Goal: Task Accomplishment & Management: Manage account settings

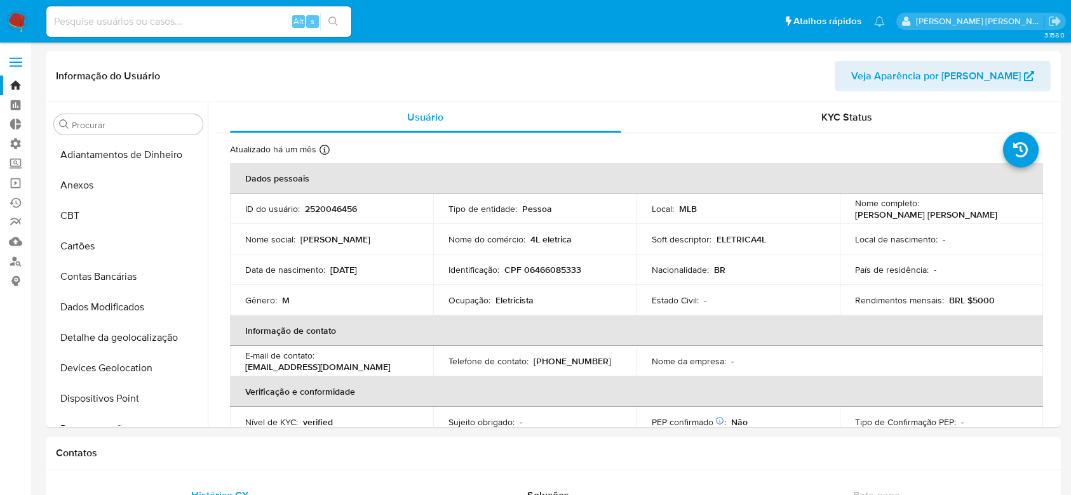
select select "100"
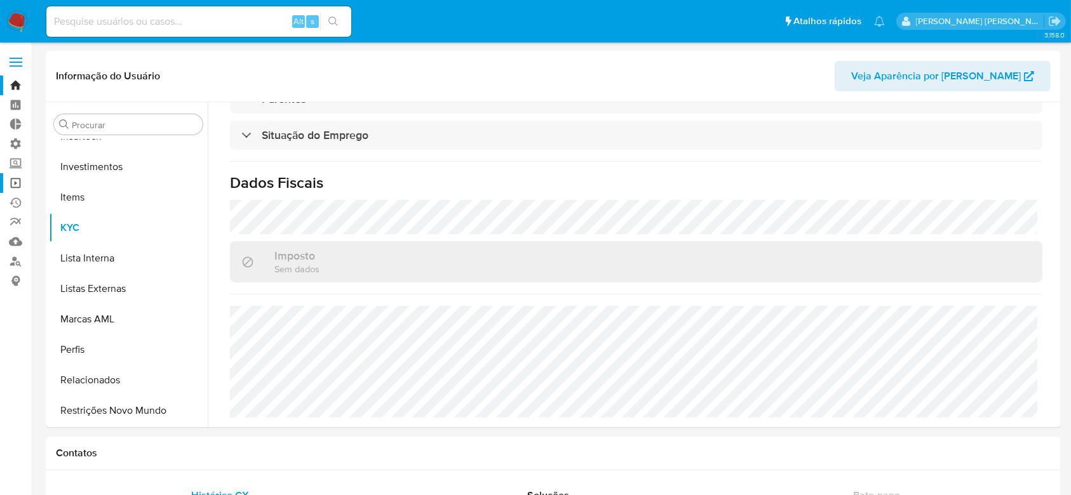
click at [15, 185] on link "Operações em massa" at bounding box center [75, 183] width 151 height 20
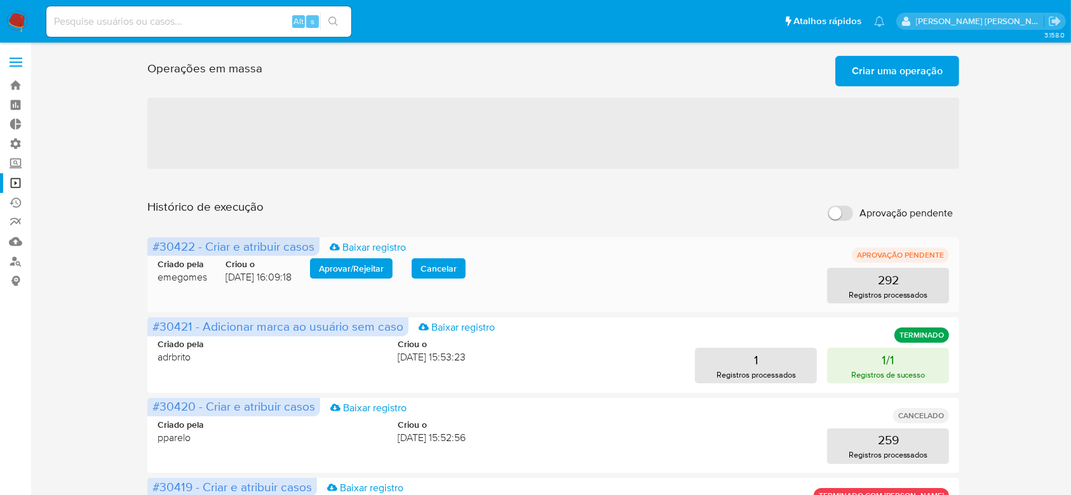
click at [352, 275] on span "Aprovar / Rejeitar" at bounding box center [351, 269] width 65 height 18
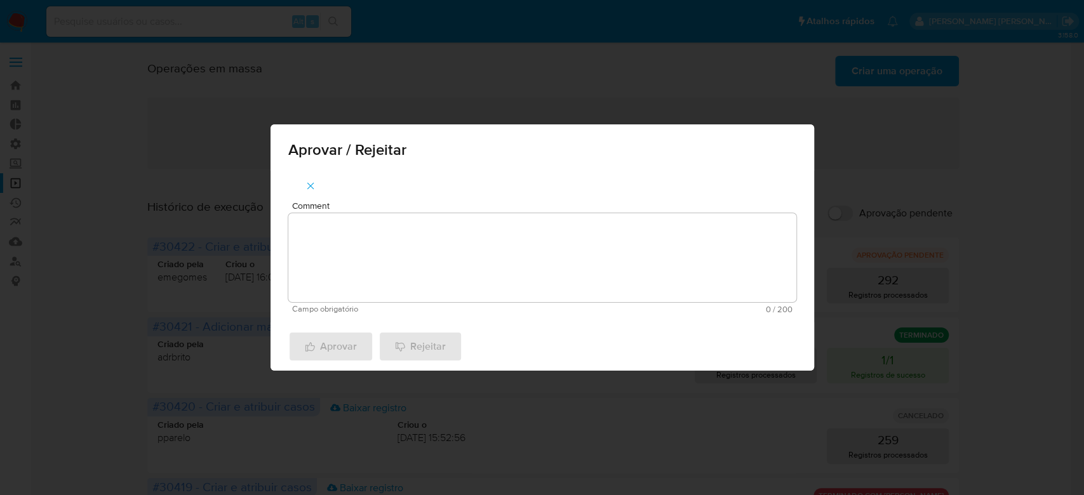
click at [394, 243] on textarea "Comment" at bounding box center [542, 257] width 508 height 89
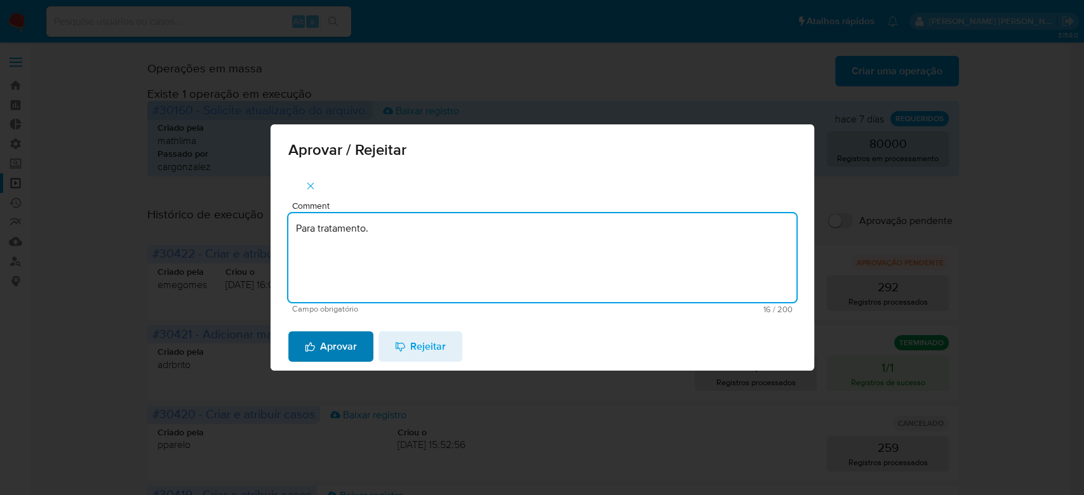
type textarea "Para tratamento."
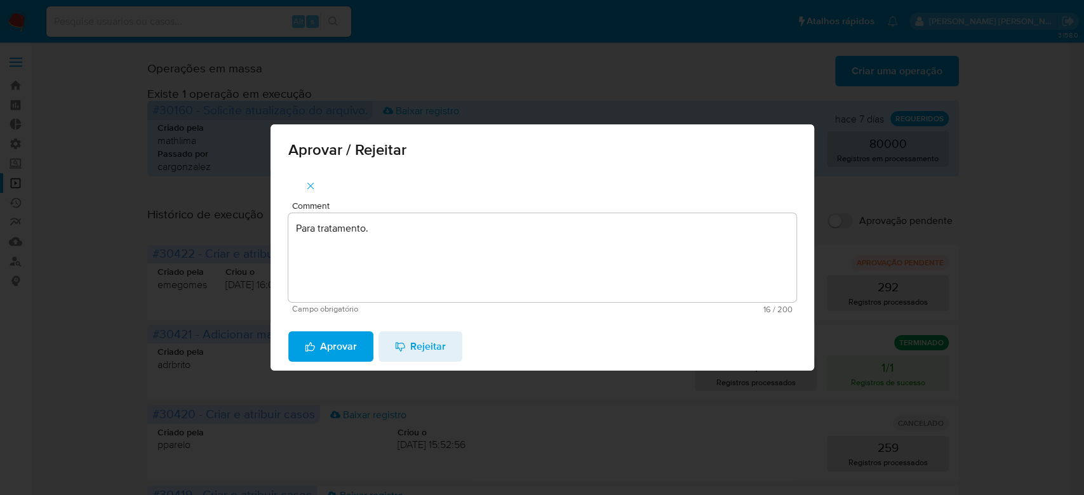
click at [335, 357] on span "Aprovar" at bounding box center [331, 347] width 52 height 28
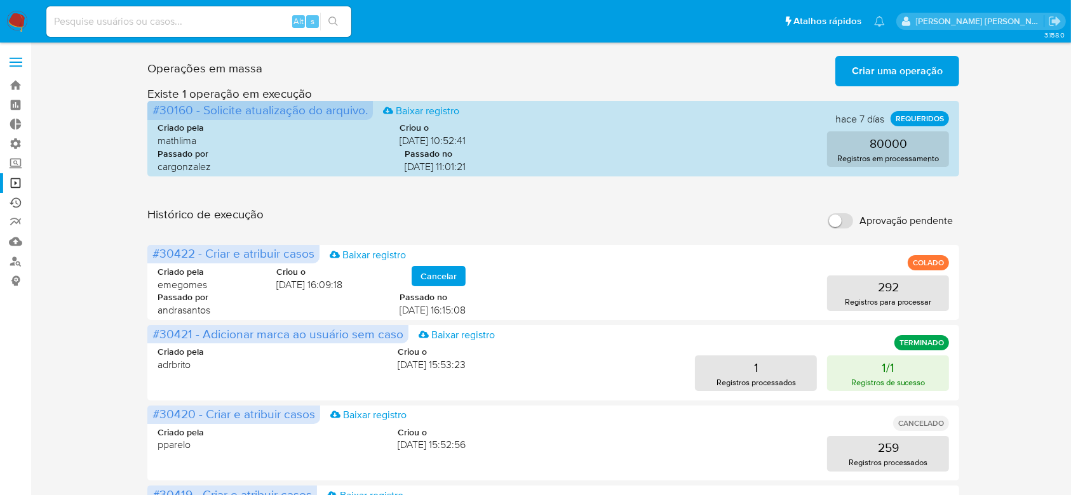
click at [16, 203] on link "Ejecuções automáticas" at bounding box center [75, 203] width 151 height 20
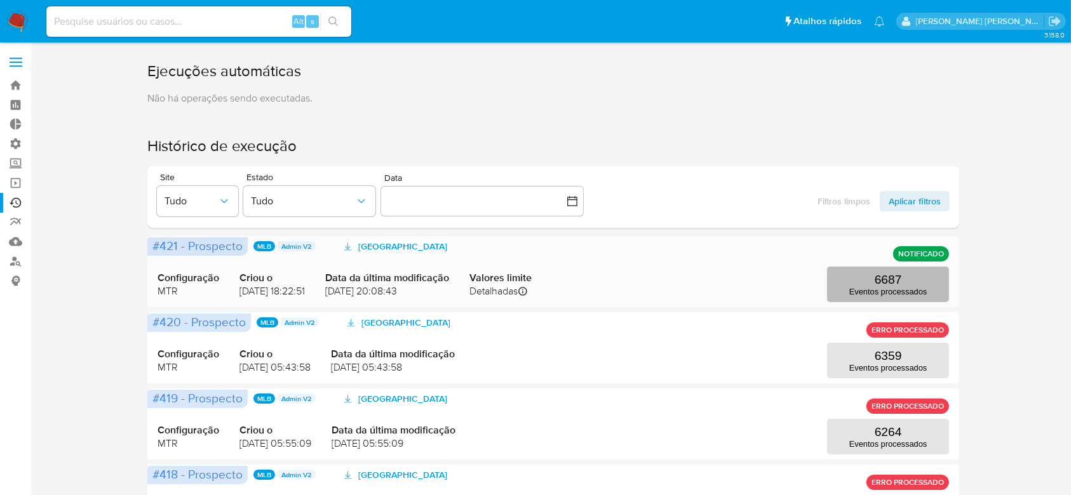
click at [894, 285] on p "6687" at bounding box center [887, 280] width 27 height 14
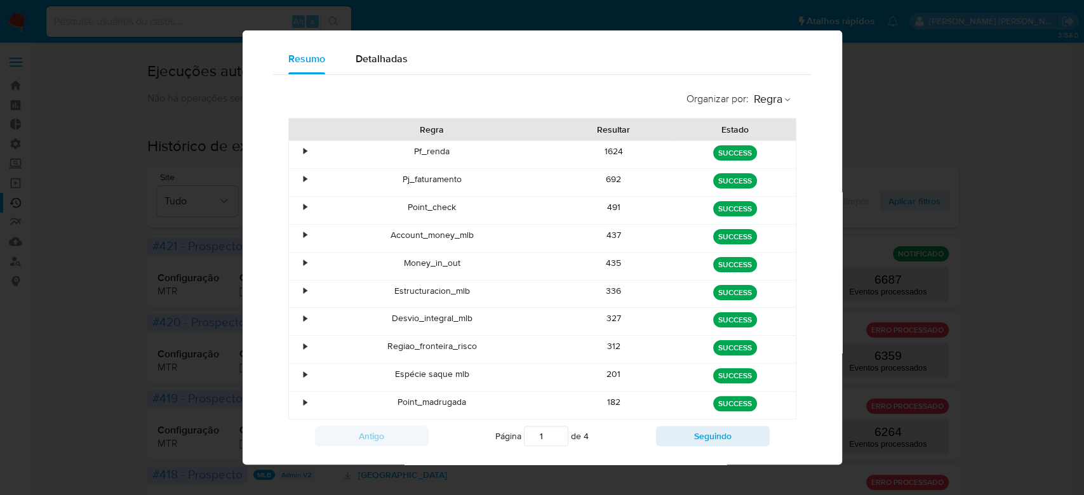
scroll to position [81, 0]
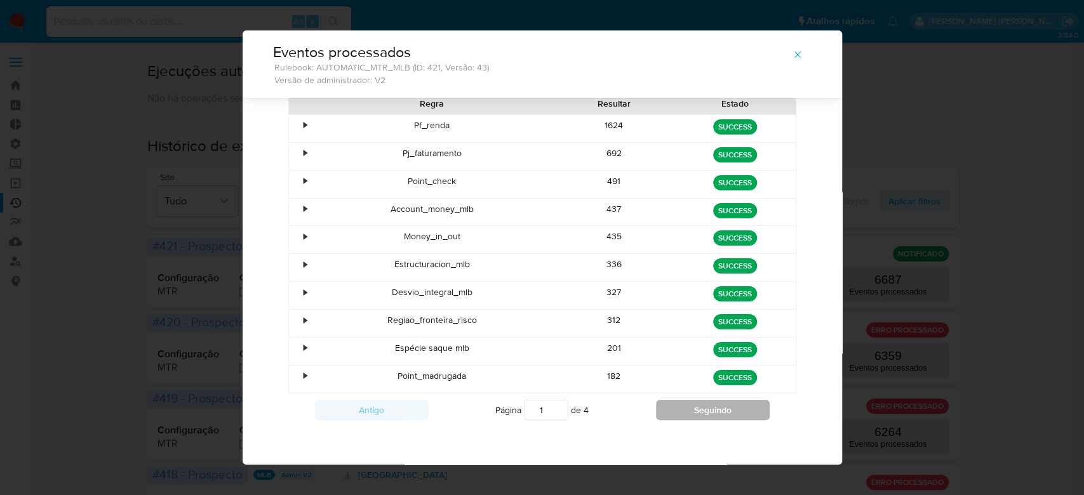
click at [685, 411] on button "Seguindo" at bounding box center [713, 410] width 114 height 20
click at [691, 405] on button "Seguindo" at bounding box center [713, 410] width 114 height 20
click at [705, 415] on button "Seguindo" at bounding box center [713, 410] width 114 height 20
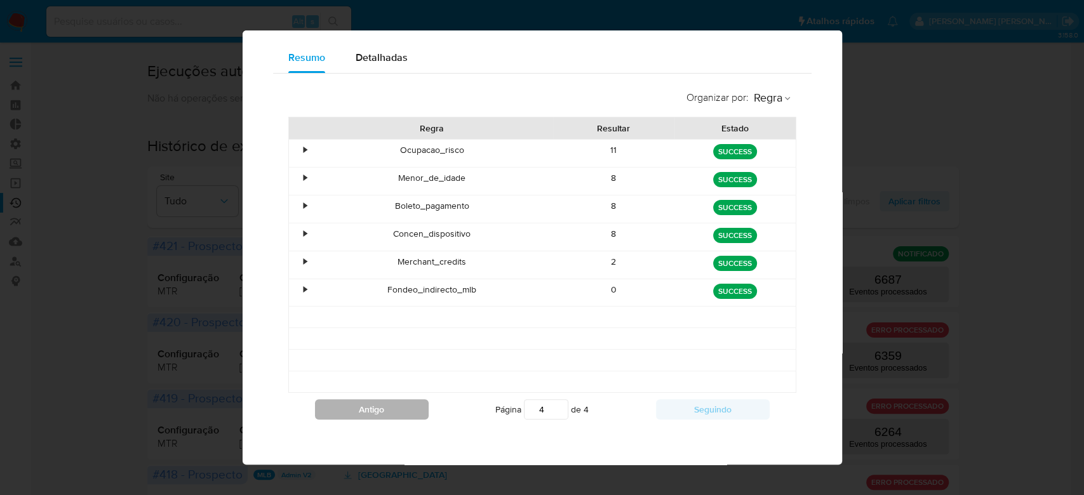
click at [392, 409] on button "Antigo" at bounding box center [372, 409] width 114 height 20
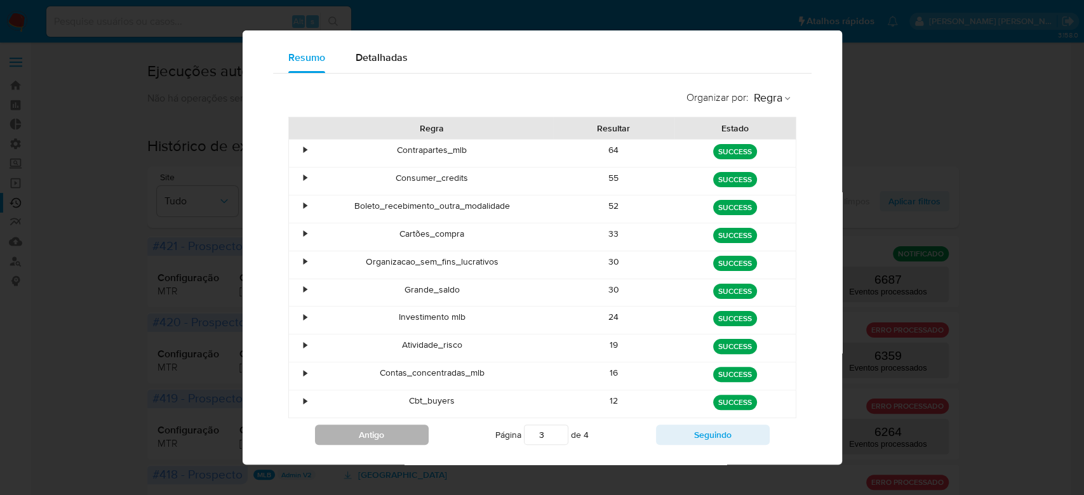
click at [396, 434] on button "Antigo" at bounding box center [372, 435] width 114 height 20
type input "2"
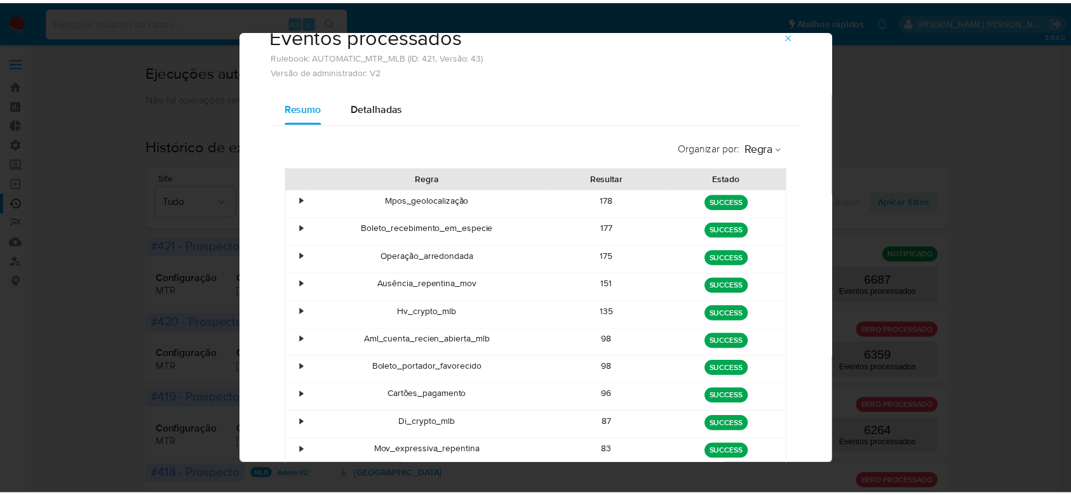
scroll to position [0, 0]
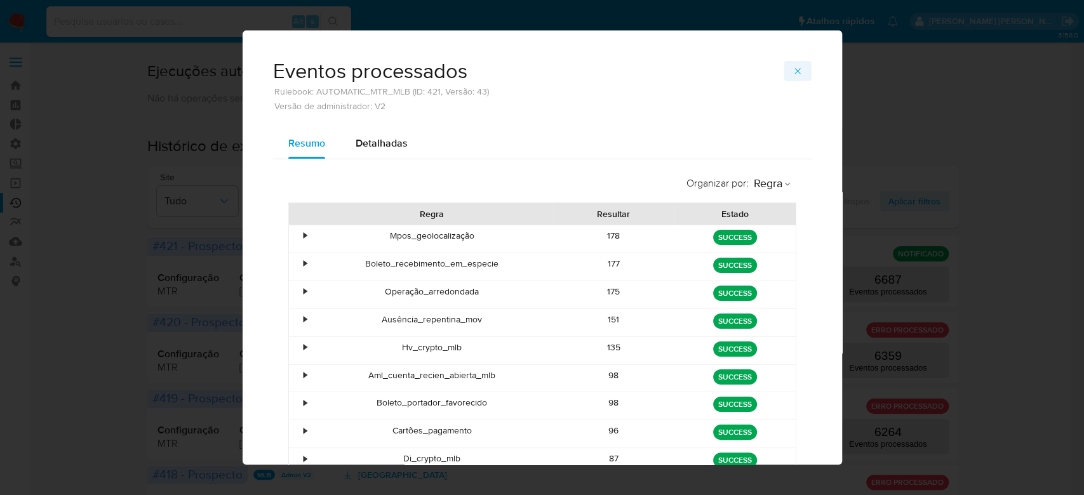
click at [792, 74] on icon "button" at bounding box center [797, 71] width 10 height 10
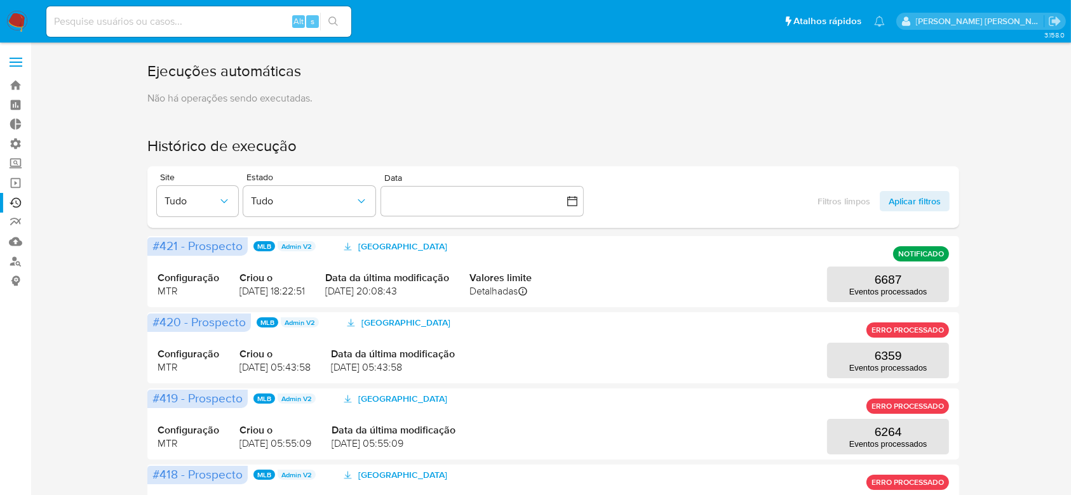
click at [97, 20] on input at bounding box center [198, 21] width 305 height 17
paste input "41786155800"
type input "41786155800"
click at [344, 26] on button "search-icon" at bounding box center [333, 22] width 26 height 18
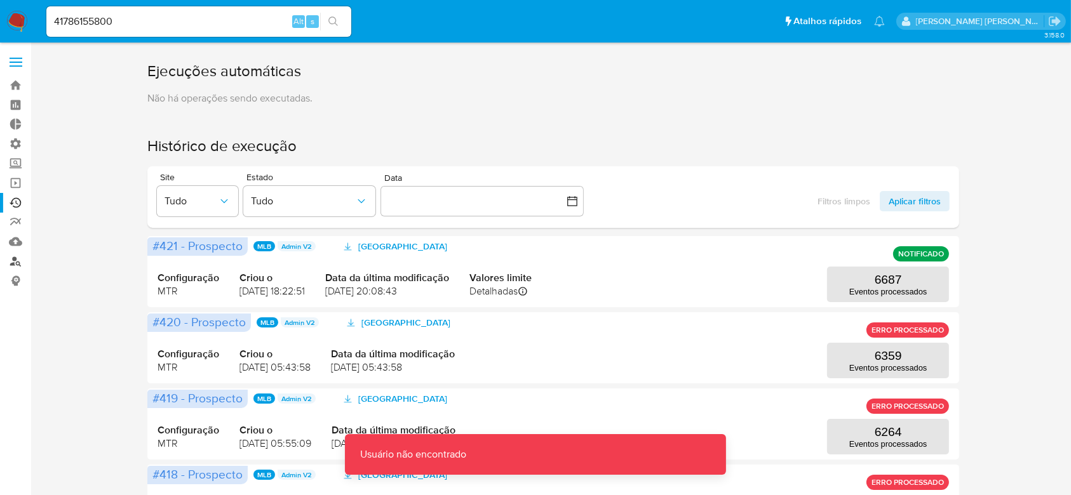
click at [19, 262] on link "Localizador de pessoas" at bounding box center [75, 261] width 151 height 20
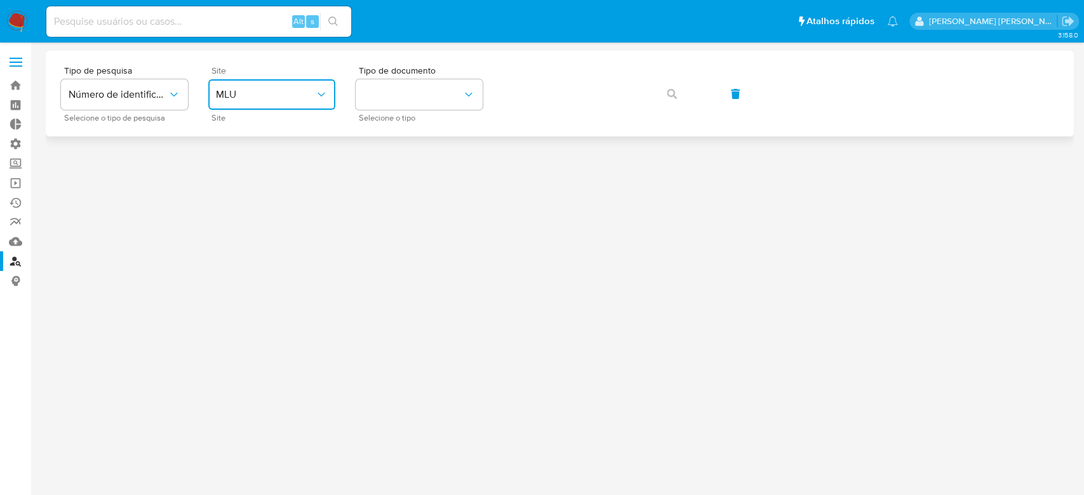
click at [325, 88] on icon "site_id" at bounding box center [321, 94] width 13 height 13
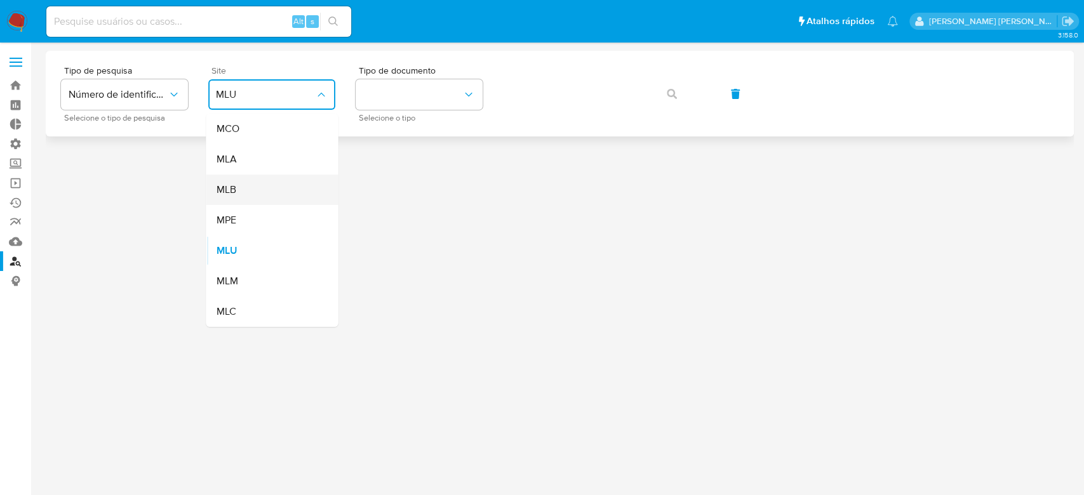
click at [274, 182] on div "MLB" at bounding box center [268, 190] width 104 height 30
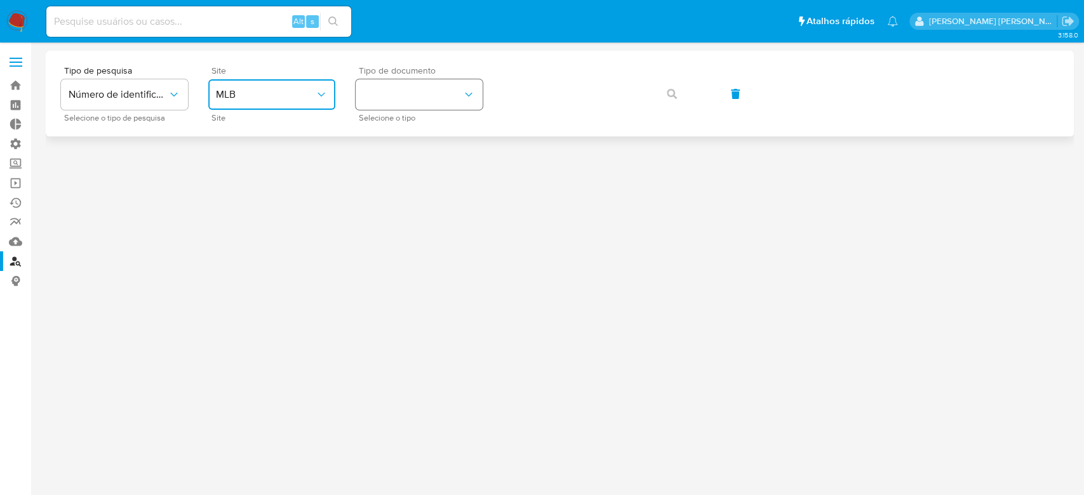
click at [394, 98] on button "identificationType" at bounding box center [419, 94] width 127 height 30
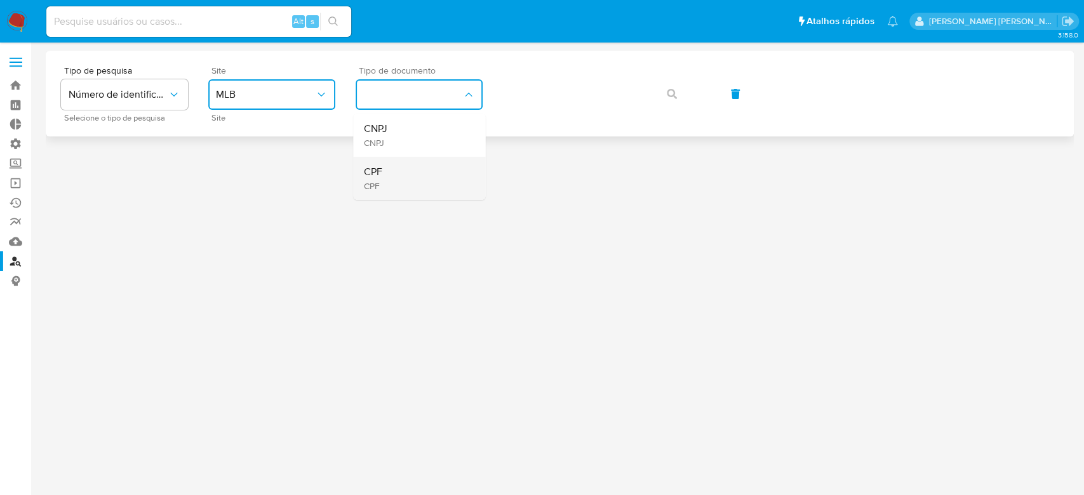
click at [385, 179] on div "CPF CPF" at bounding box center [415, 178] width 104 height 43
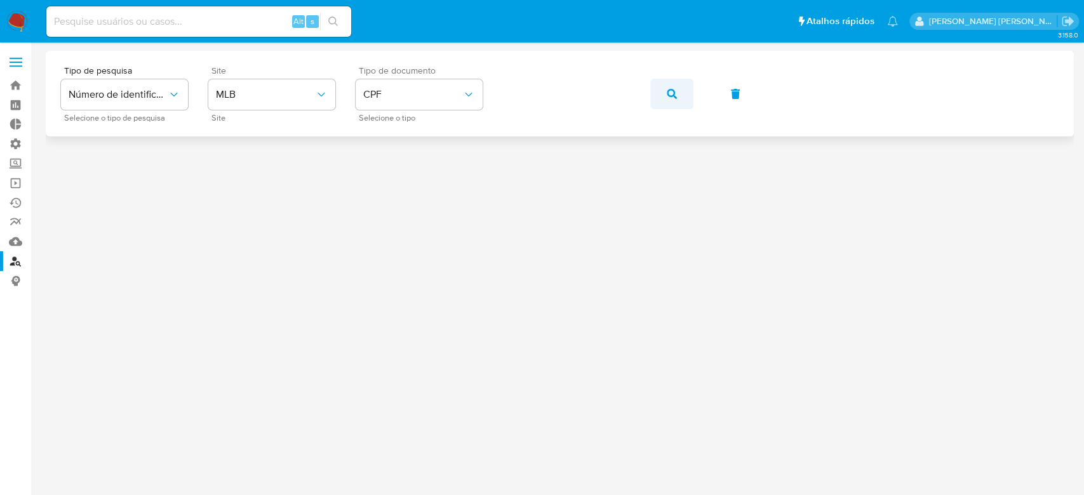
click at [678, 91] on button "button" at bounding box center [671, 94] width 43 height 30
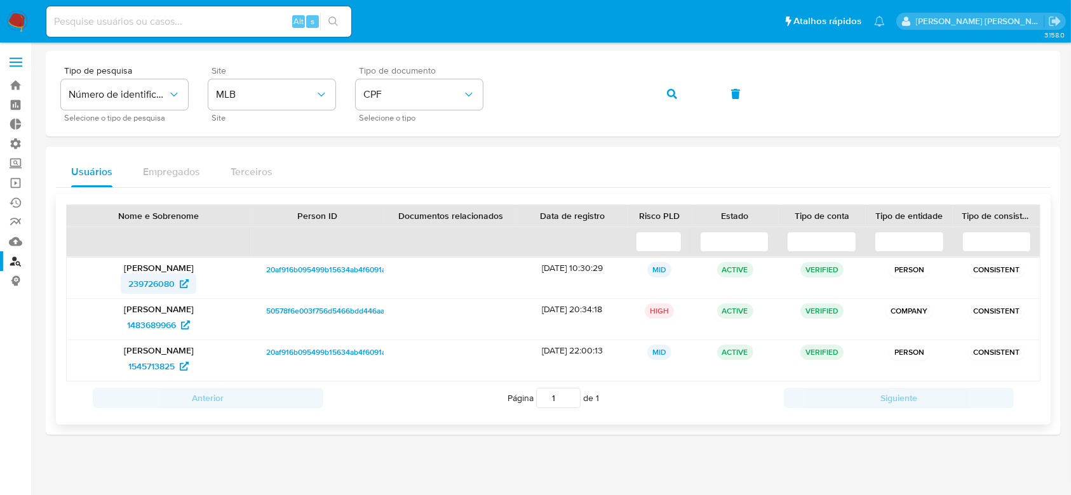
click at [157, 283] on span "239726080" at bounding box center [151, 284] width 46 height 20
click at [14, 178] on link "Operações em massa" at bounding box center [75, 183] width 151 height 20
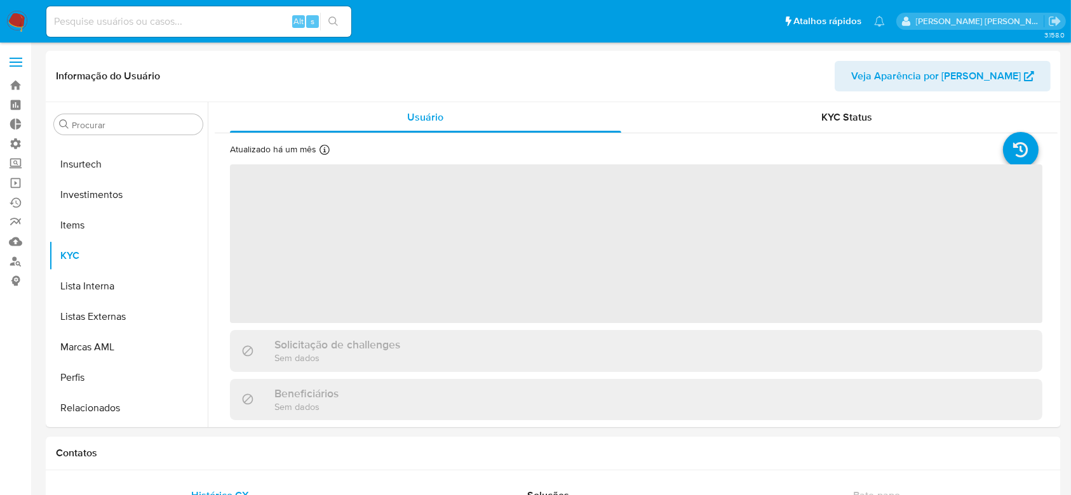
scroll to position [597, 0]
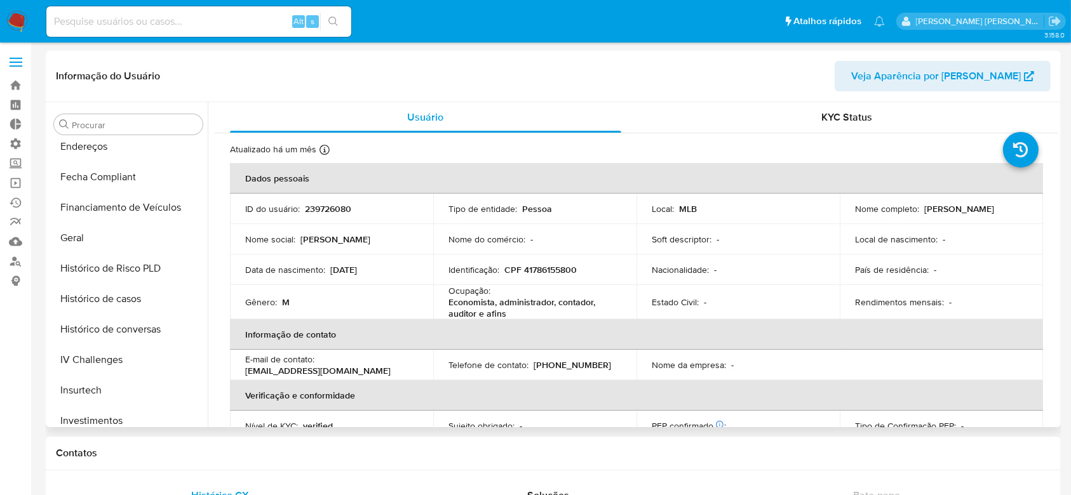
select select "10"
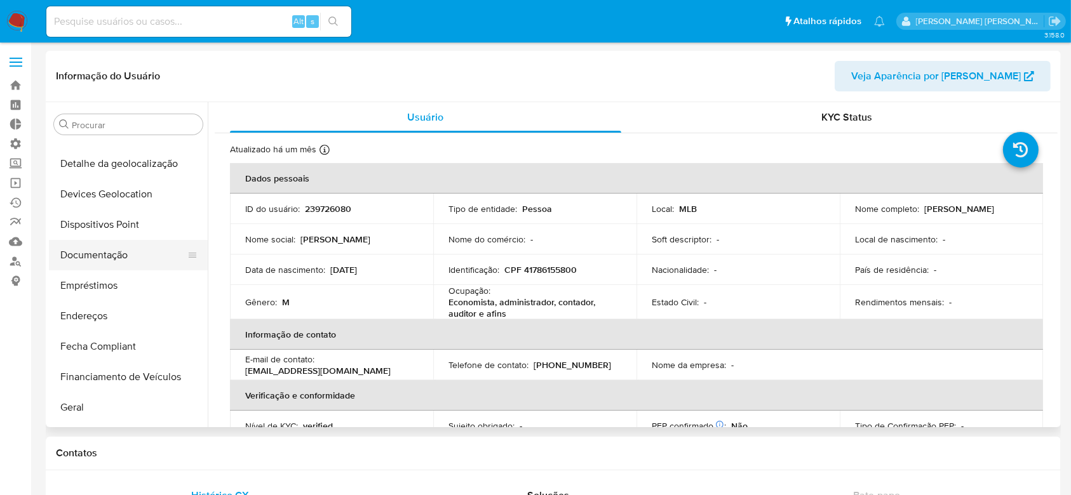
click at [106, 251] on button "Documentação" at bounding box center [123, 255] width 149 height 30
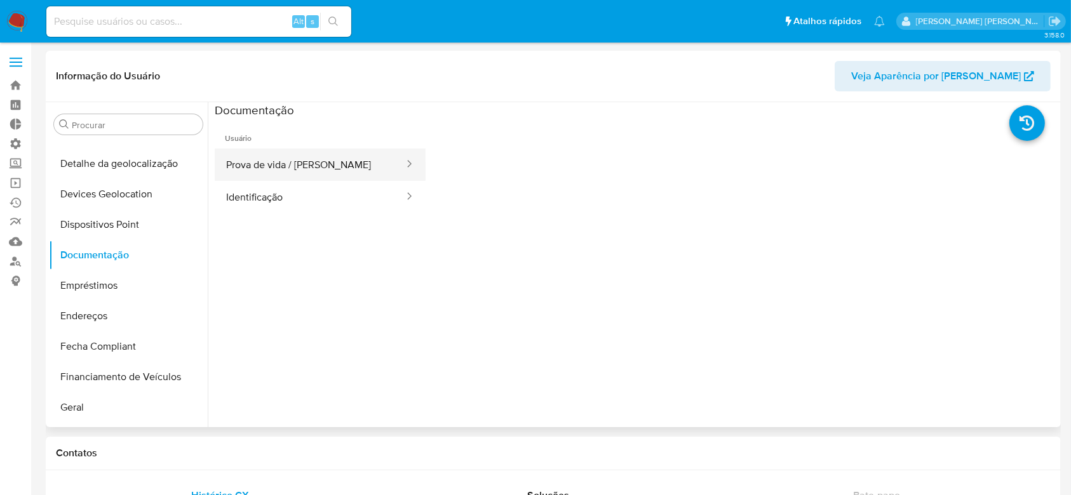
click at [286, 170] on button "Prova de vida / [PERSON_NAME]" at bounding box center [310, 165] width 190 height 32
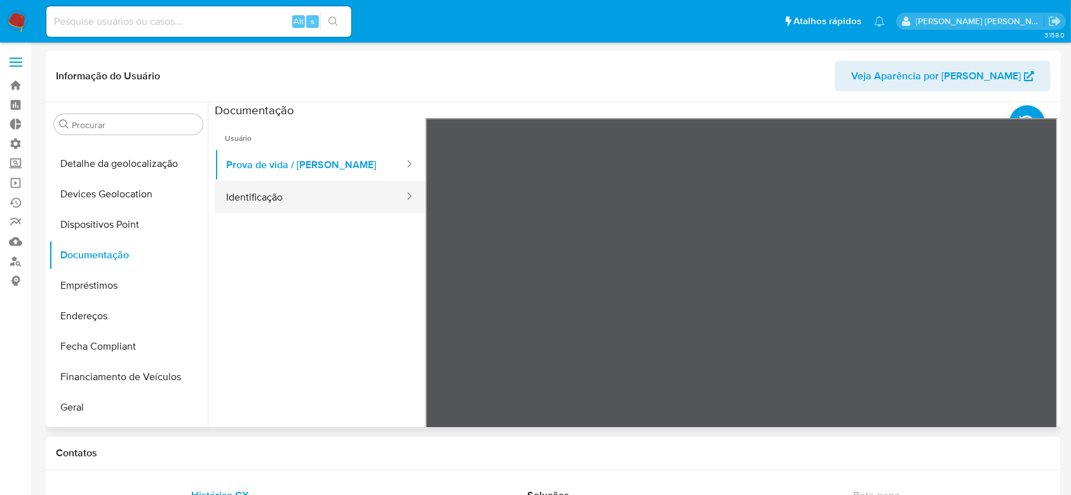
click at [275, 197] on button "Identificação" at bounding box center [310, 197] width 190 height 32
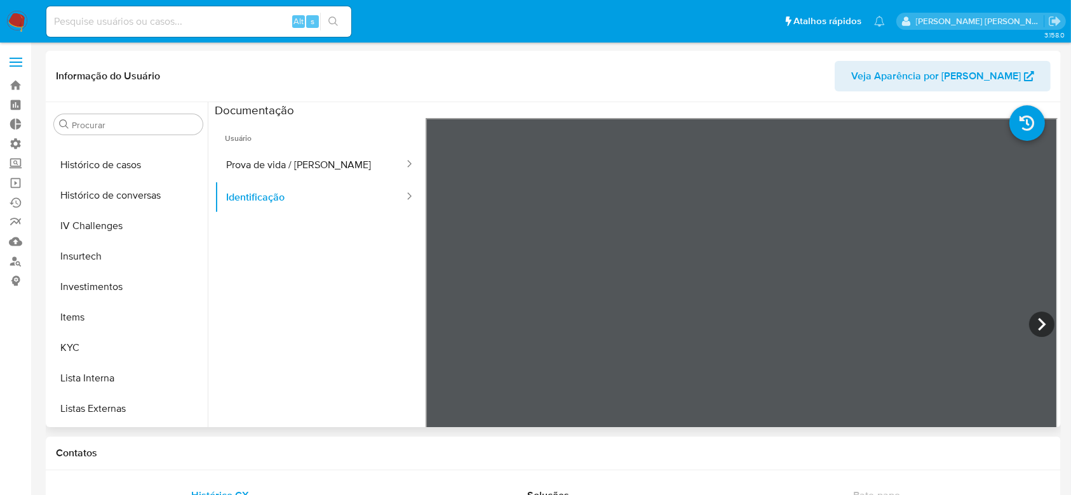
scroll to position [597, 0]
click at [95, 222] on button "KYC" at bounding box center [123, 228] width 149 height 30
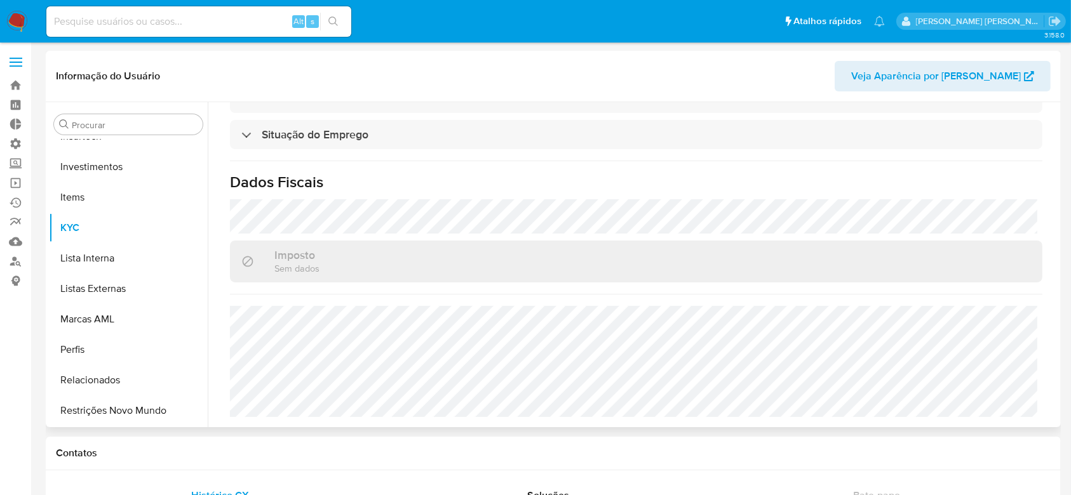
scroll to position [556, 0]
drag, startPoint x: 15, startPoint y: 263, endPoint x: 18, endPoint y: 241, distance: 21.7
click at [15, 263] on link "Localizador de pessoas" at bounding box center [75, 261] width 151 height 20
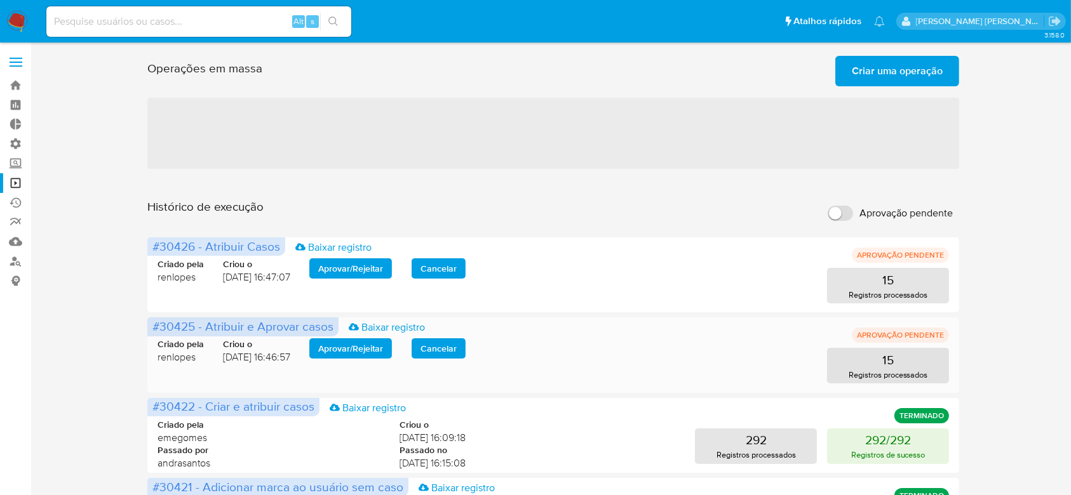
click at [370, 347] on span "Aprovar / Rejeitar" at bounding box center [350, 349] width 65 height 18
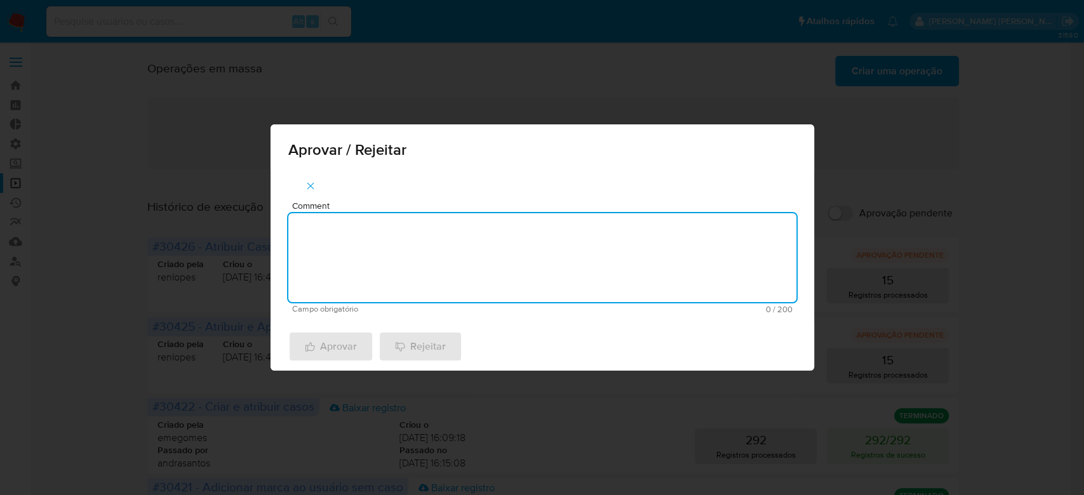
click at [477, 281] on textarea "Comment" at bounding box center [542, 257] width 508 height 89
drag, startPoint x: 408, startPoint y: 235, endPoint x: 255, endPoint y: 211, distance: 155.5
click at [241, 209] on div "Aprovar / Rejeitar Comment Para tratamento. Campo obrigatório 16 / 200 184 cara…" at bounding box center [542, 247] width 1084 height 495
click at [347, 251] on textarea "Para tratamento." at bounding box center [542, 257] width 508 height 89
type textarea "Para tratamento."
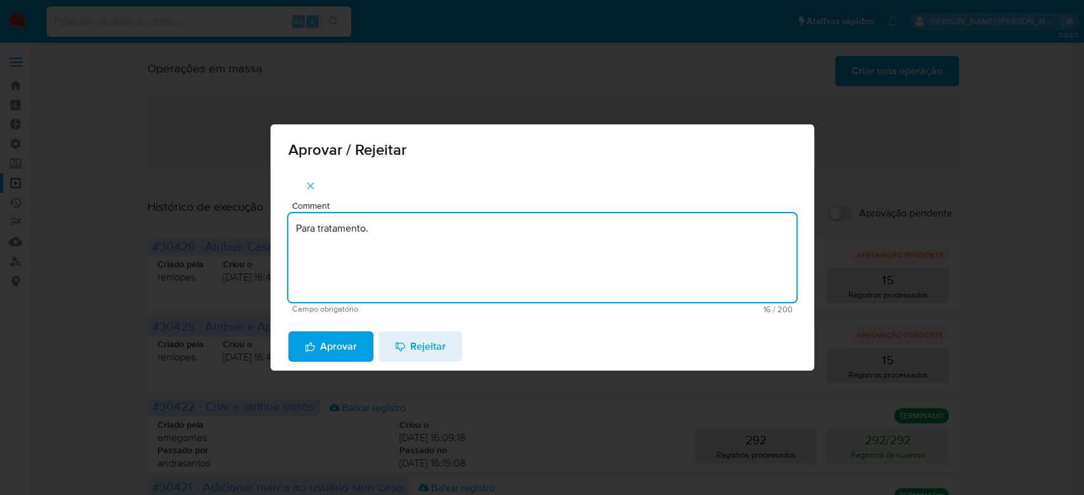
click at [319, 348] on span "Aprovar" at bounding box center [331, 347] width 52 height 28
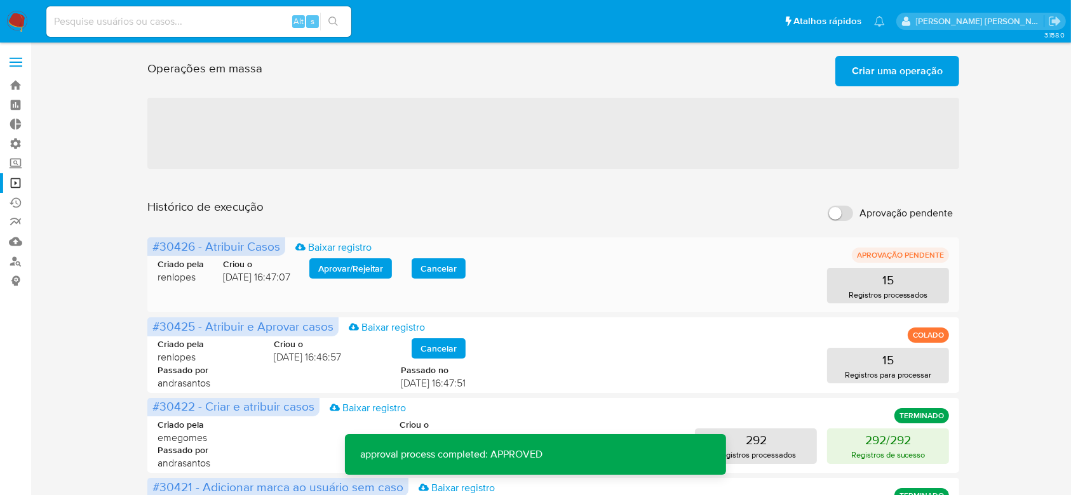
click at [359, 267] on span "Aprovar / Rejeitar" at bounding box center [350, 269] width 65 height 18
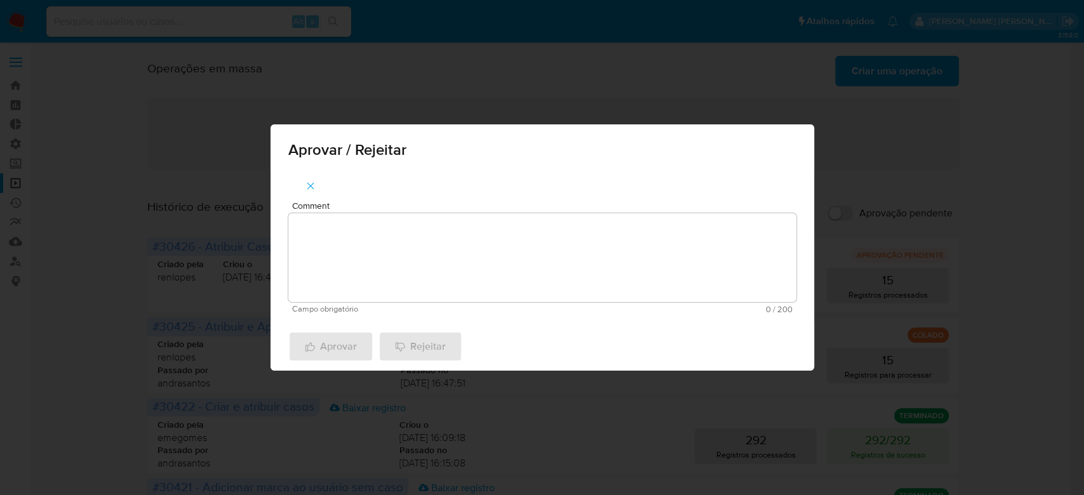
click at [368, 262] on textarea "Comment" at bounding box center [542, 257] width 508 height 89
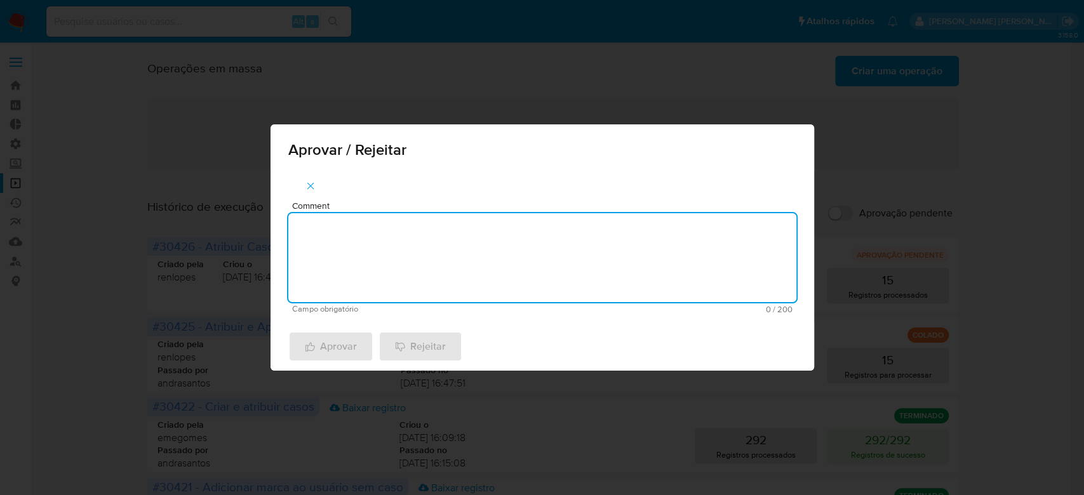
paste textarea "Para tratamento."
type textarea "Para tratamento."
click at [338, 342] on span "Aprovar" at bounding box center [331, 347] width 52 height 28
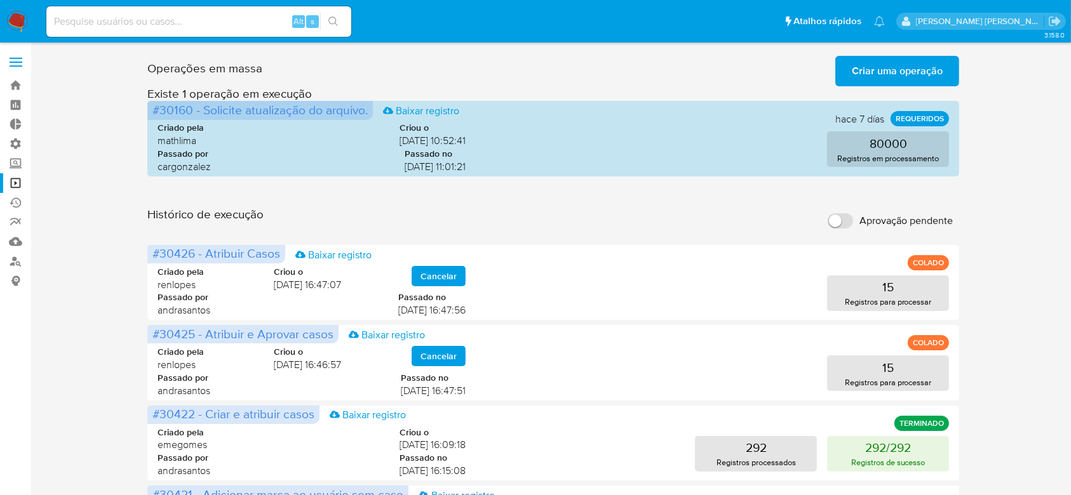
click at [173, 21] on input at bounding box center [198, 21] width 305 height 17
paste input "ZLXG94s45zazv4fYi8Jo7wYA"
type input "ZLXG94s45zazv4fYi8Jo7wYA"
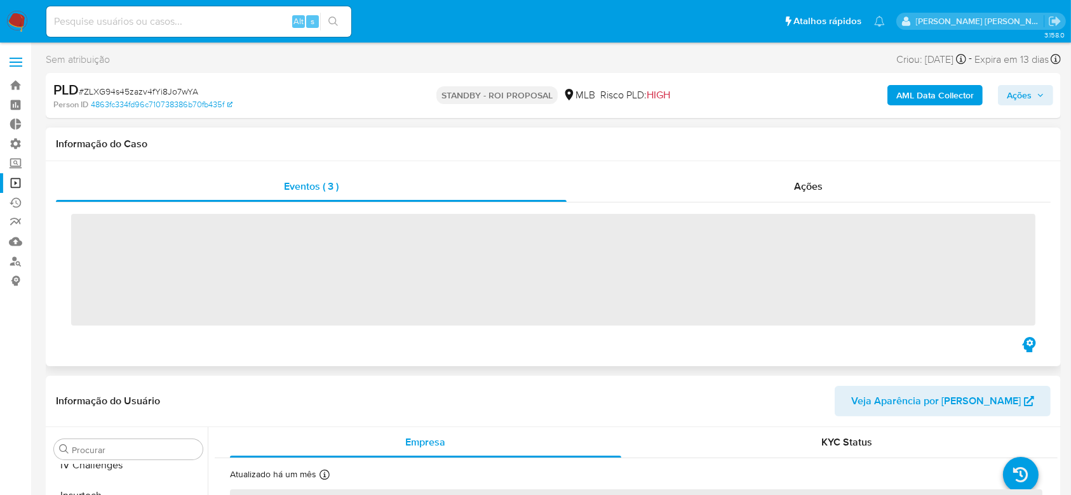
scroll to position [597, 0]
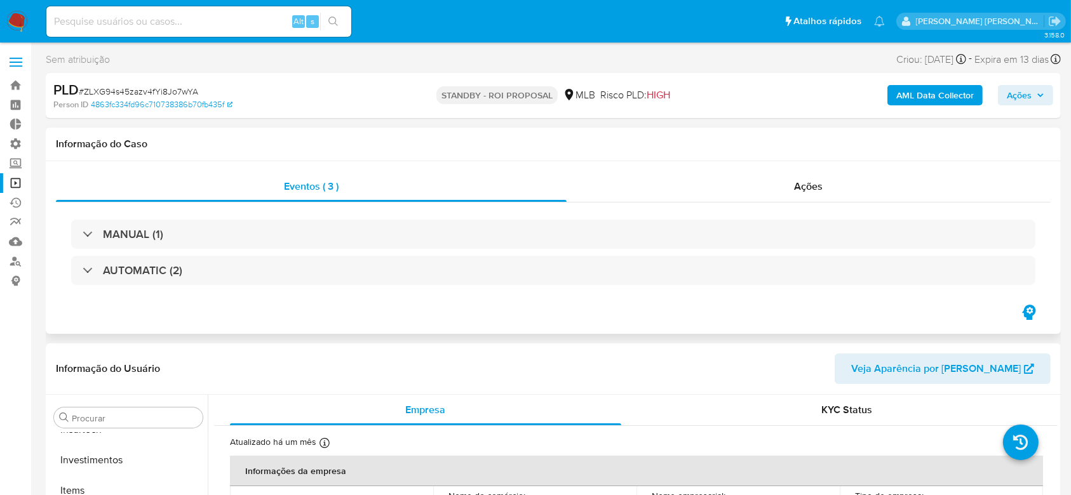
select select "10"
click at [147, 20] on input at bounding box center [198, 21] width 305 height 17
paste input "ZLXG94s45zazv4fYi8Jo7wYA"
type input "ZLXG94s45zazv4fYi8Jo7wYA"
click at [335, 15] on button "search-icon" at bounding box center [333, 22] width 26 height 18
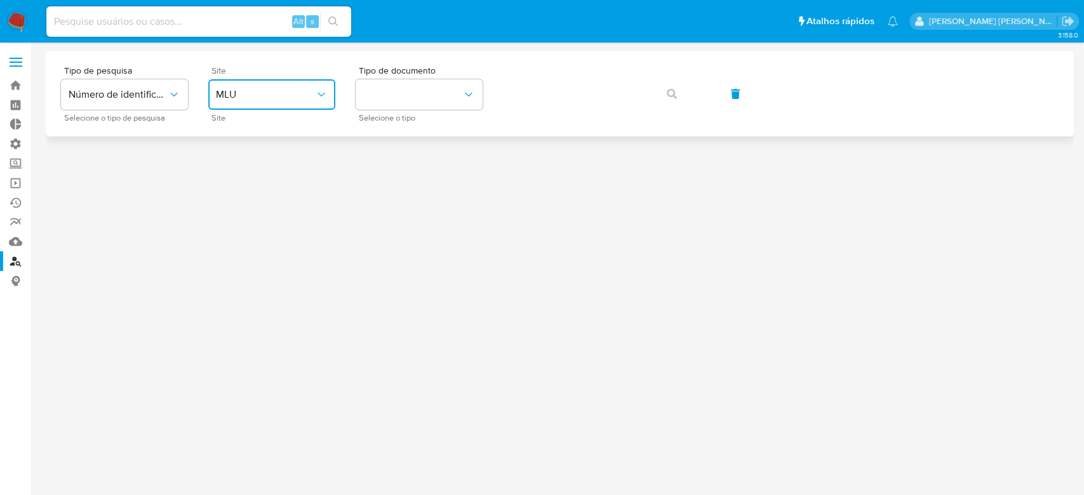
click at [319, 89] on icon "site_id" at bounding box center [321, 94] width 13 height 13
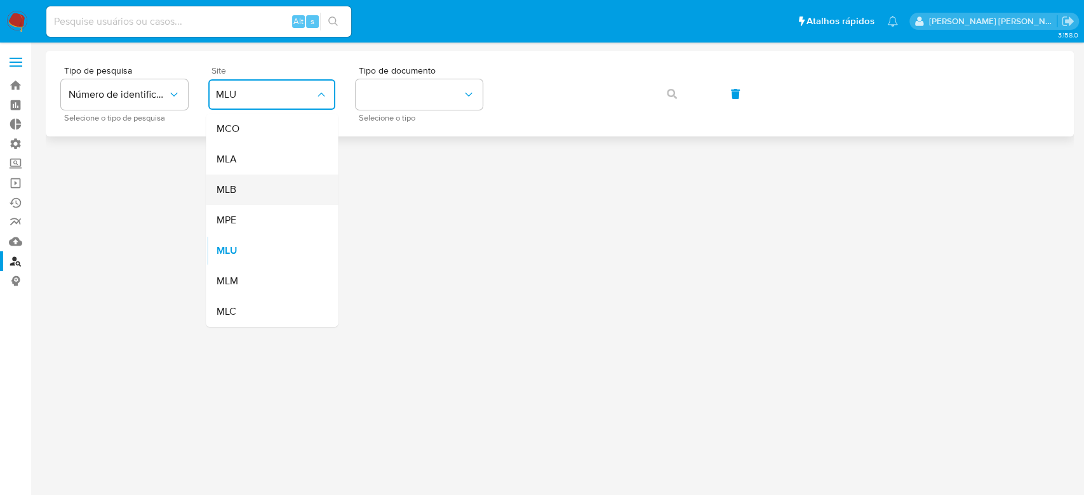
click at [264, 190] on div "MLB" at bounding box center [268, 190] width 104 height 30
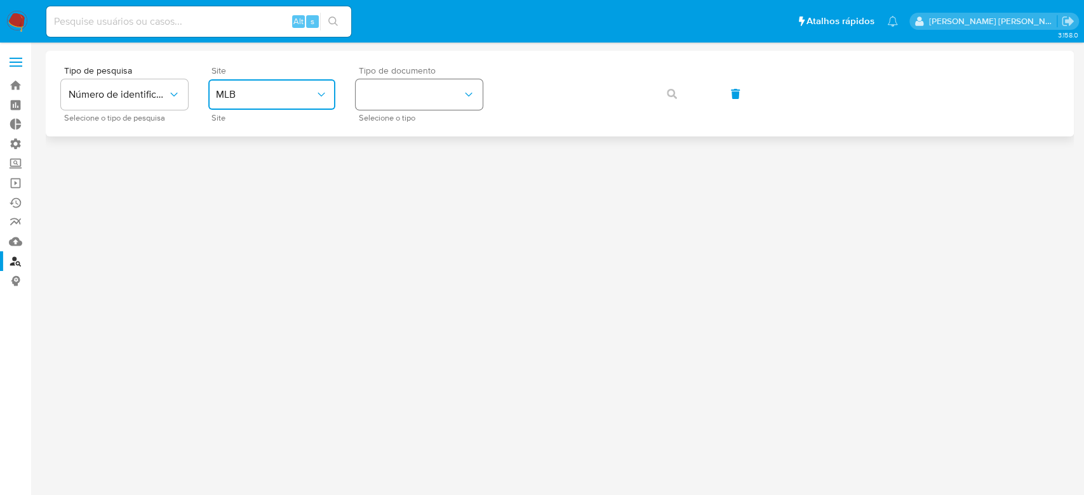
click at [382, 98] on button "identificationType" at bounding box center [419, 94] width 127 height 30
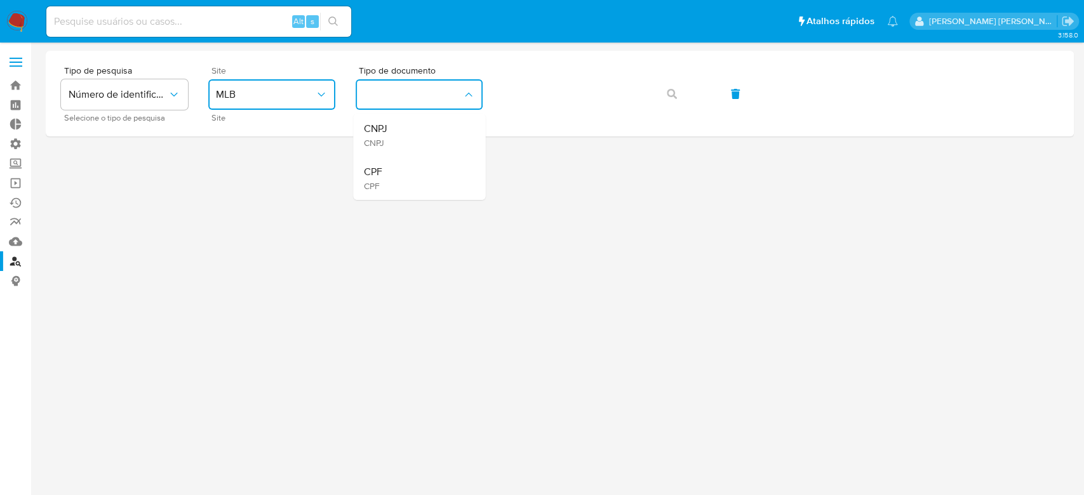
click at [387, 171] on div "CPF CPF" at bounding box center [415, 178] width 104 height 43
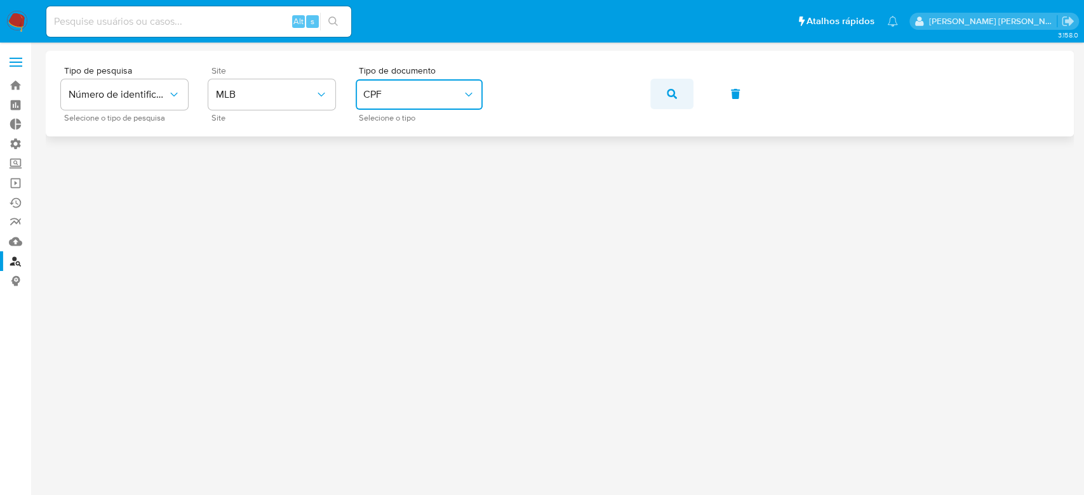
click at [675, 97] on icon "button" at bounding box center [672, 94] width 10 height 10
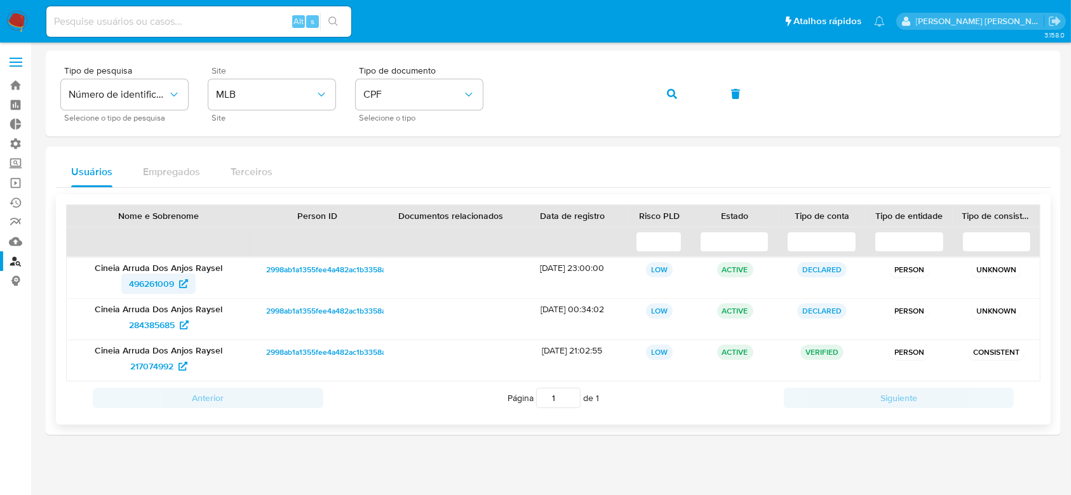
click at [149, 276] on span "496261009" at bounding box center [151, 284] width 45 height 20
click at [137, 323] on span "284385685" at bounding box center [152, 325] width 46 height 20
click at [173, 360] on span "217074992" at bounding box center [151, 366] width 43 height 20
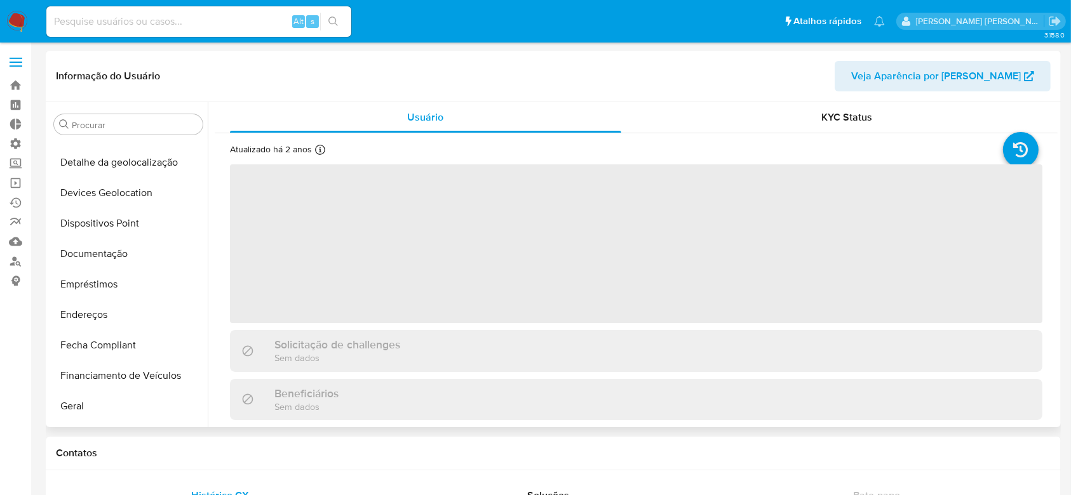
scroll to position [90, 0]
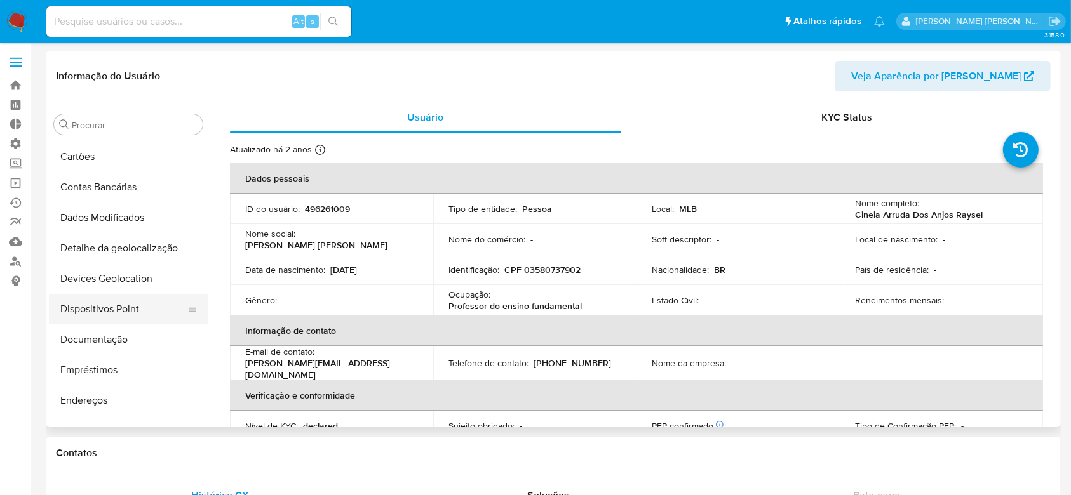
select select "10"
click at [119, 338] on button "Documentação" at bounding box center [123, 339] width 149 height 30
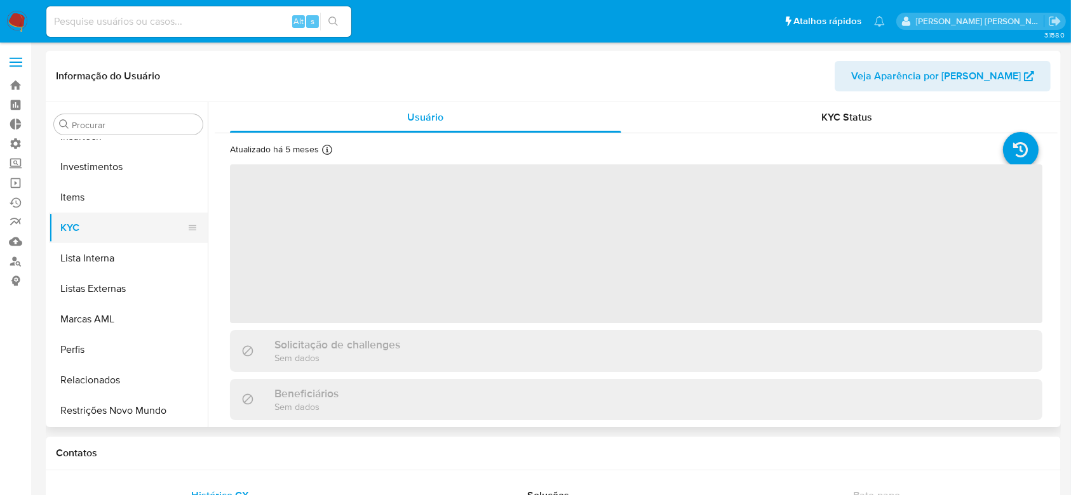
scroll to position [259, 0]
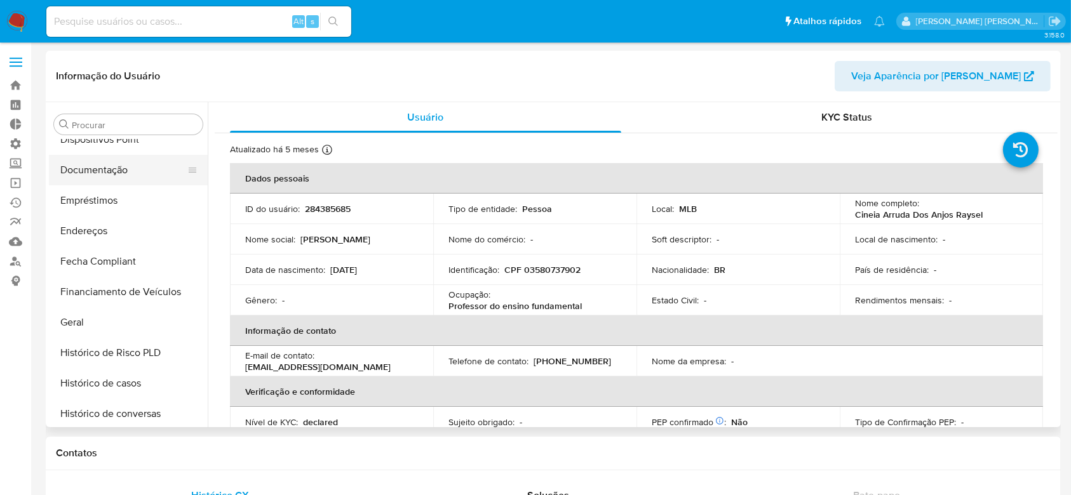
click at [115, 175] on button "Documentação" at bounding box center [123, 170] width 149 height 30
select select "10"
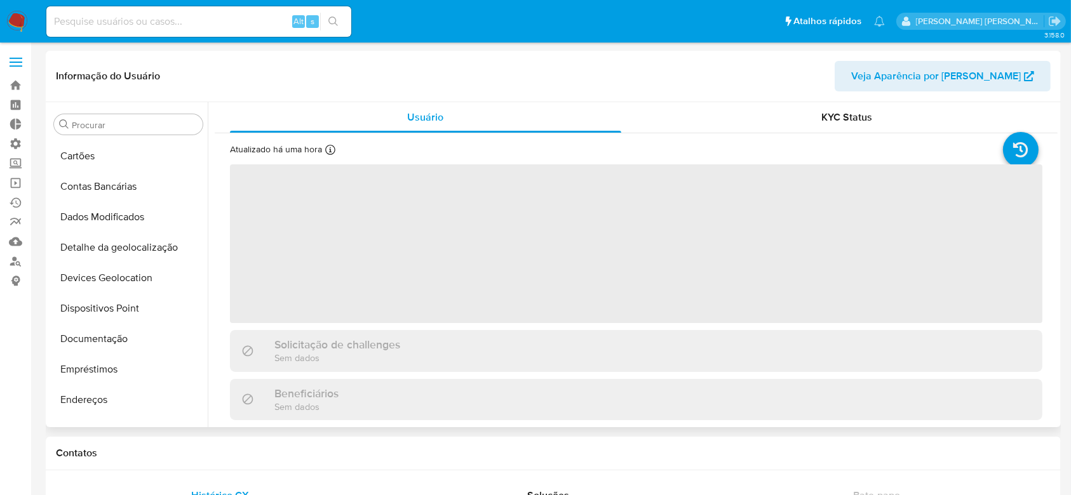
scroll to position [90, 0]
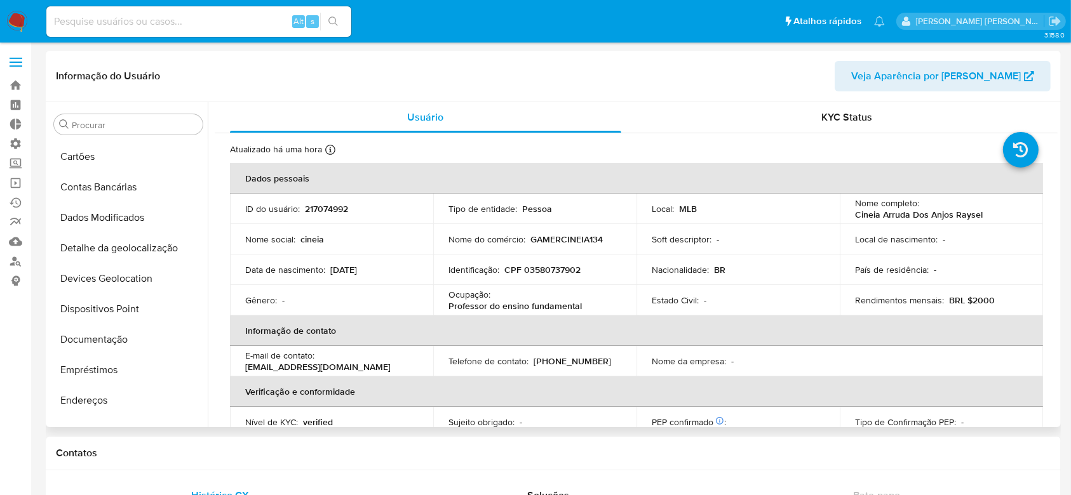
select select "10"
click at [103, 343] on button "Documentação" at bounding box center [123, 339] width 149 height 30
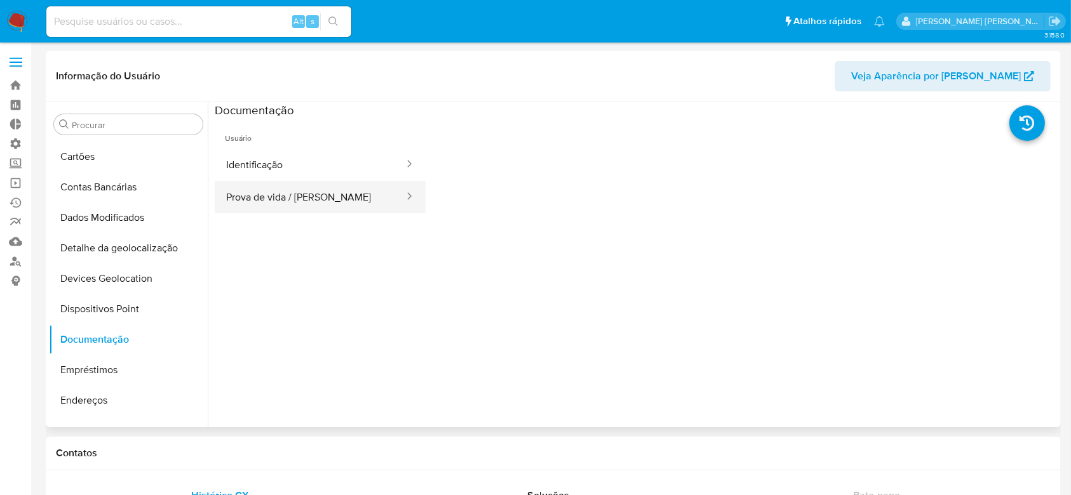
click at [267, 198] on button "Prova de vida / Selfie" at bounding box center [310, 197] width 190 height 32
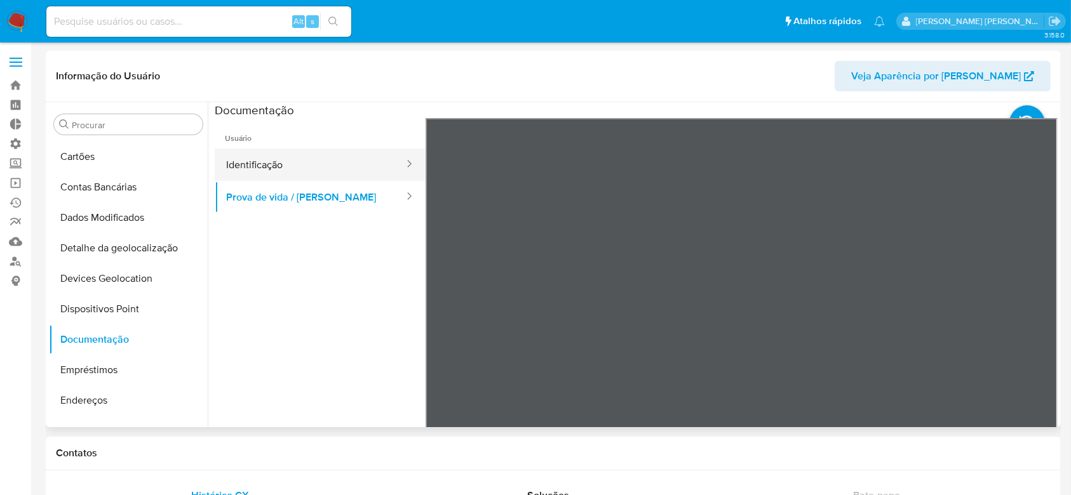
click at [267, 171] on button "Identificação" at bounding box center [310, 165] width 190 height 32
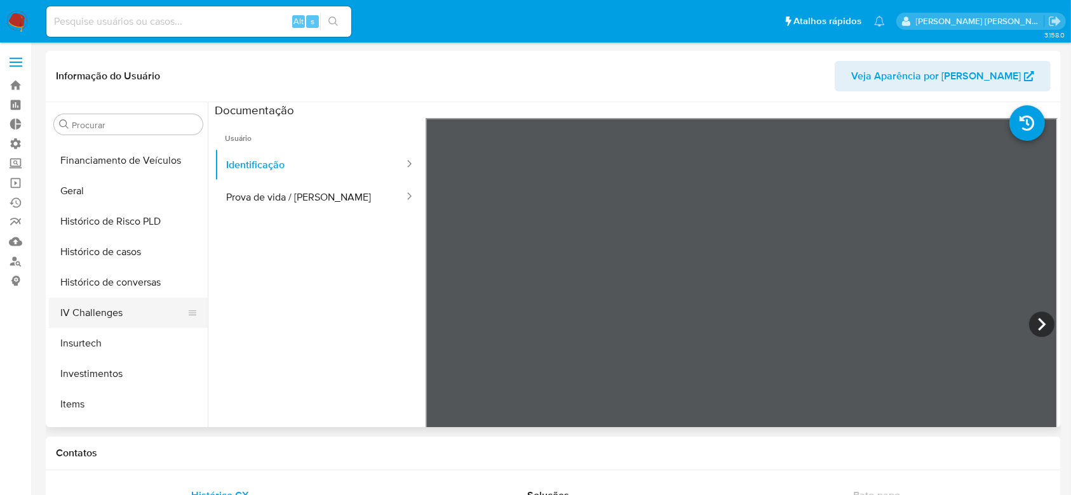
scroll to position [428, 0]
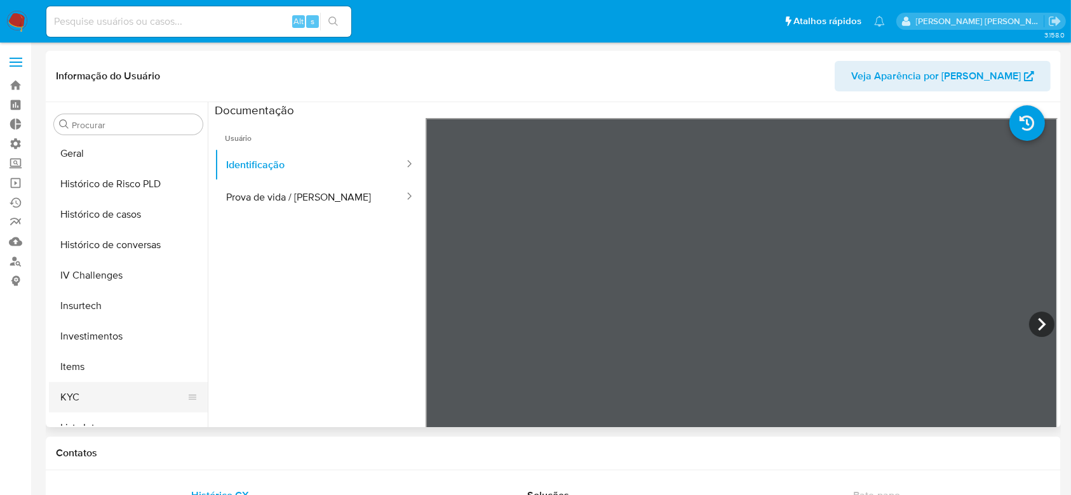
click at [110, 399] on button "KYC" at bounding box center [123, 397] width 149 height 30
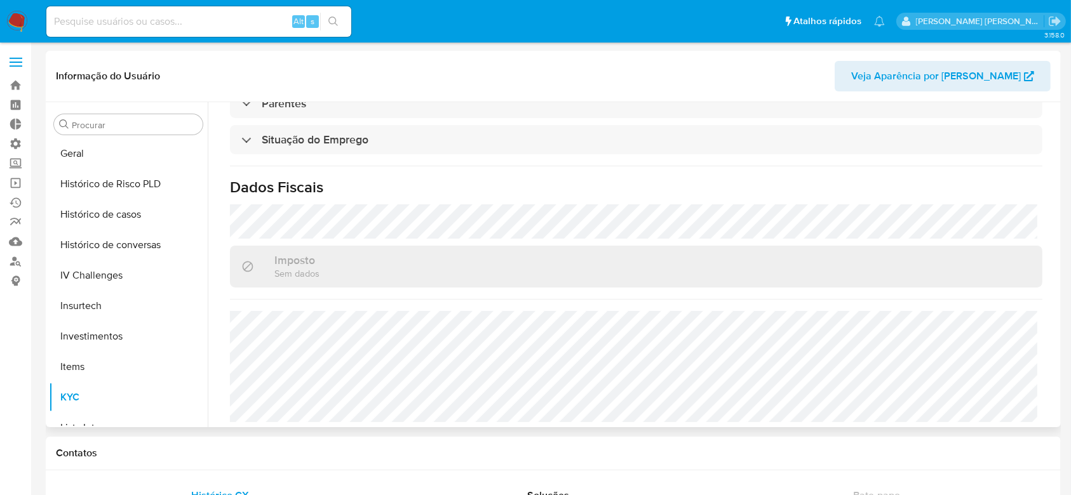
scroll to position [547, 0]
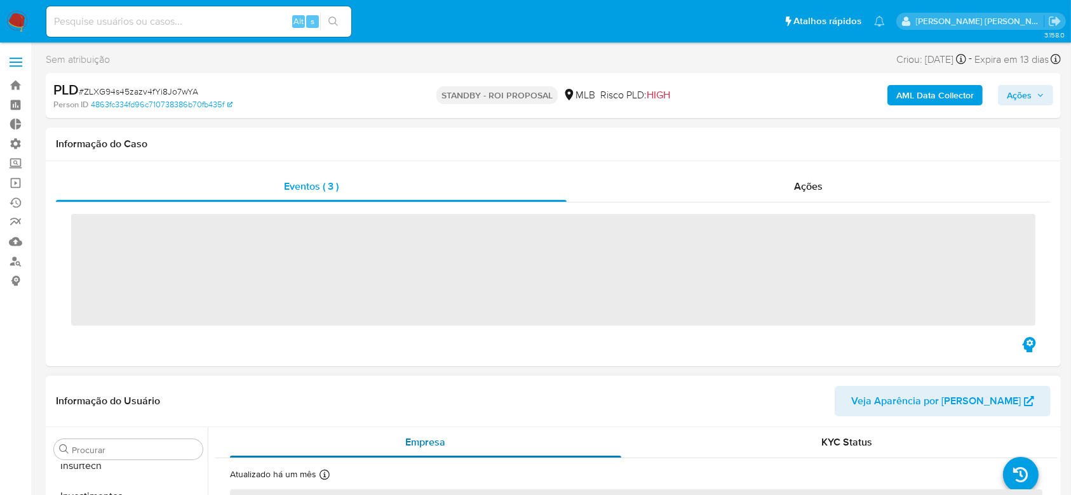
scroll to position [597, 0]
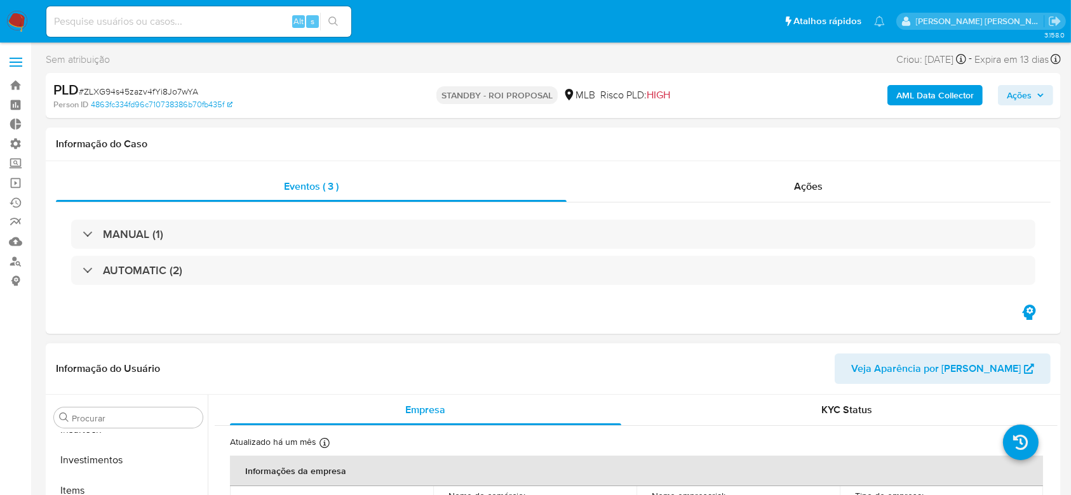
select select "10"
click at [11, 182] on link "Operações em massa" at bounding box center [75, 183] width 151 height 20
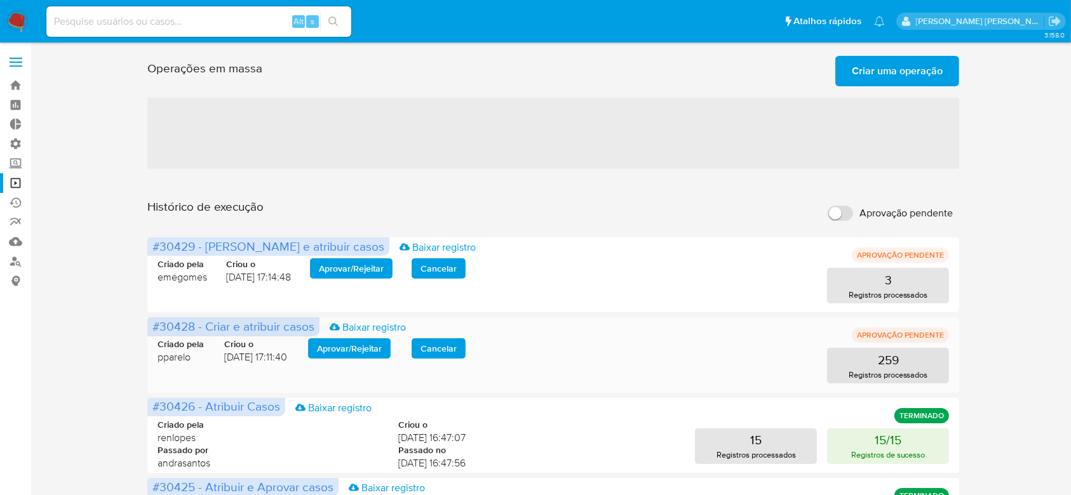
click at [340, 349] on span "Aprovar / Rejeitar" at bounding box center [349, 349] width 65 height 18
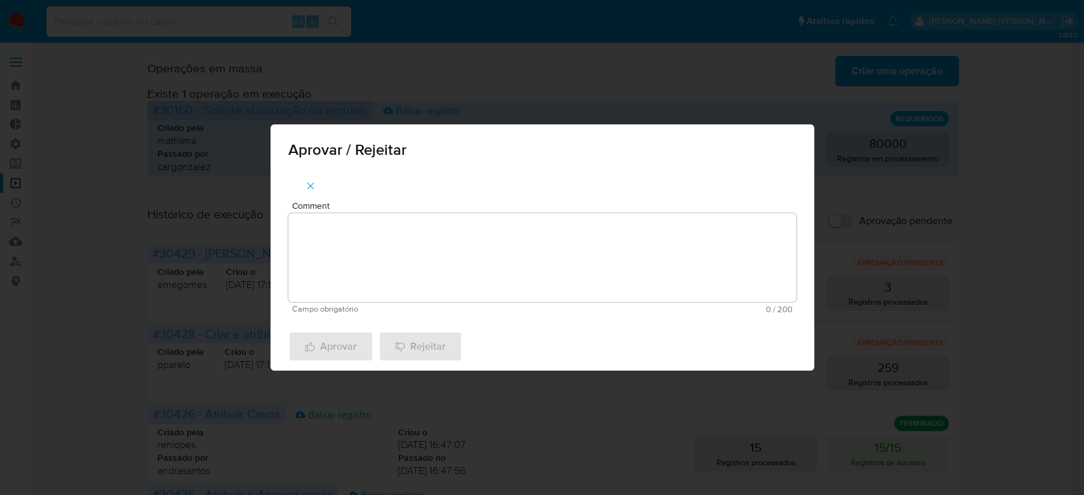
click at [352, 277] on textarea "Comment" at bounding box center [542, 257] width 508 height 89
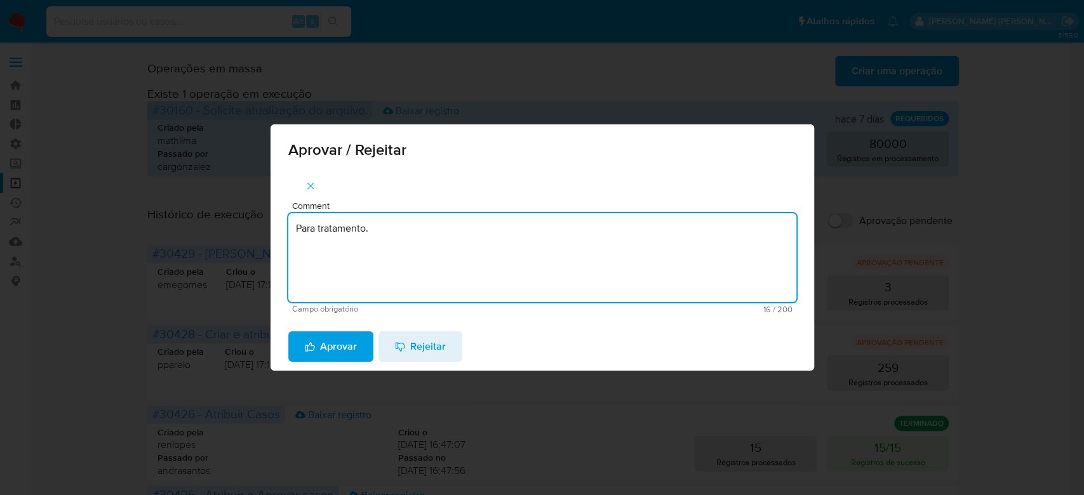
drag, startPoint x: 378, startPoint y: 227, endPoint x: 288, endPoint y: 234, distance: 89.9
click at [232, 216] on div "Aprovar / Rejeitar Comment Para tratamento. Campo obrigatório 16 / 200 184 cara…" at bounding box center [542, 247] width 1084 height 495
click at [364, 257] on textarea "Para tratamento." at bounding box center [542, 257] width 508 height 89
type textarea "Para tratamento."
click at [326, 351] on span "Aprovar" at bounding box center [331, 347] width 52 height 28
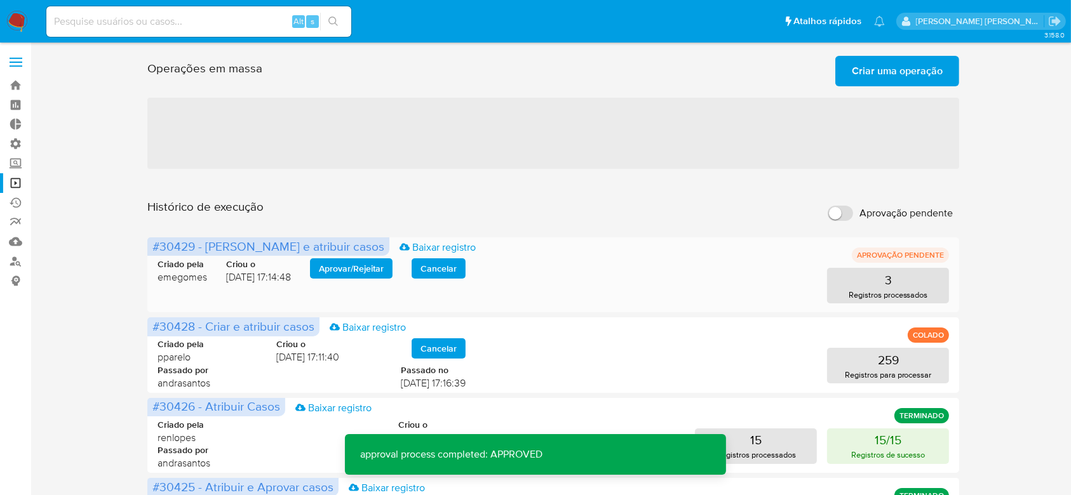
click at [354, 262] on span "Aprovar / Rejeitar" at bounding box center [351, 269] width 65 height 18
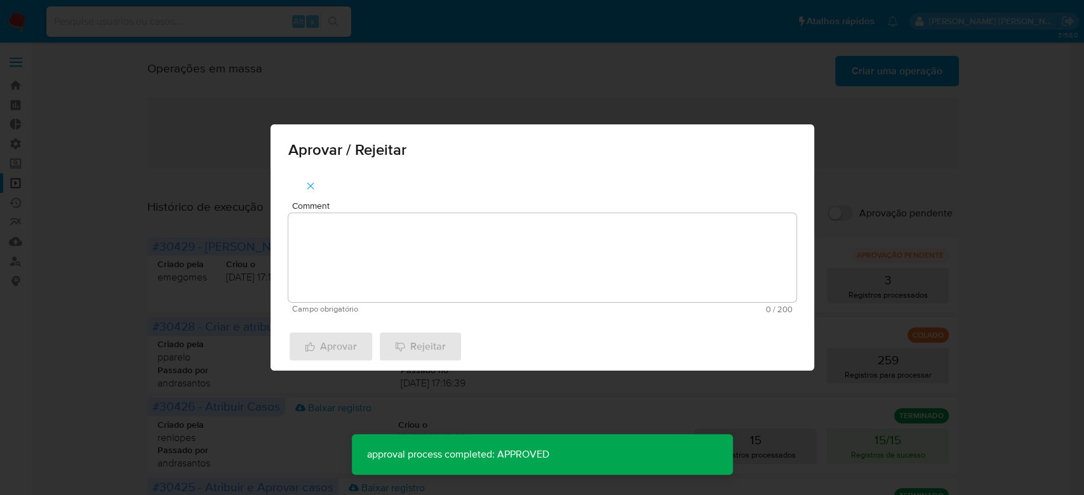
click at [308, 302] on textarea "Comment" at bounding box center [542, 257] width 508 height 89
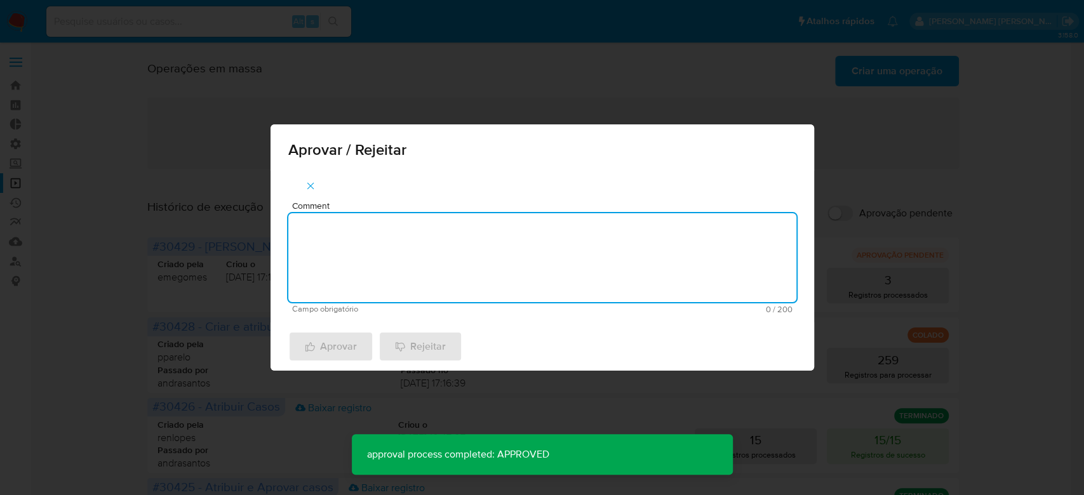
paste textarea "Para tratamento."
type textarea "Para tratamento."
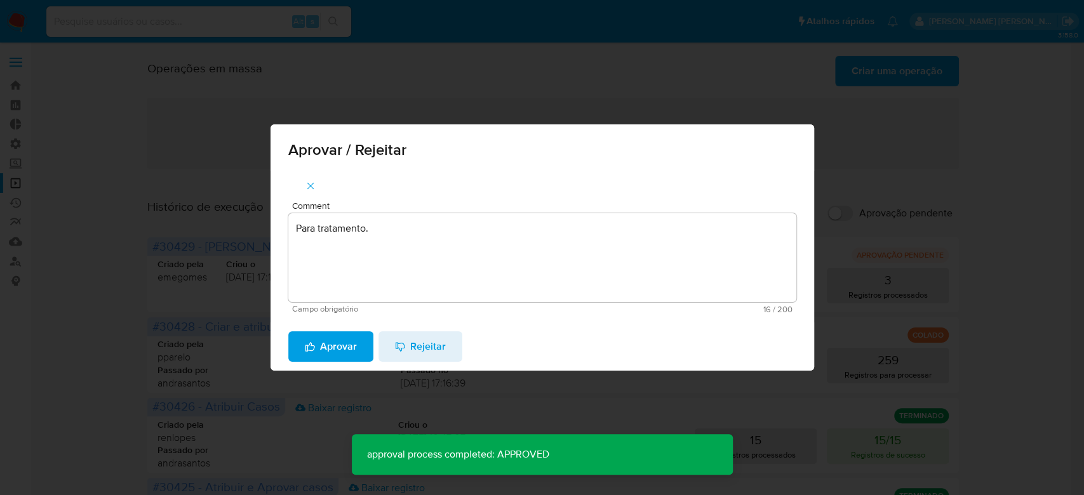
click at [323, 340] on span "Aprovar" at bounding box center [331, 347] width 52 height 28
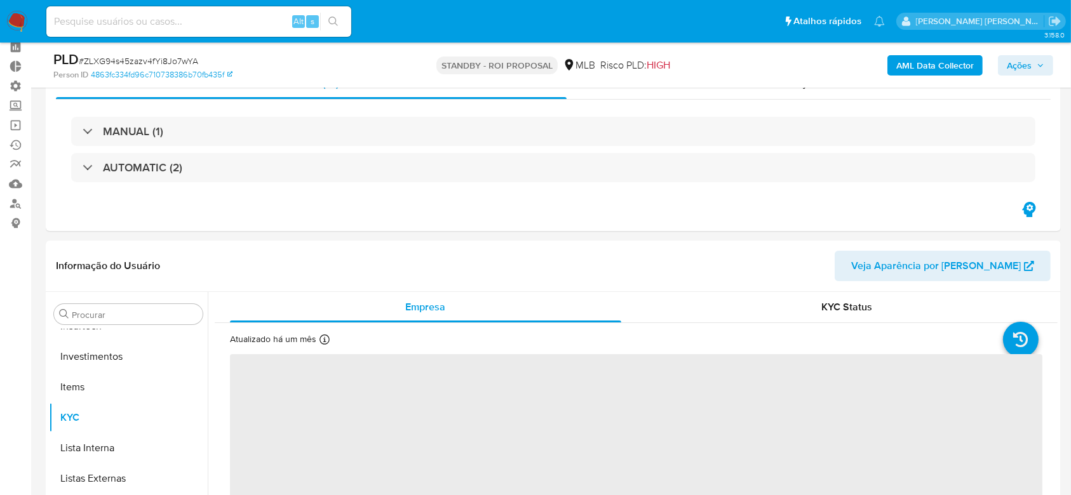
scroll to position [169, 0]
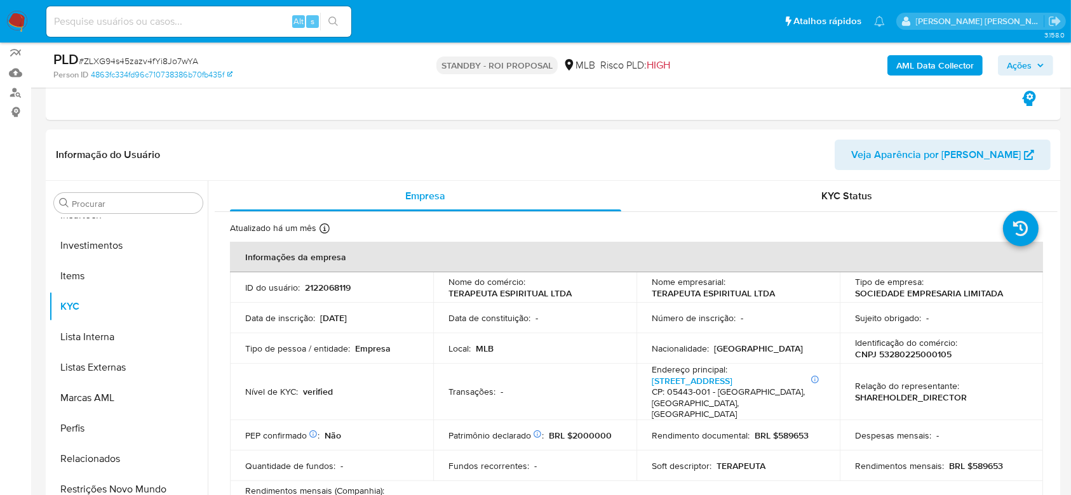
select select "10"
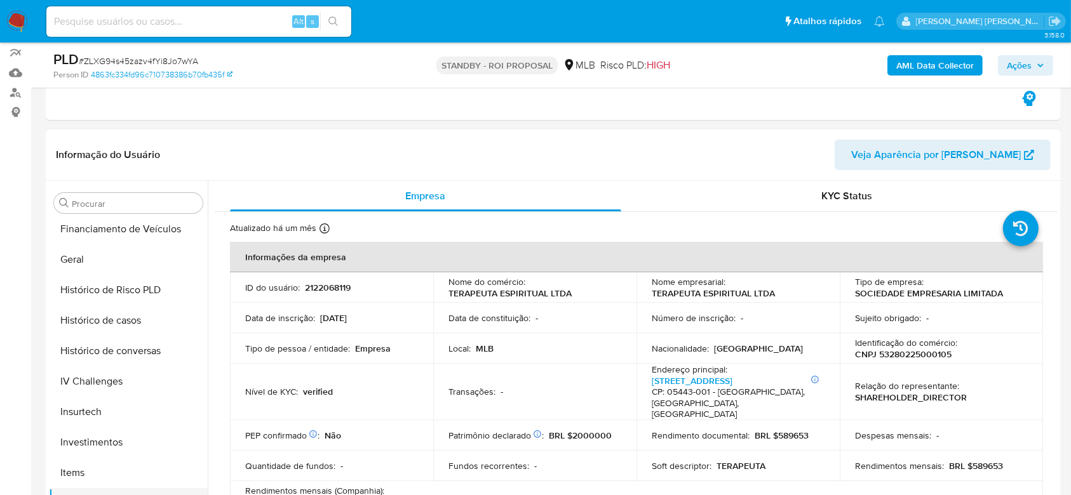
scroll to position [259, 0]
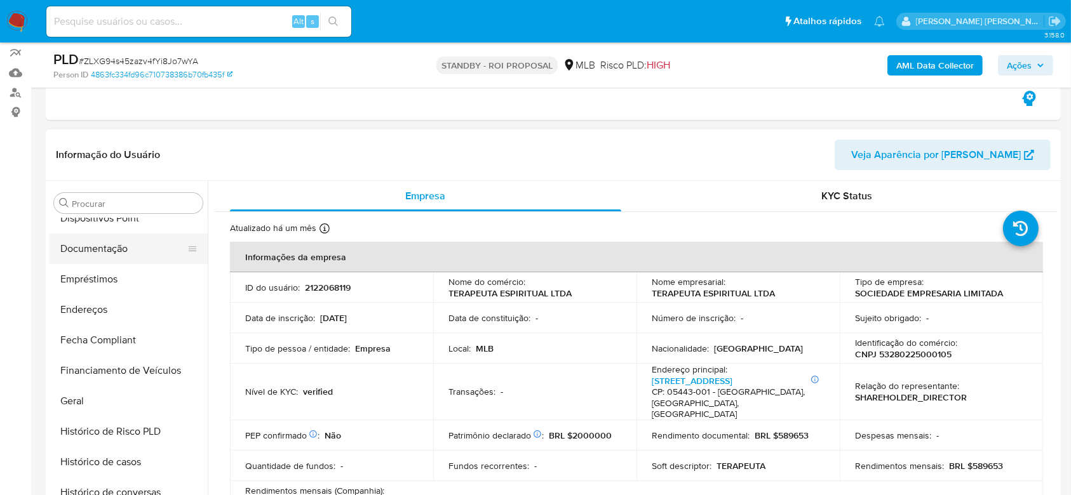
click at [112, 246] on button "Documentação" at bounding box center [123, 249] width 149 height 30
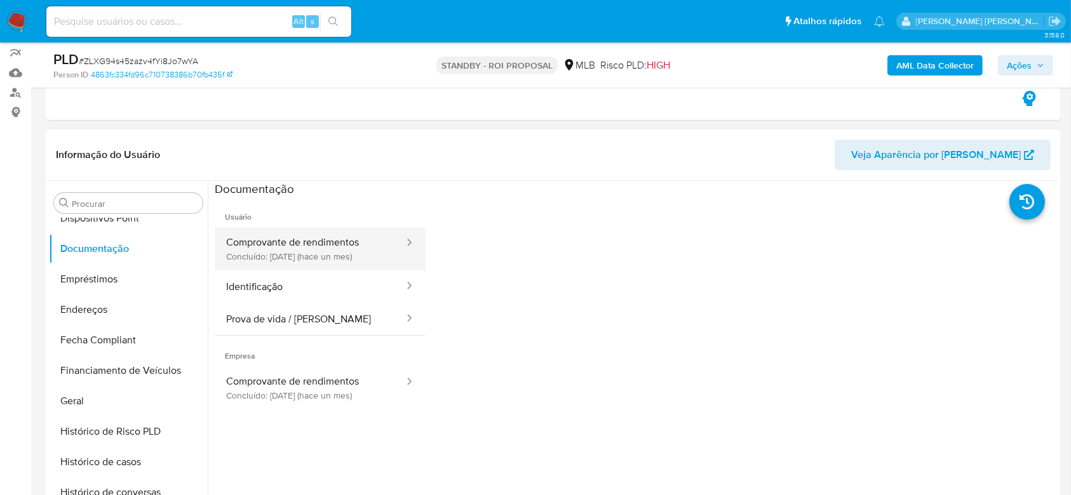
click at [350, 258] on button "Comprovante de rendimentos Concluído: 06/08/2025 (hace un mes)" at bounding box center [310, 248] width 190 height 43
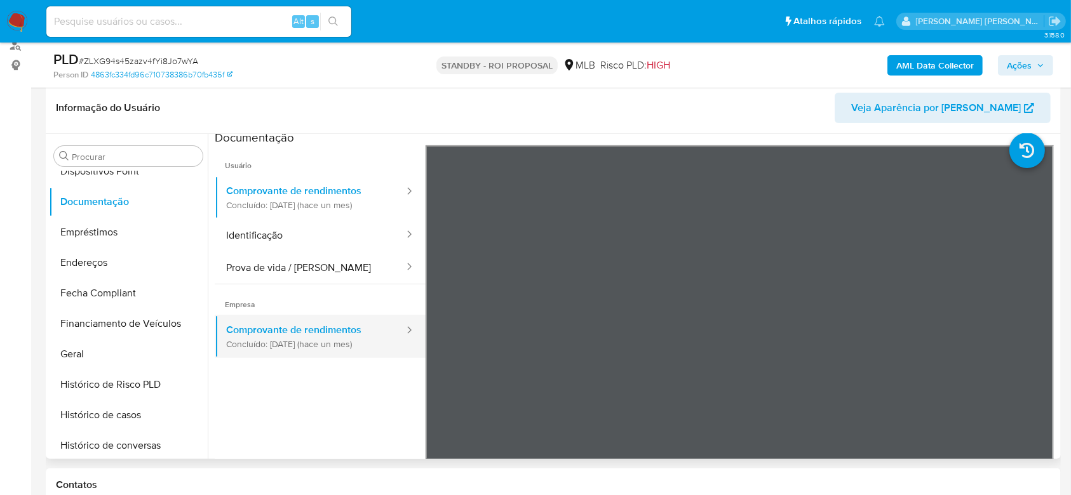
scroll to position [0, 0]
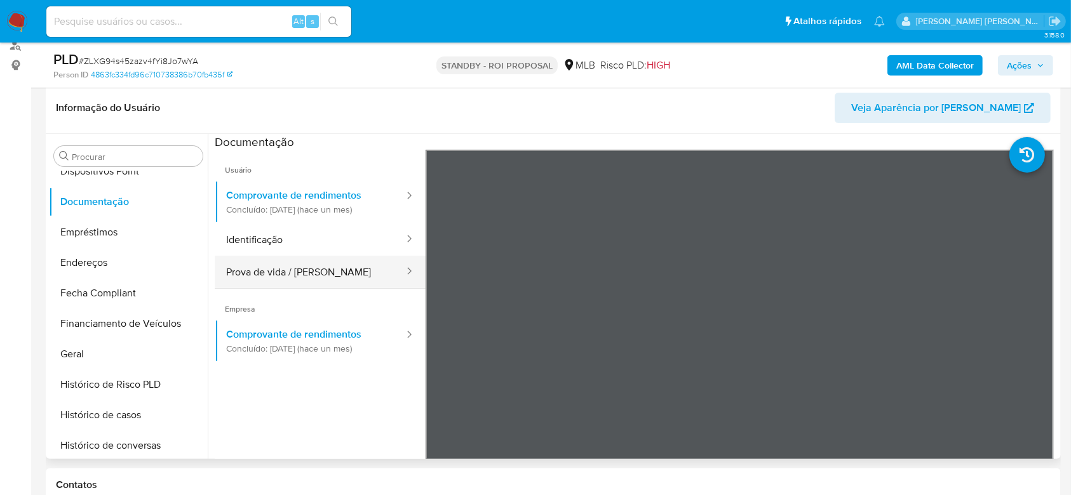
click at [296, 269] on button "Prova de vida / Selfie" at bounding box center [310, 272] width 190 height 32
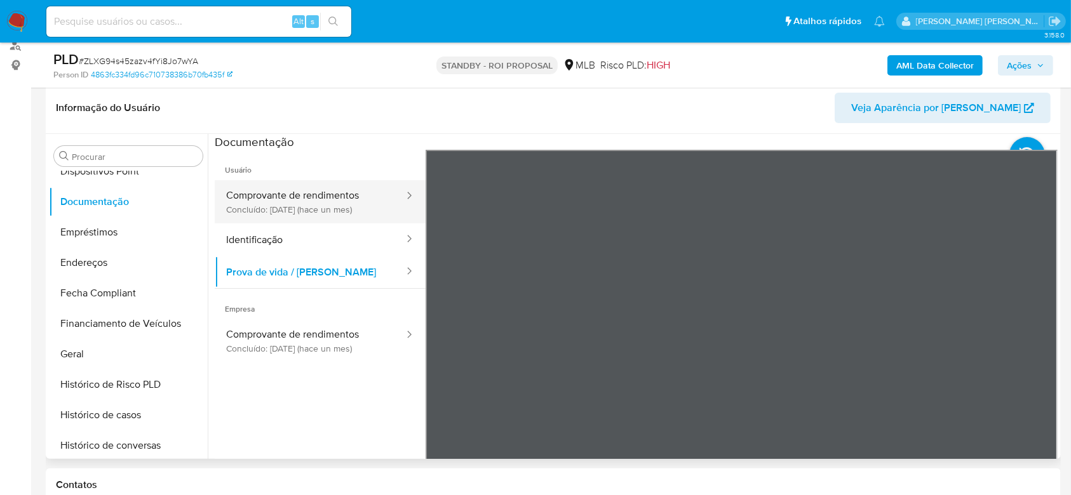
click at [269, 196] on button "Comprovante de rendimentos Concluído: 06/08/2025 (hace un mes)" at bounding box center [310, 201] width 190 height 43
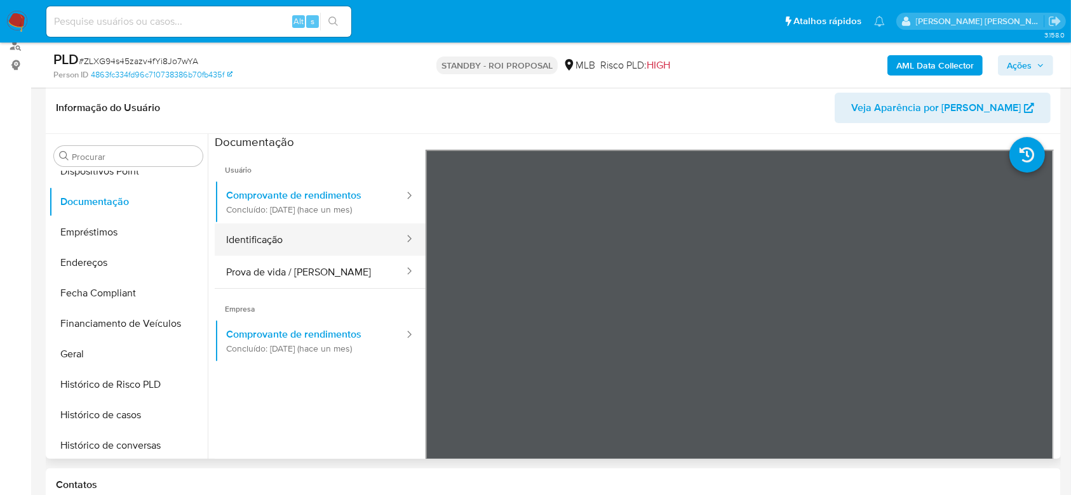
click at [260, 236] on button "Identificação" at bounding box center [310, 240] width 190 height 32
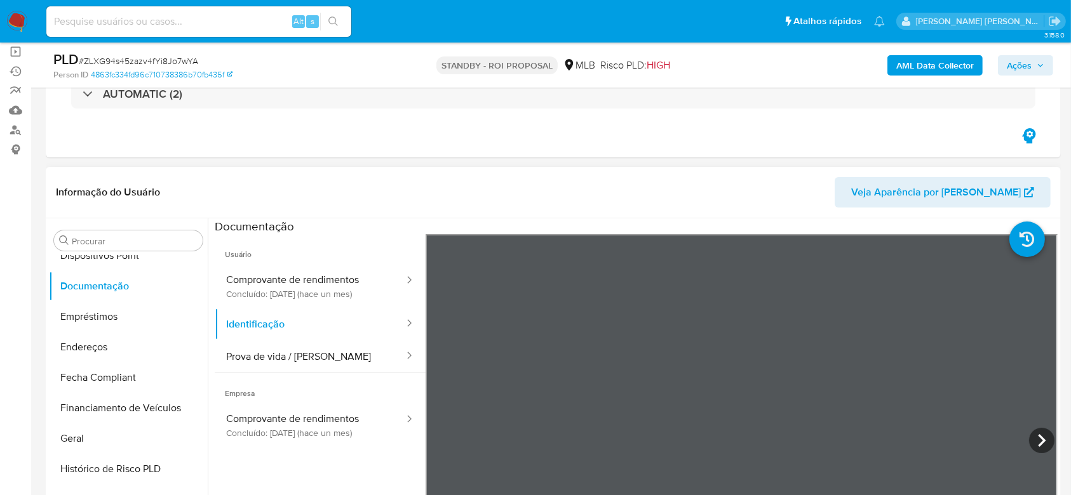
scroll to position [258, 0]
click at [89, 439] on button "Geral" at bounding box center [123, 439] width 149 height 30
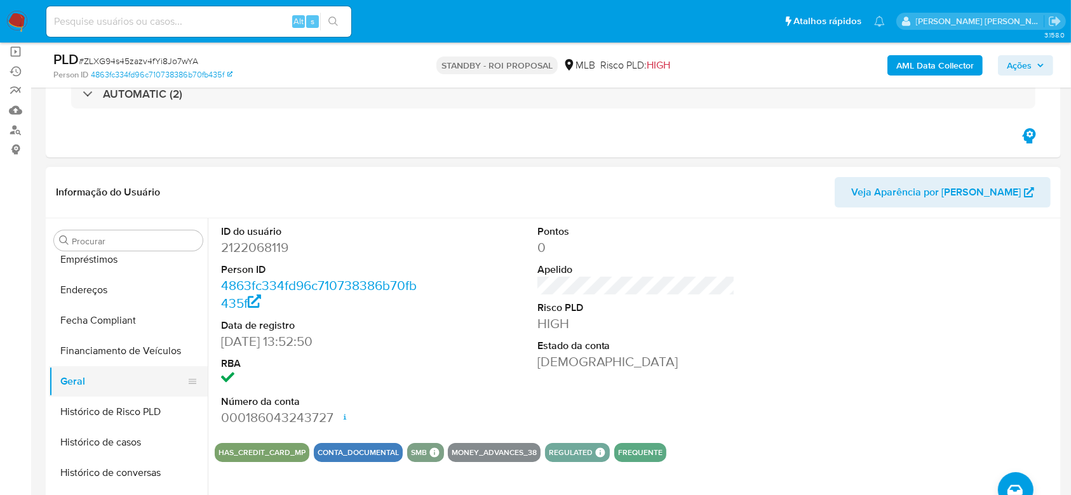
scroll to position [343, 0]
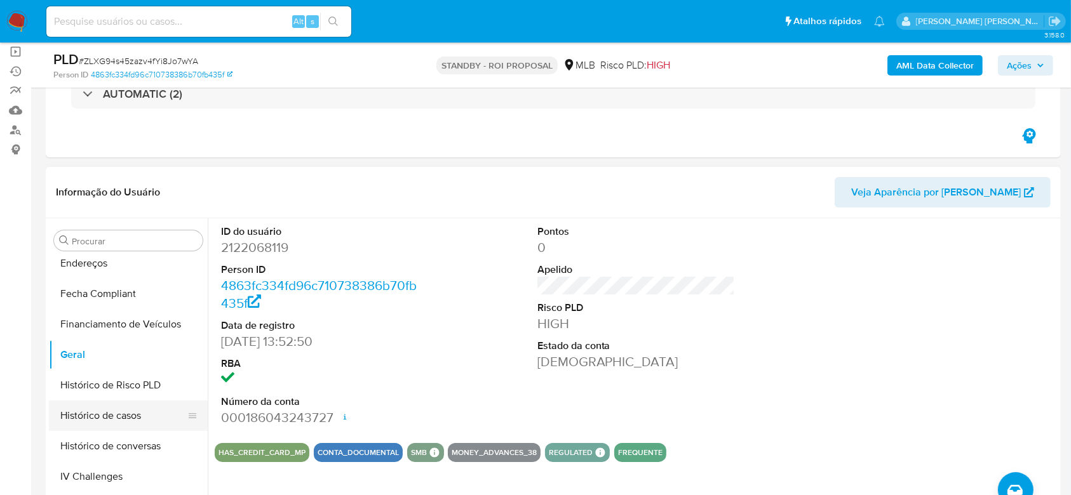
click at [129, 418] on button "Histórico de casos" at bounding box center [123, 416] width 149 height 30
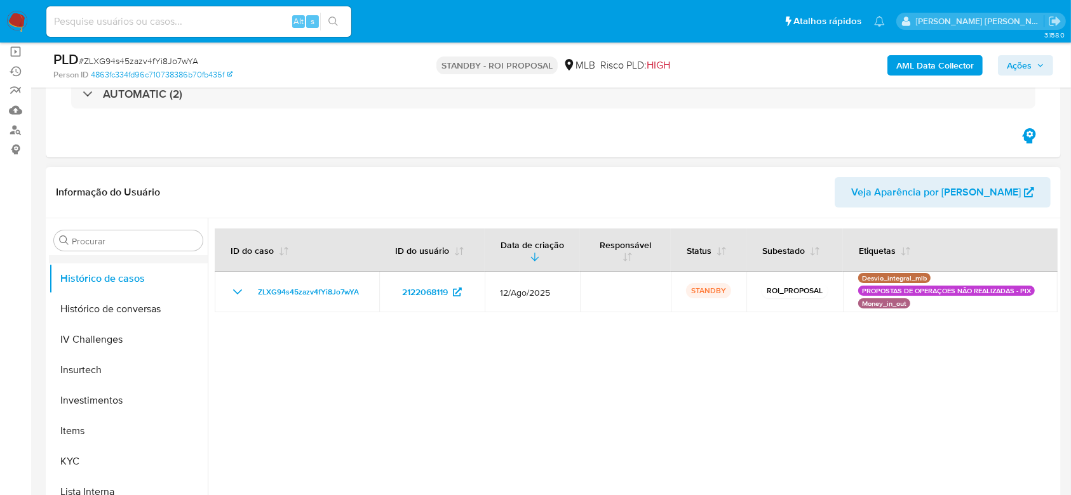
scroll to position [512, 0]
click at [84, 430] on button "KYC" at bounding box center [123, 429] width 149 height 30
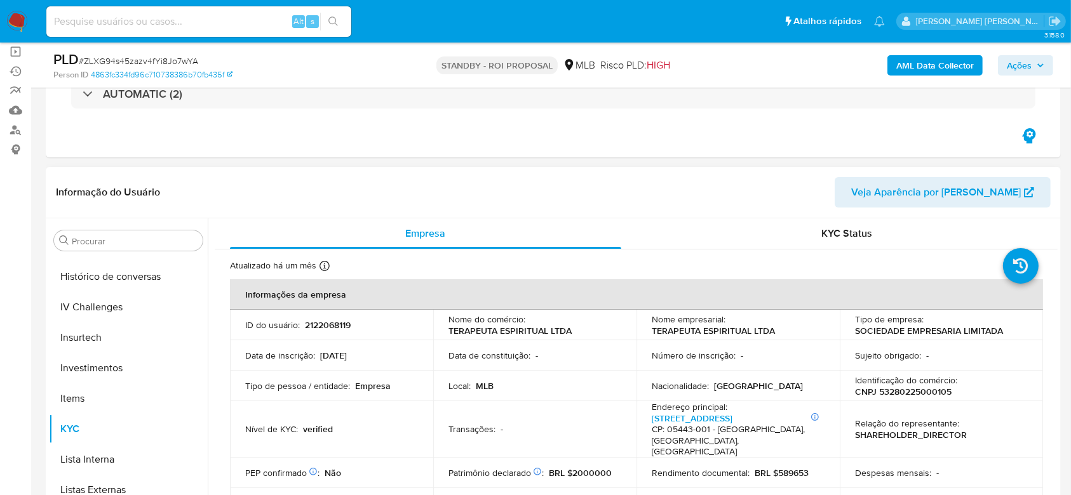
scroll to position [84, 0]
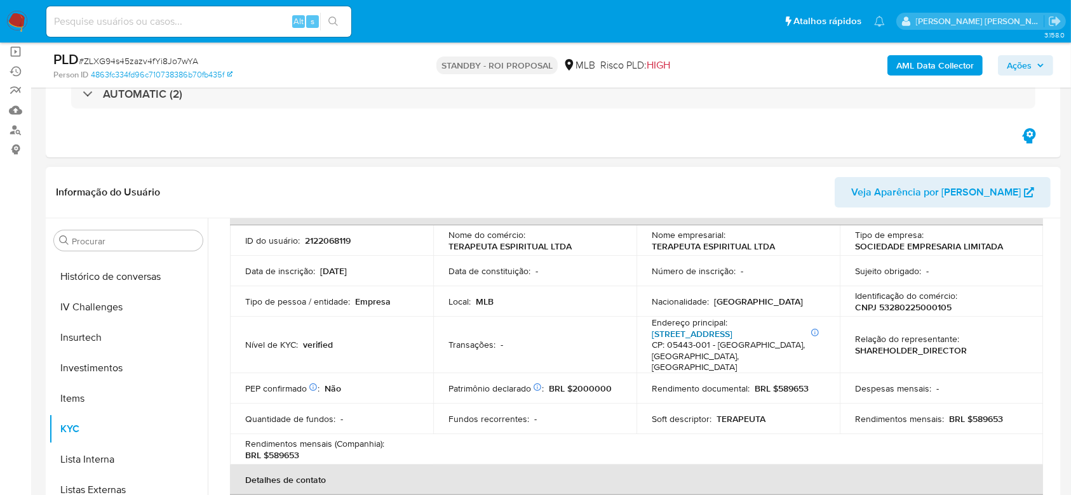
click at [723, 333] on link "[STREET_ADDRESS][PERSON_NAME]" at bounding box center [691, 334] width 81 height 13
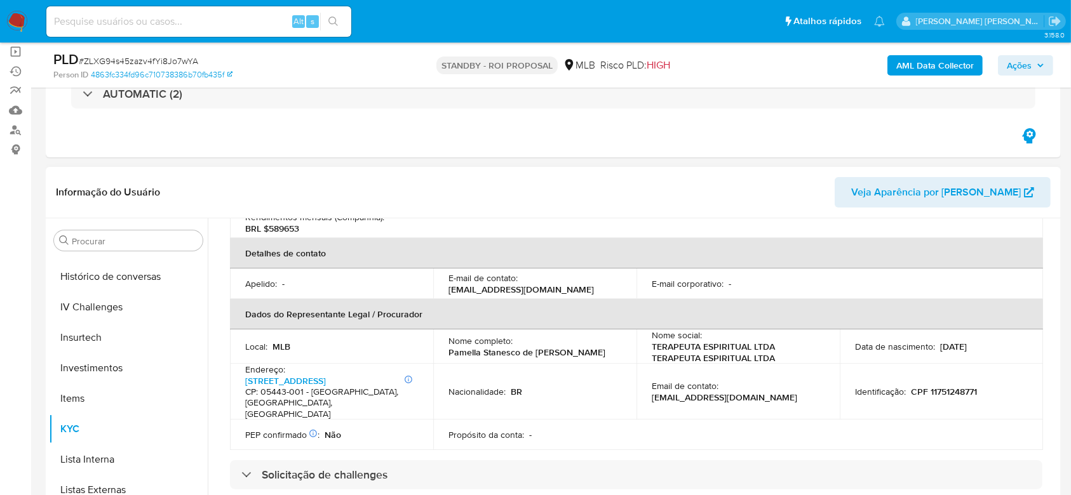
scroll to position [338, 0]
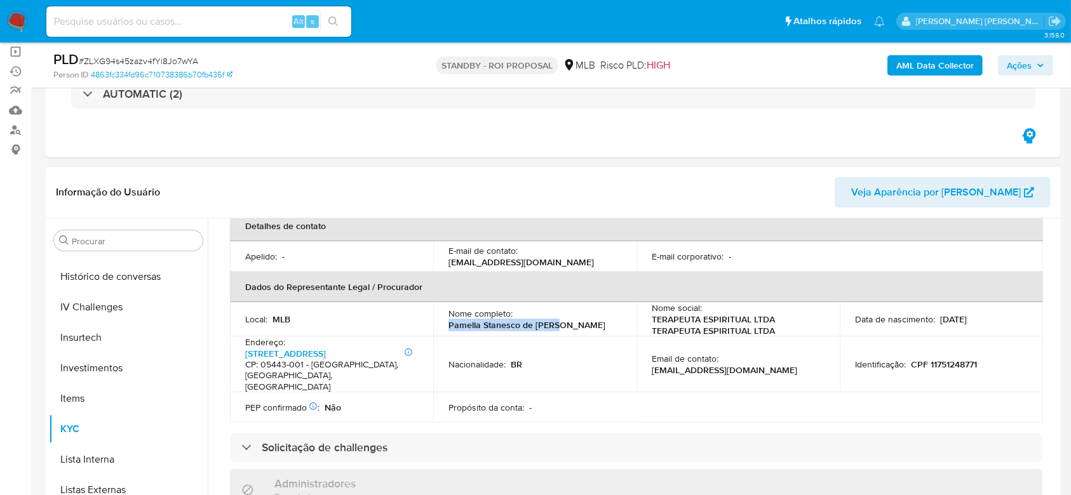
drag, startPoint x: 446, startPoint y: 313, endPoint x: 554, endPoint y: 316, distance: 107.4
click at [554, 316] on td "Nome completo : Pamella Stanesco de Paulo" at bounding box center [534, 319] width 203 height 34
copy p "[PERSON_NAME] de [PERSON_NAME]"
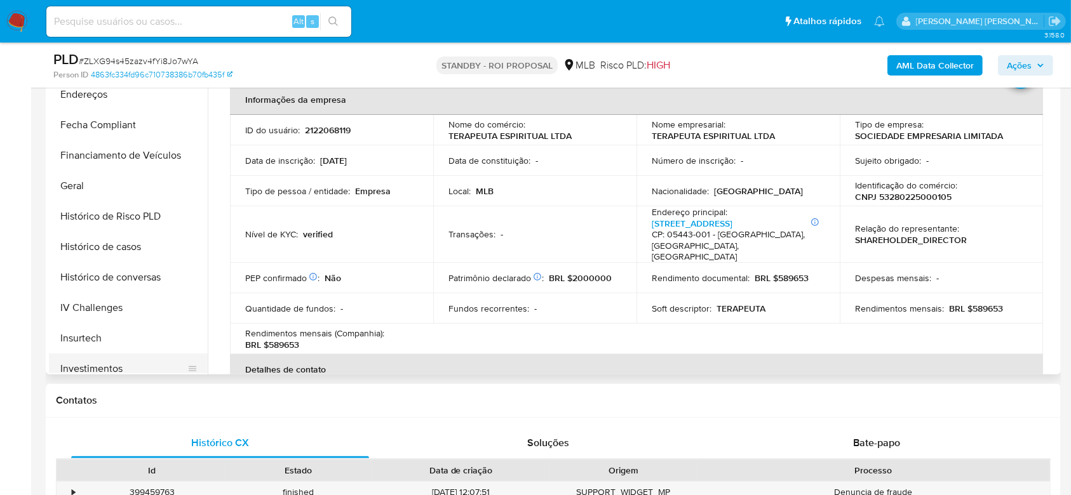
scroll to position [258, 0]
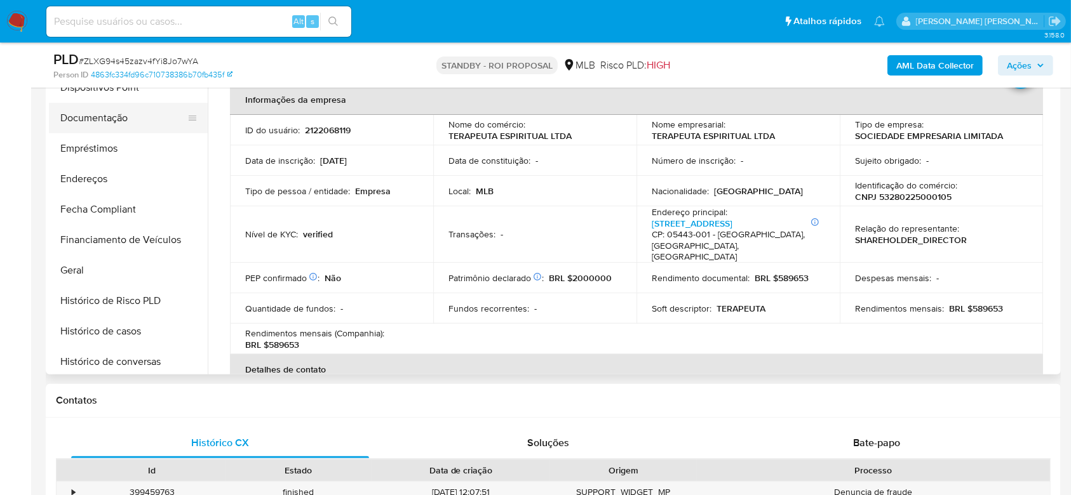
click at [111, 119] on button "Documentação" at bounding box center [123, 118] width 149 height 30
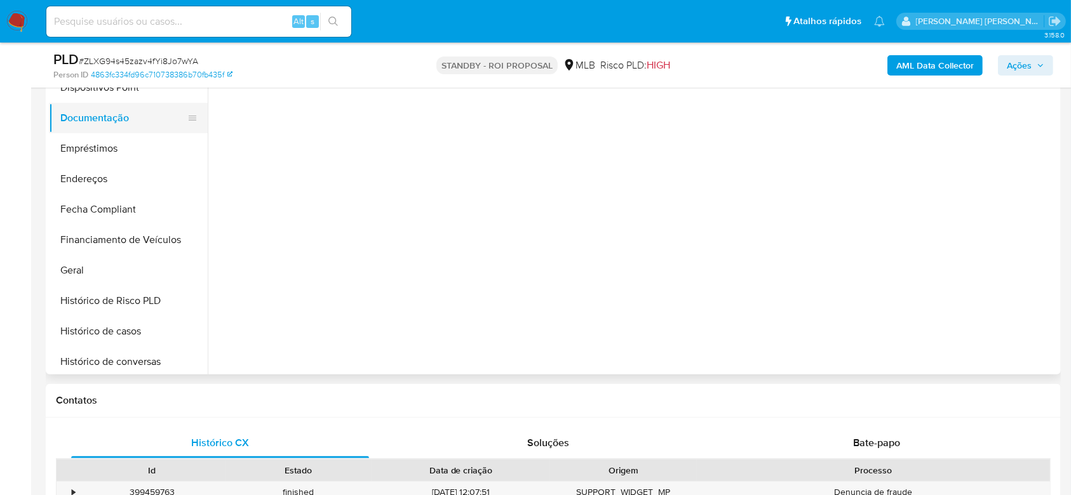
scroll to position [0, 0]
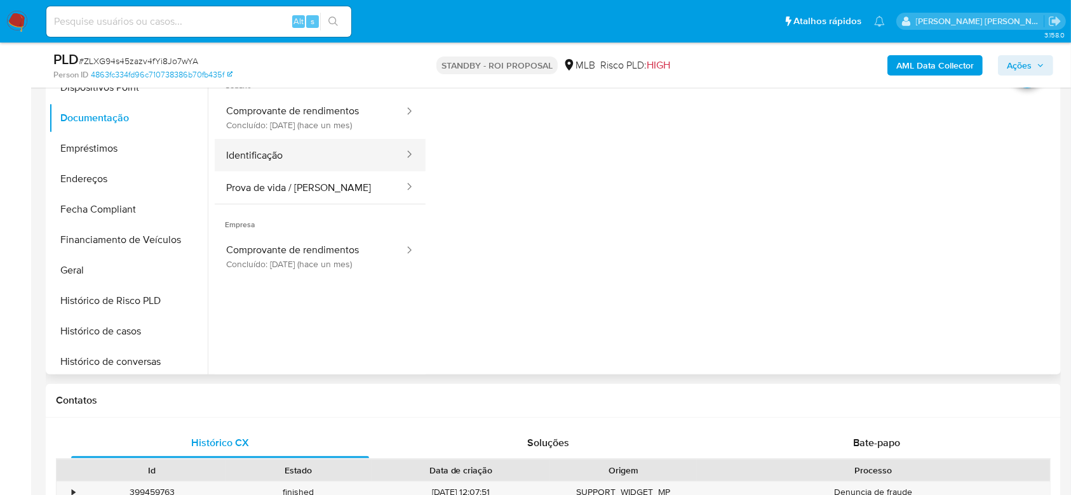
click at [314, 156] on button "Identificação" at bounding box center [310, 155] width 190 height 32
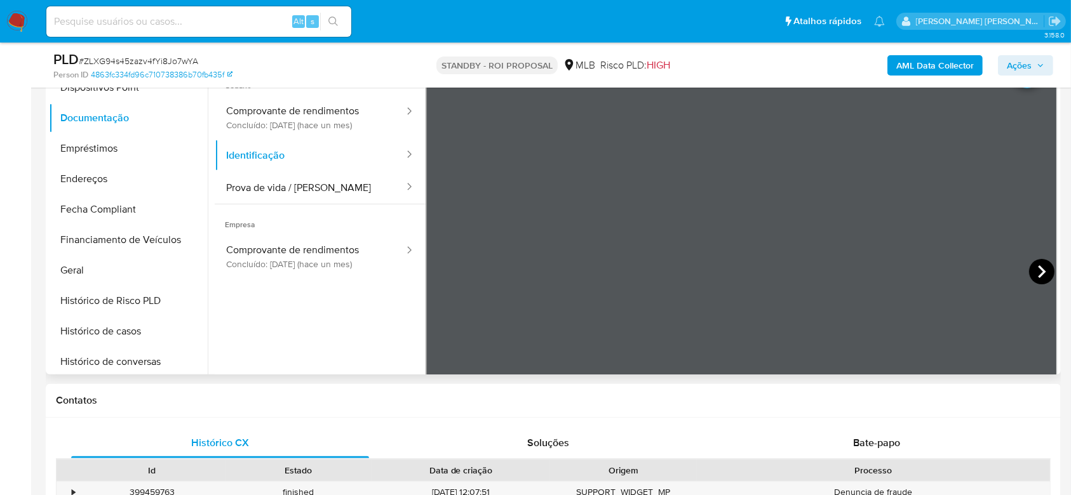
click at [1038, 275] on icon at bounding box center [1041, 271] width 25 height 25
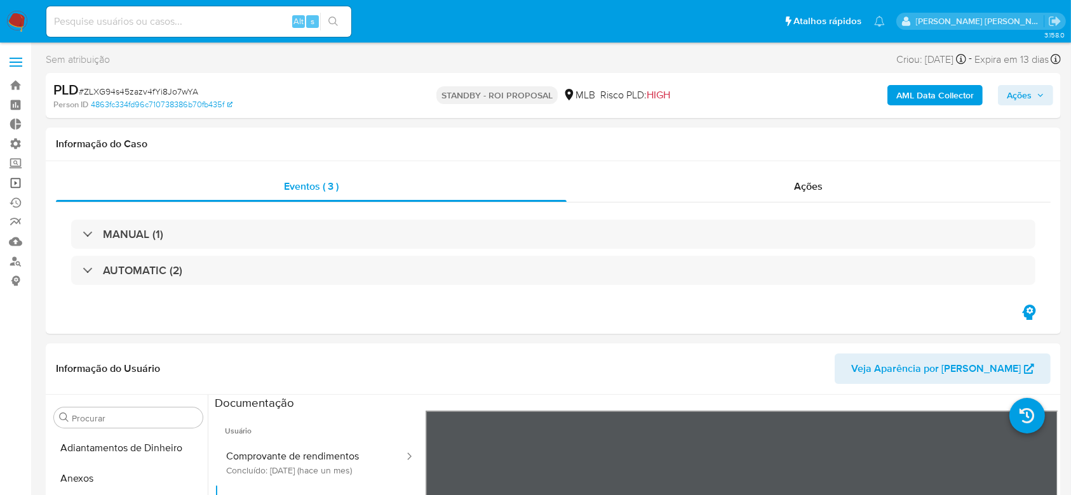
click at [18, 181] on link "Operações em massa" at bounding box center [75, 183] width 151 height 20
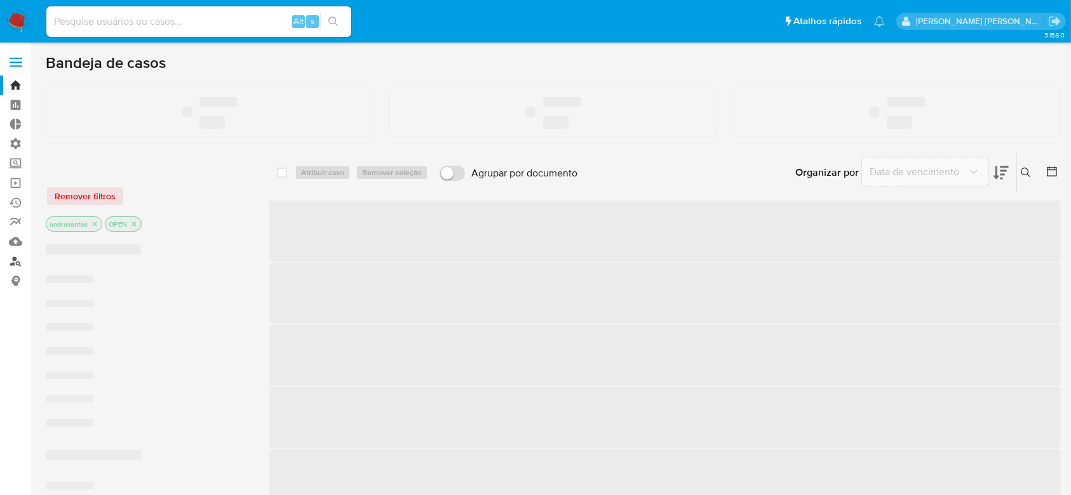
click at [11, 262] on link "Localizador de pessoas" at bounding box center [75, 261] width 151 height 20
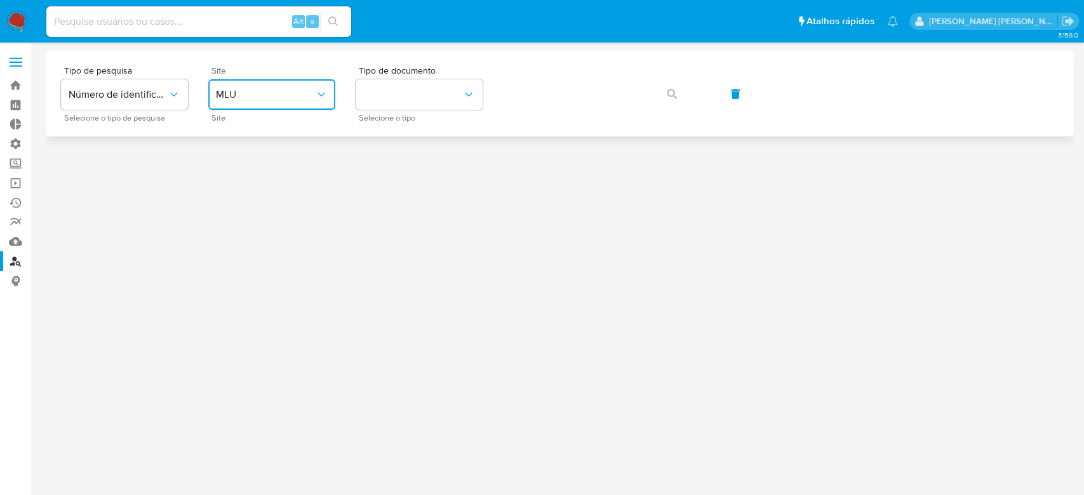
click at [320, 91] on icon "site_id" at bounding box center [321, 94] width 13 height 13
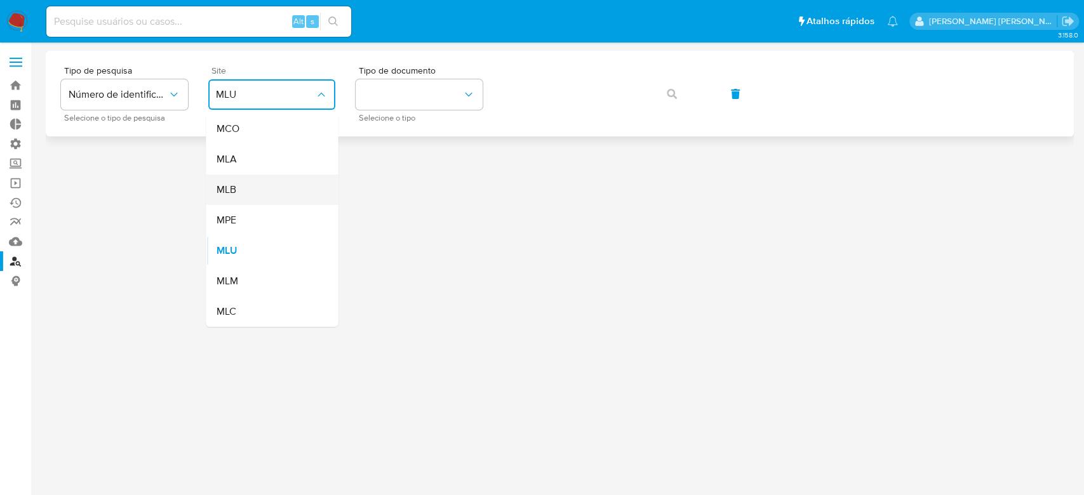
click at [254, 191] on div "MLB" at bounding box center [268, 190] width 104 height 30
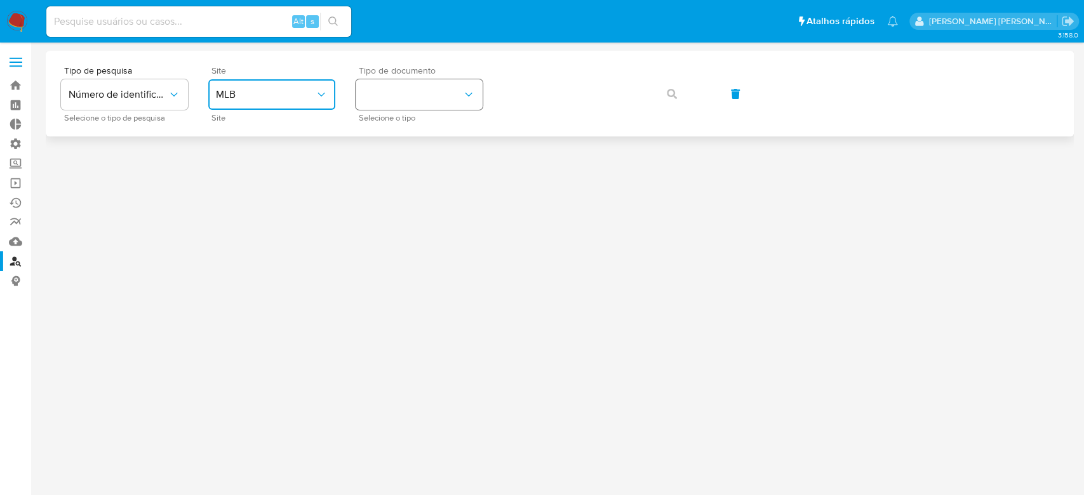
click at [406, 94] on button "identificationType" at bounding box center [419, 94] width 127 height 30
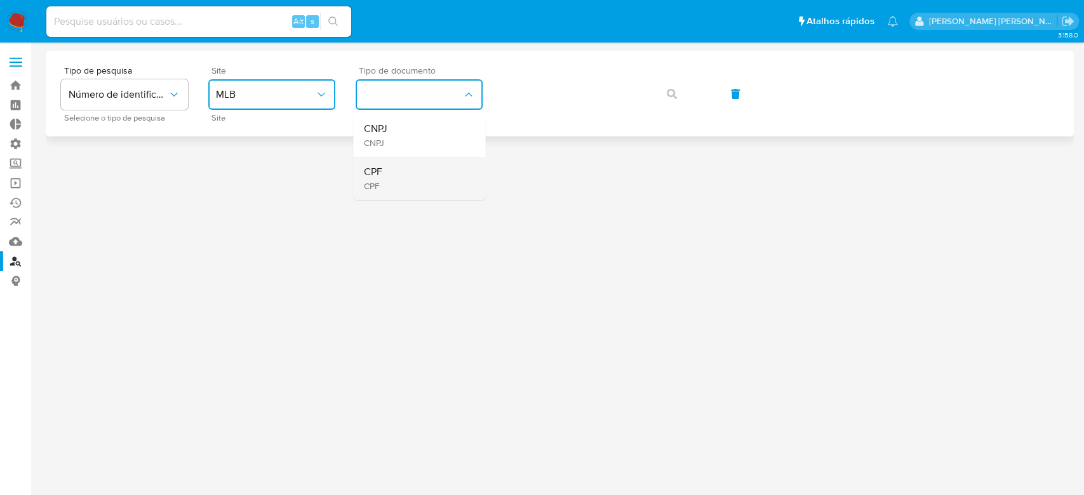
click at [401, 186] on div "CPF CPF" at bounding box center [415, 178] width 104 height 43
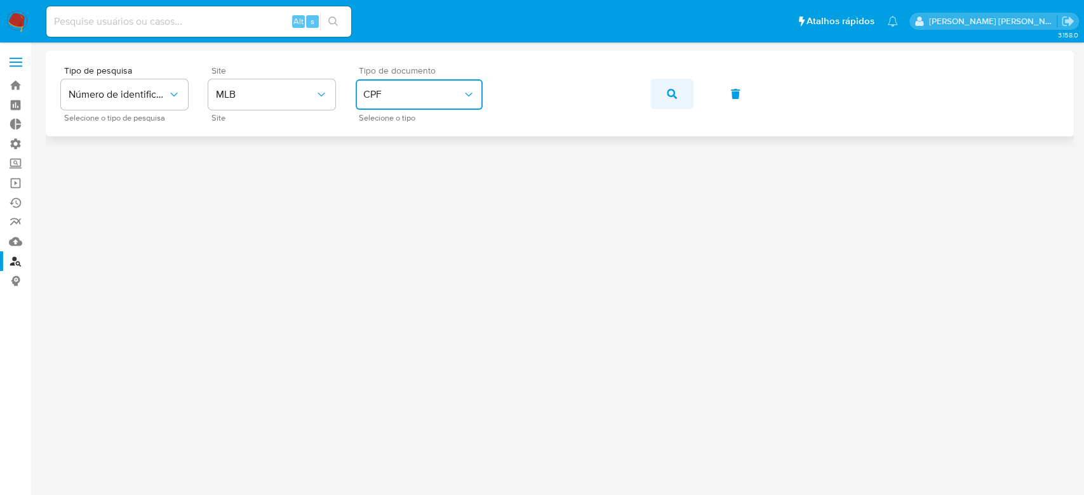
click at [671, 96] on icon "button" at bounding box center [672, 94] width 10 height 10
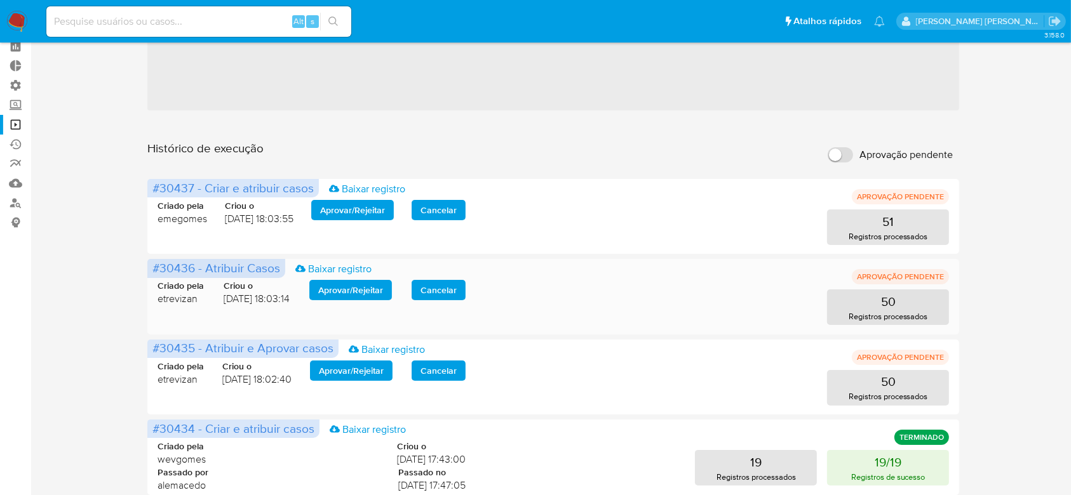
scroll to position [84, 0]
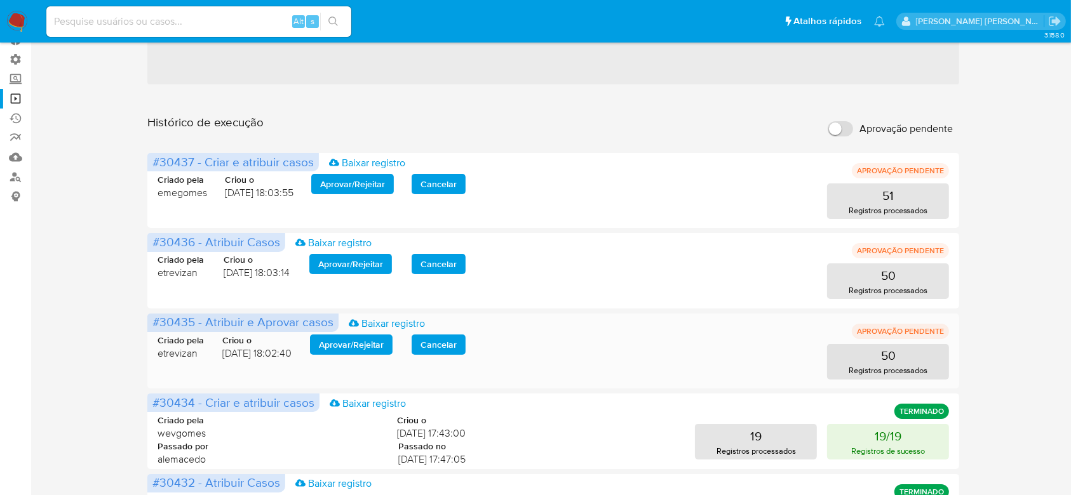
click at [352, 347] on span "Aprovar / Rejeitar" at bounding box center [351, 345] width 65 height 18
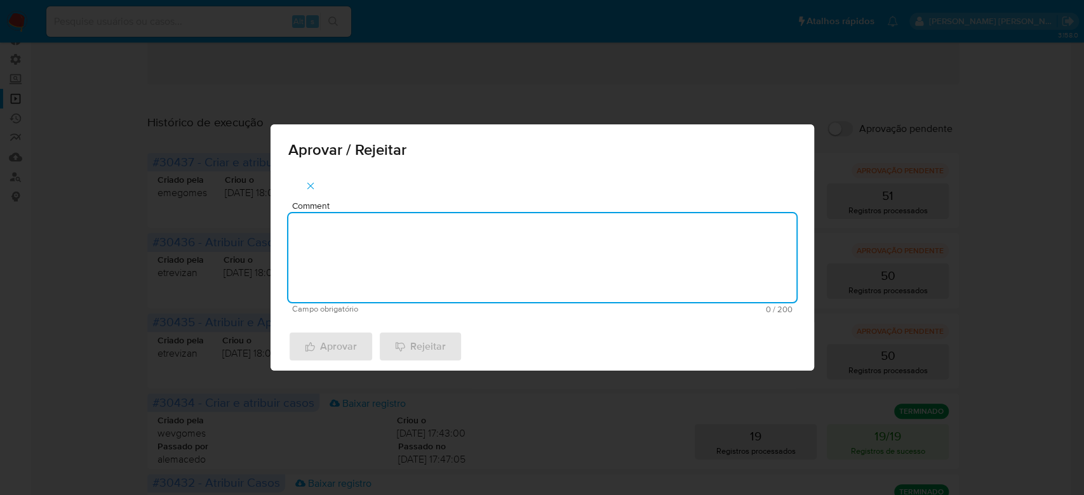
click at [373, 246] on textarea "Comment" at bounding box center [542, 257] width 508 height 89
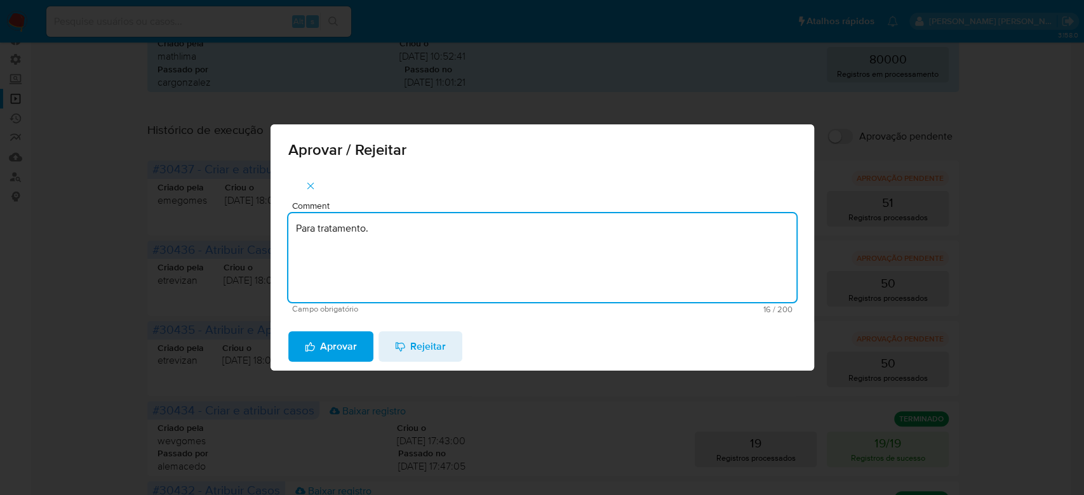
drag, startPoint x: 396, startPoint y: 230, endPoint x: 270, endPoint y: 224, distance: 125.9
click at [270, 224] on div "Comment Para tratamento. Campo obrigatório 16 / 200 184 caracteres restantes" at bounding box center [542, 247] width 544 height 152
click at [359, 277] on textarea "Para tratamento." at bounding box center [542, 257] width 508 height 89
type textarea "Para tratamento."
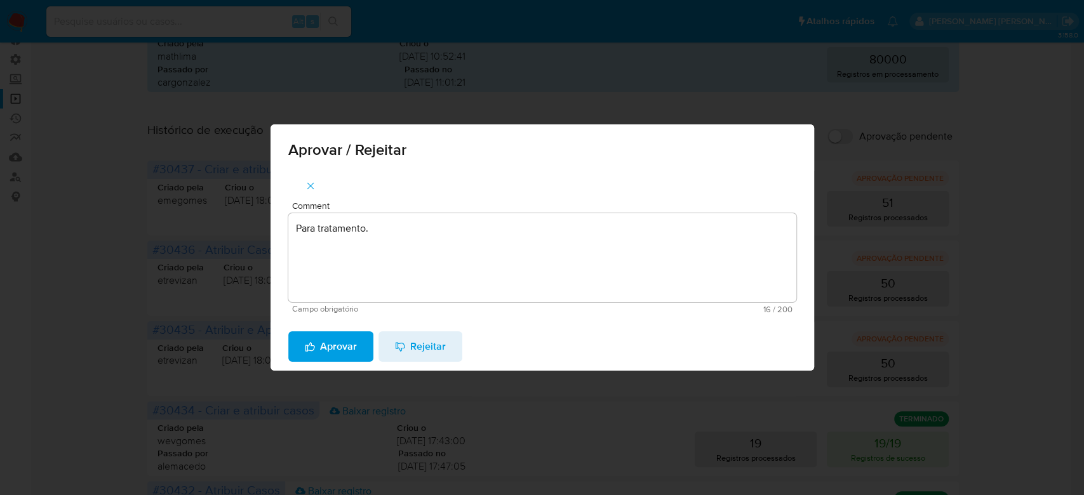
click at [340, 349] on span "Aprovar" at bounding box center [331, 347] width 52 height 28
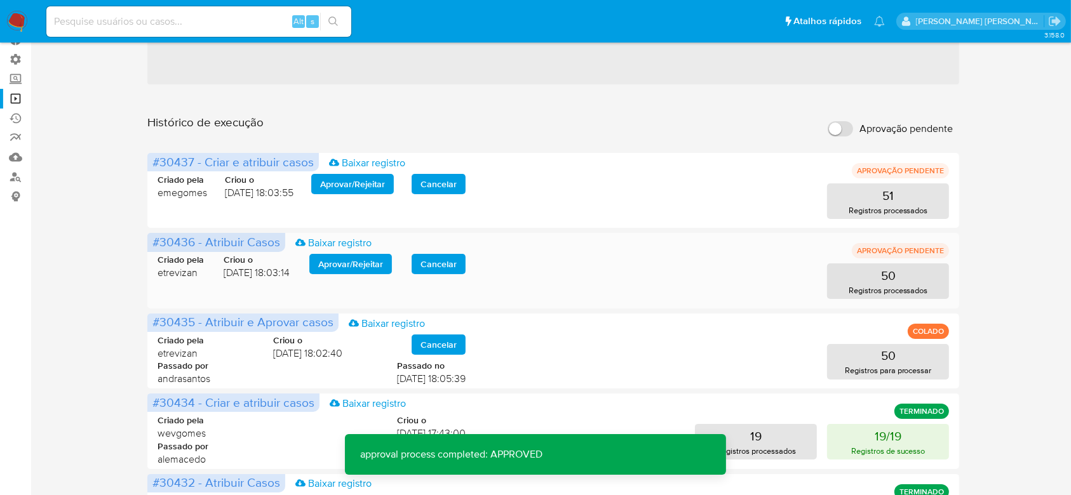
click at [360, 265] on span "Aprovar / Rejeitar" at bounding box center [350, 264] width 65 height 18
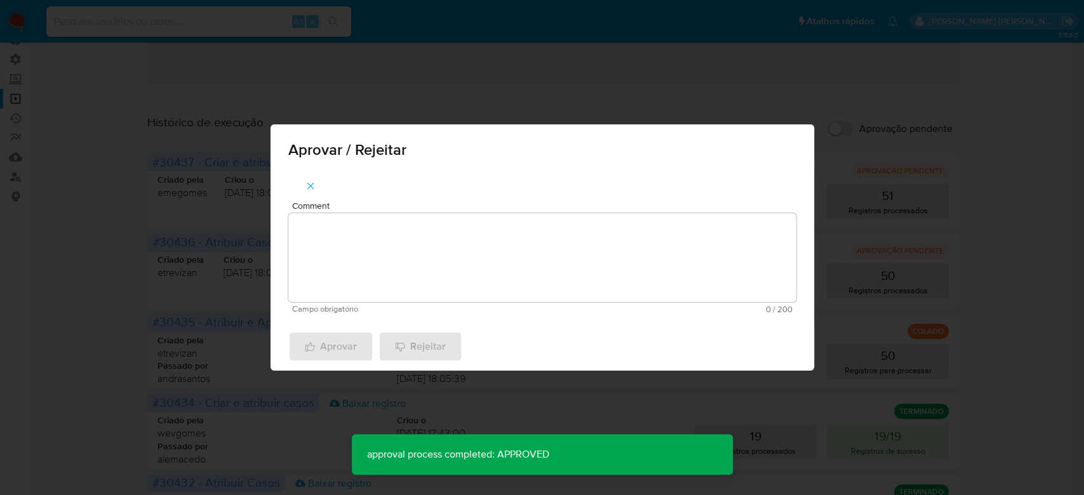
click at [350, 284] on textarea "Comment" at bounding box center [542, 257] width 508 height 89
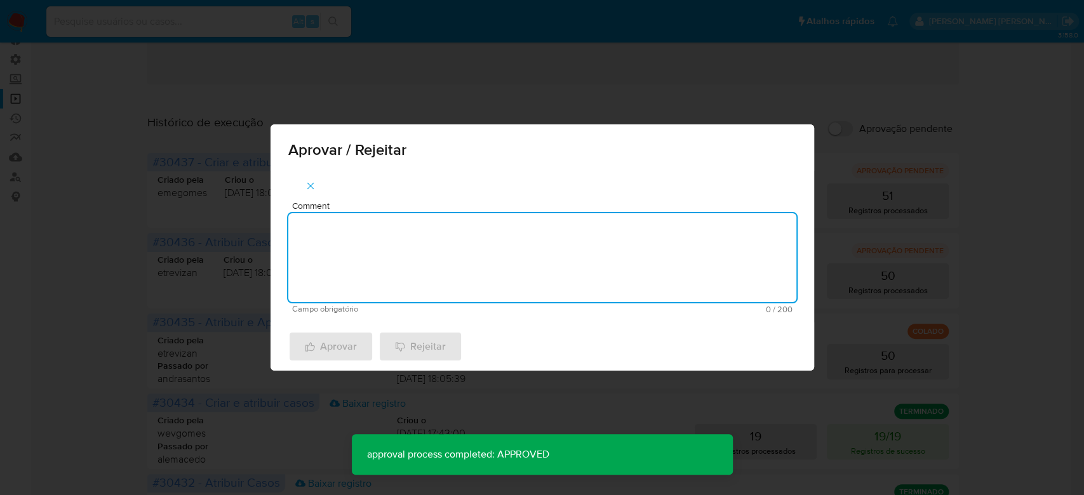
paste textarea "Para tratamento."
type textarea "Para tratamento."
click at [339, 354] on span "Aprovar" at bounding box center [331, 347] width 52 height 28
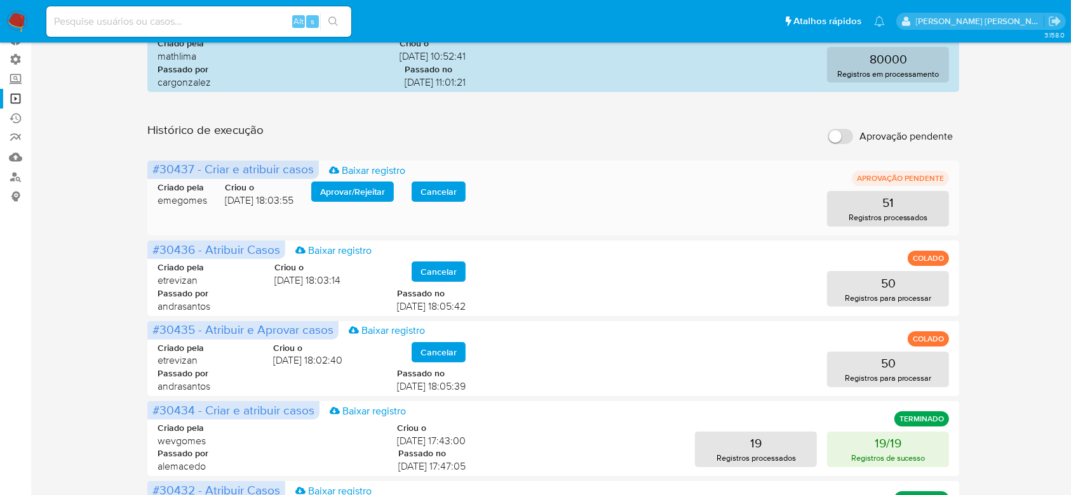
click at [347, 189] on span "Aprovar / Rejeitar" at bounding box center [352, 192] width 65 height 18
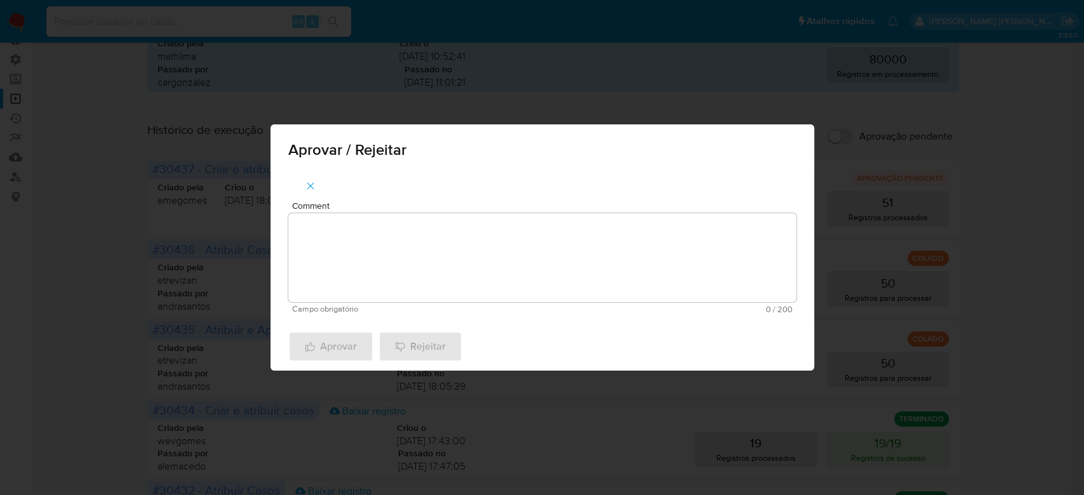
click at [350, 237] on textarea "Comment" at bounding box center [542, 257] width 508 height 89
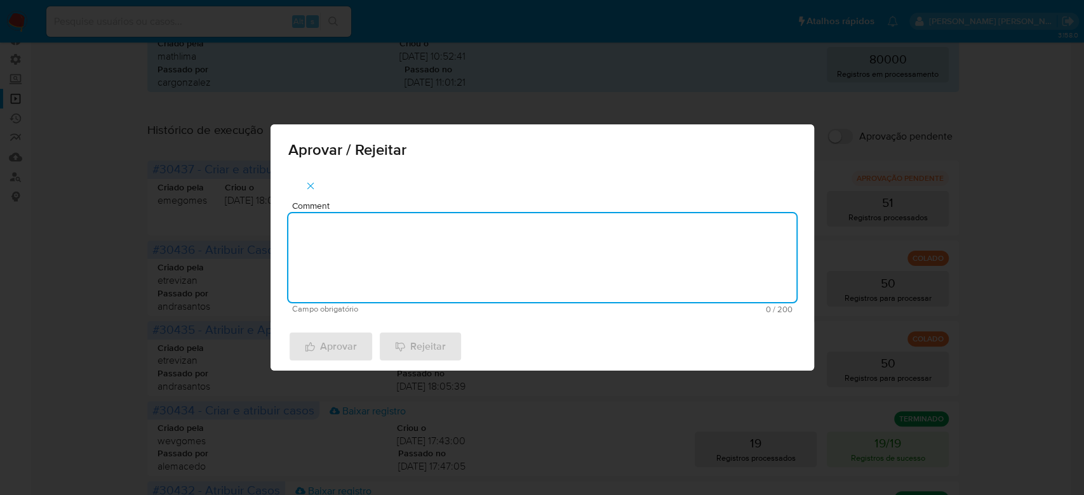
paste textarea "Para tratamento."
type textarea "Para tratamento."
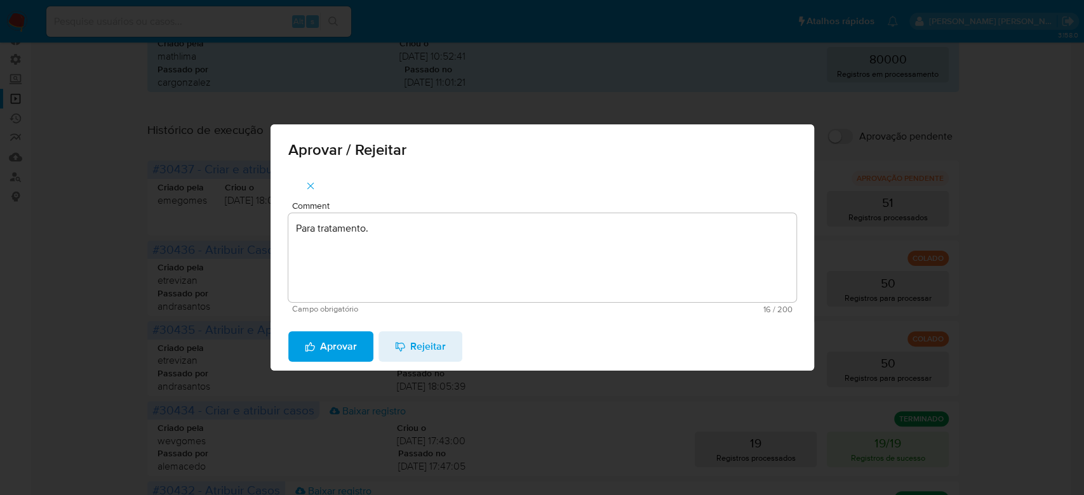
click at [340, 350] on span "Aprovar" at bounding box center [331, 347] width 52 height 28
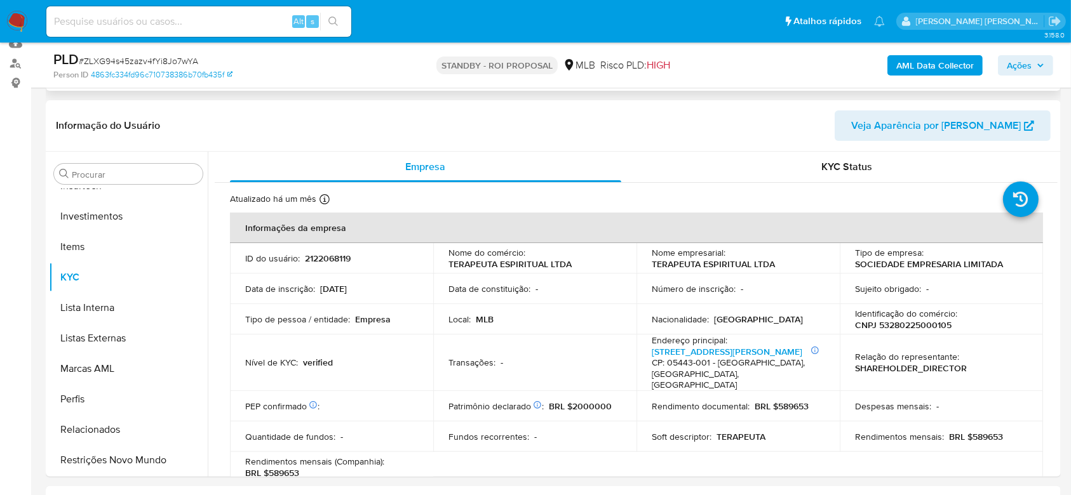
scroll to position [254, 0]
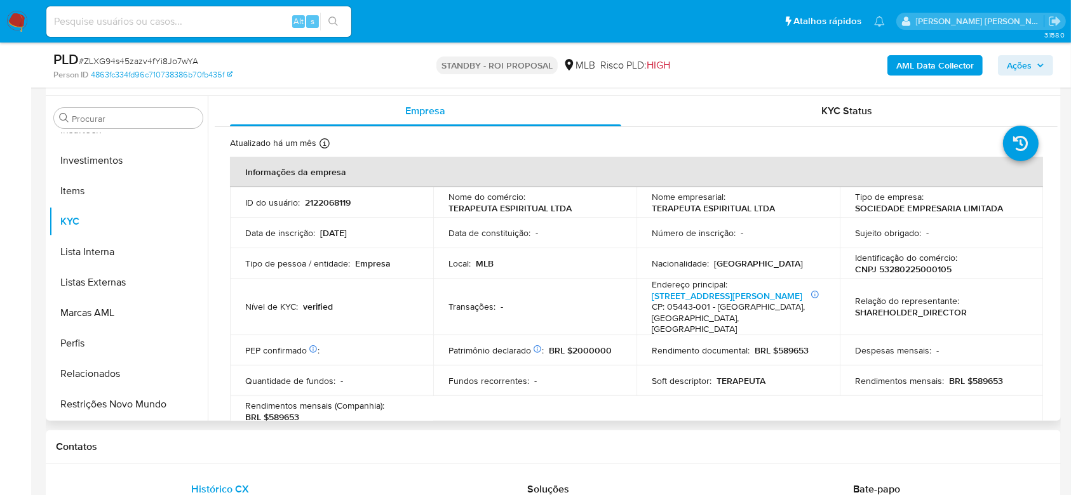
select select "10"
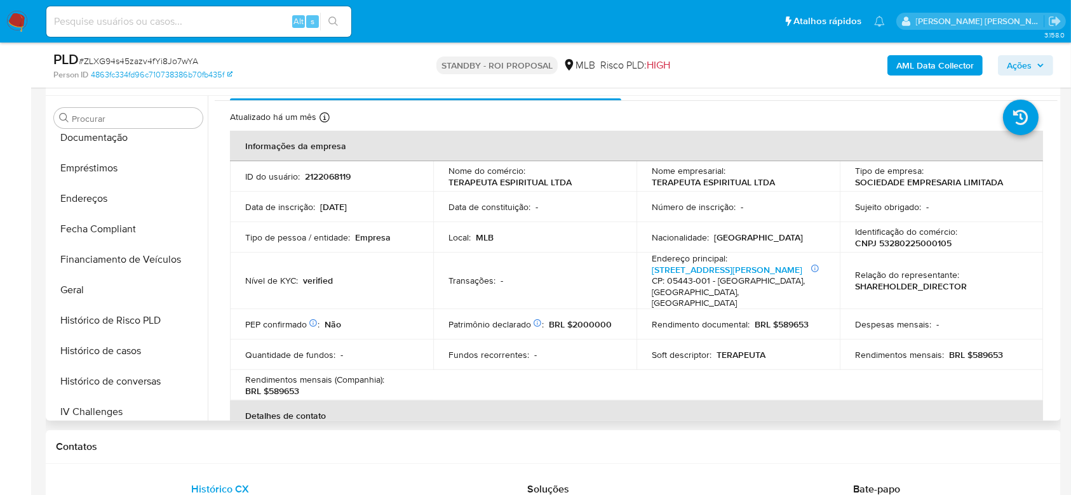
scroll to position [259, 0]
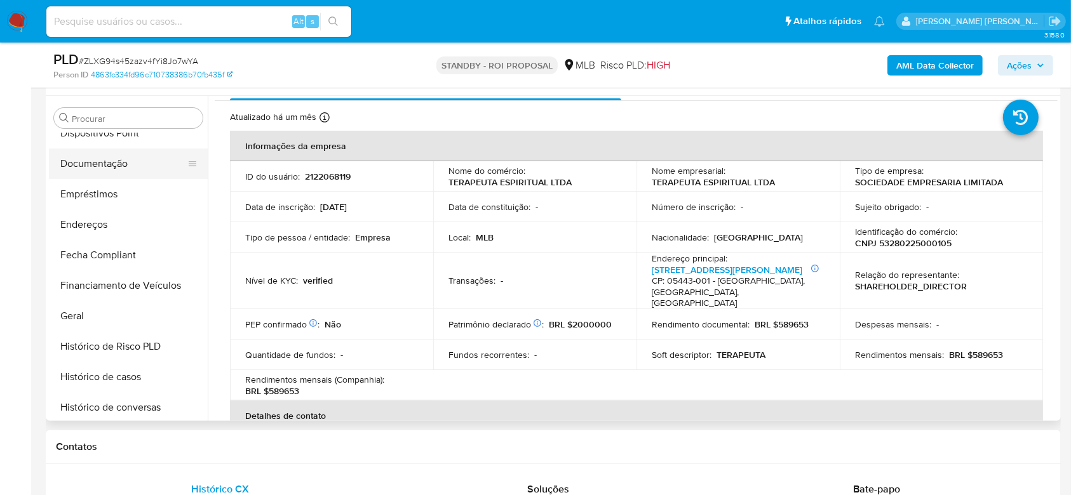
click at [97, 160] on button "Documentação" at bounding box center [123, 164] width 149 height 30
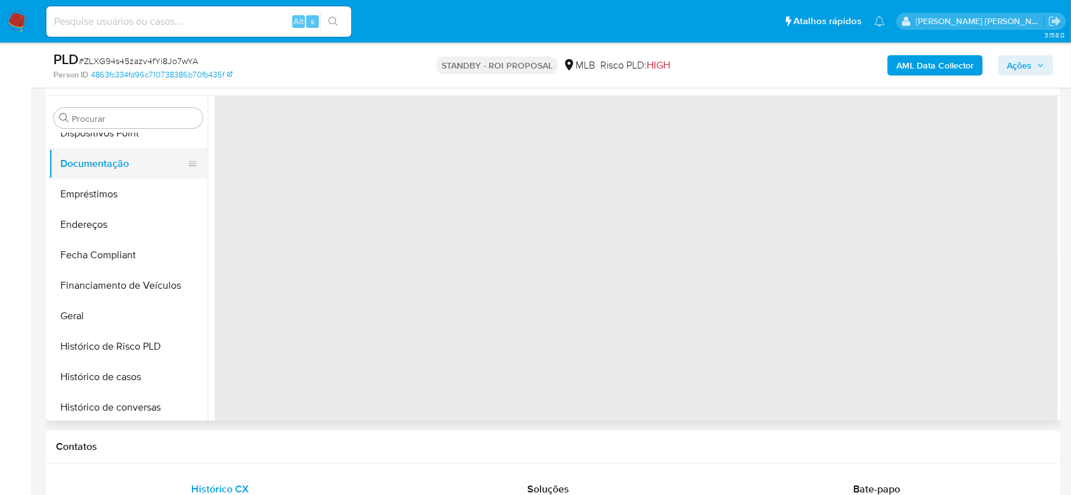
scroll to position [0, 0]
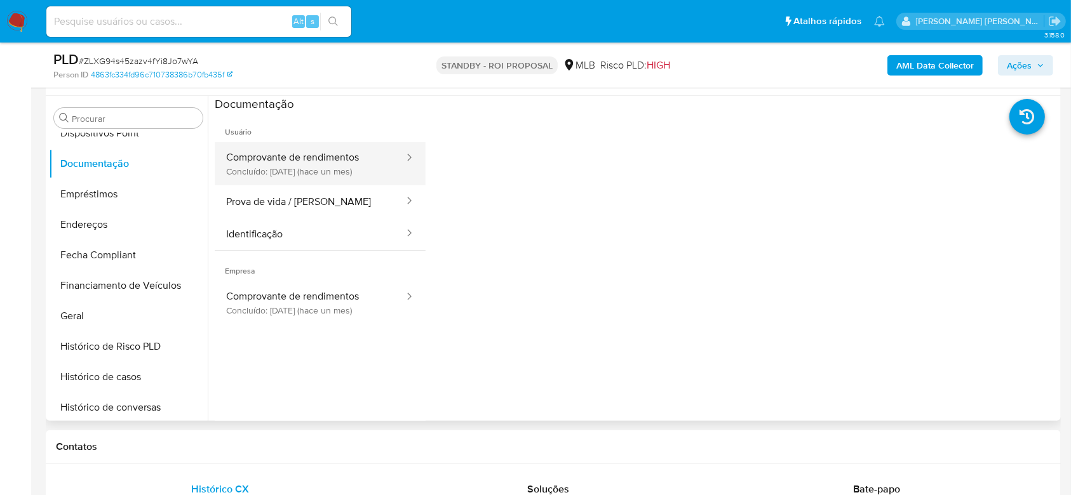
click at [286, 157] on button "Comprovante de rendimentos Concluído: 06/08/2025 (hace un mes)" at bounding box center [310, 163] width 190 height 43
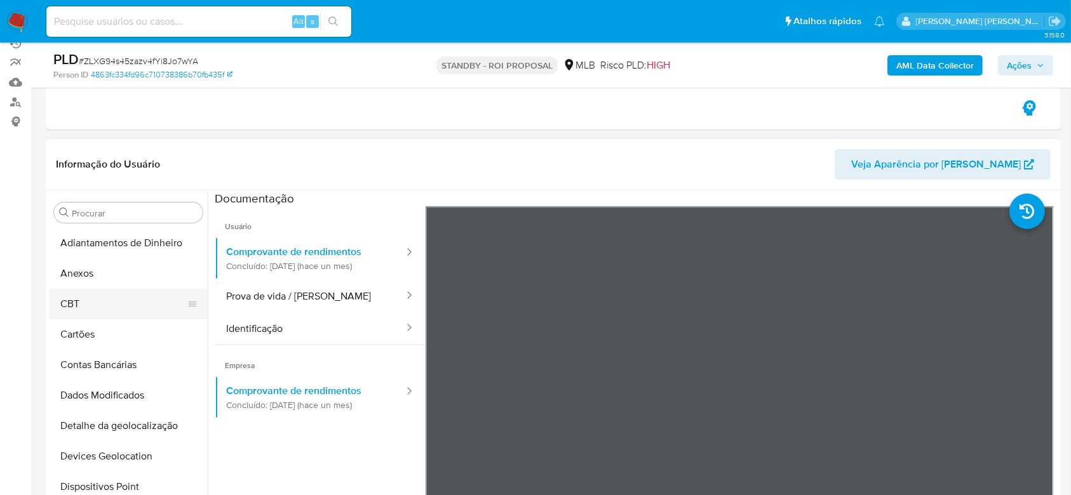
scroll to position [169, 0]
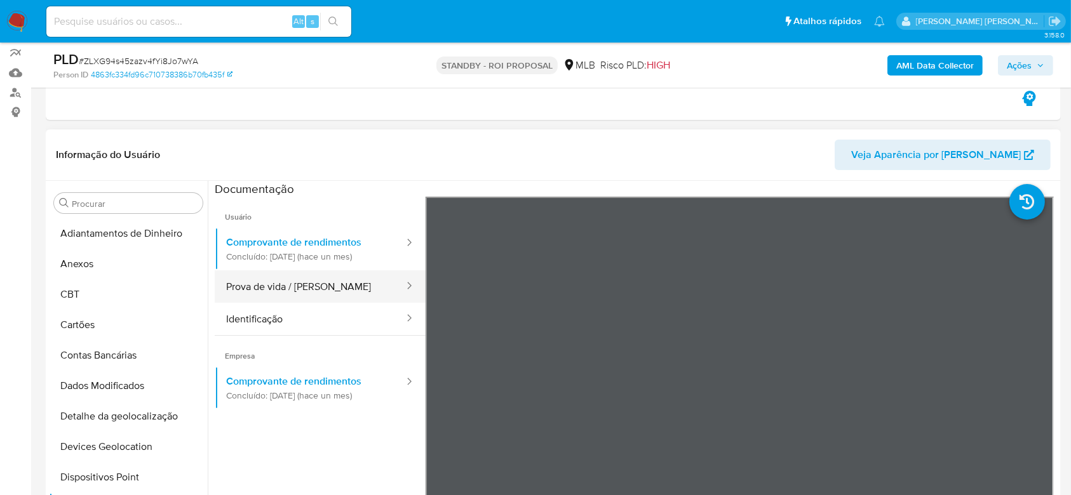
click at [280, 283] on button "Prova de vida / [PERSON_NAME]" at bounding box center [310, 286] width 190 height 32
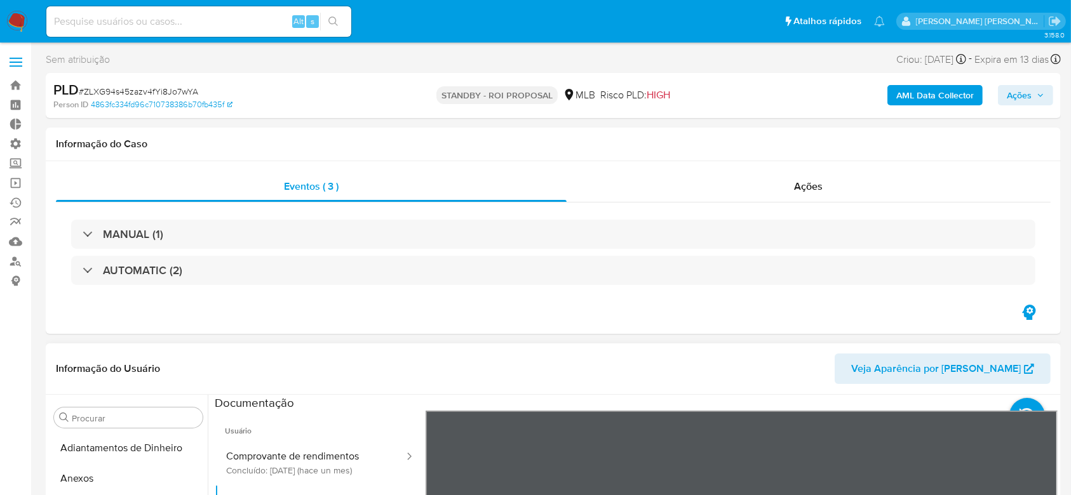
scroll to position [0, 0]
click at [17, 267] on link "Localizador de pessoas" at bounding box center [75, 261] width 151 height 20
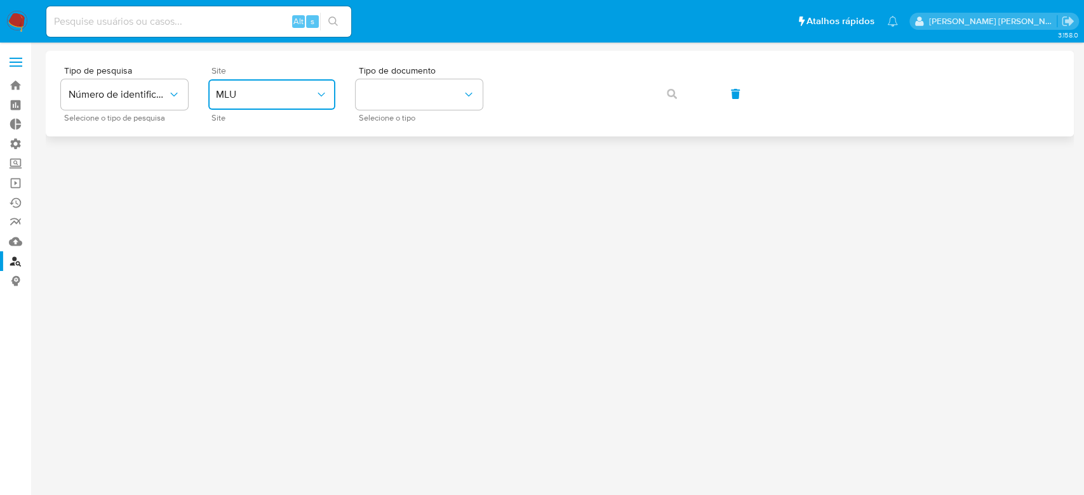
click at [324, 94] on icon "site_id" at bounding box center [321, 94] width 13 height 13
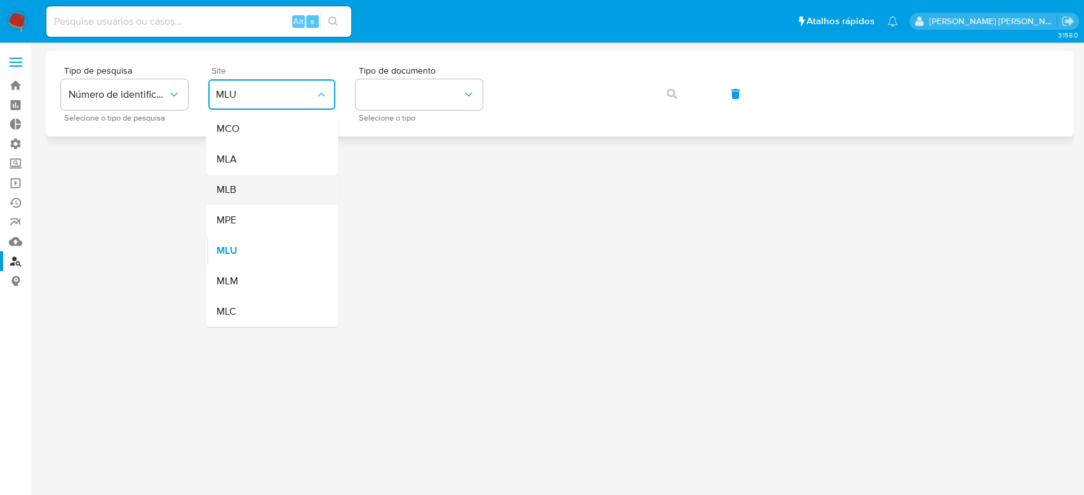
click at [248, 195] on div "MLB" at bounding box center [268, 190] width 104 height 30
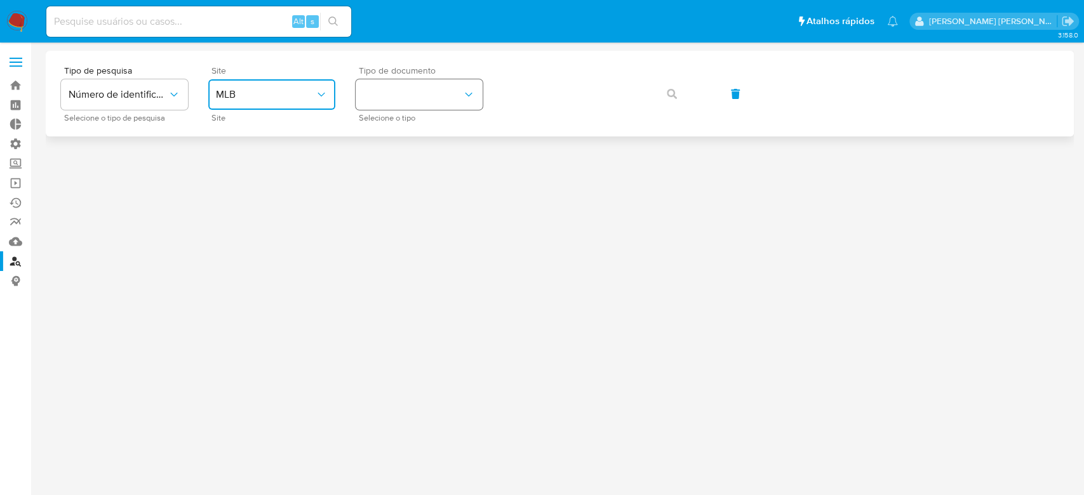
click at [400, 84] on button "identificationType" at bounding box center [419, 94] width 127 height 30
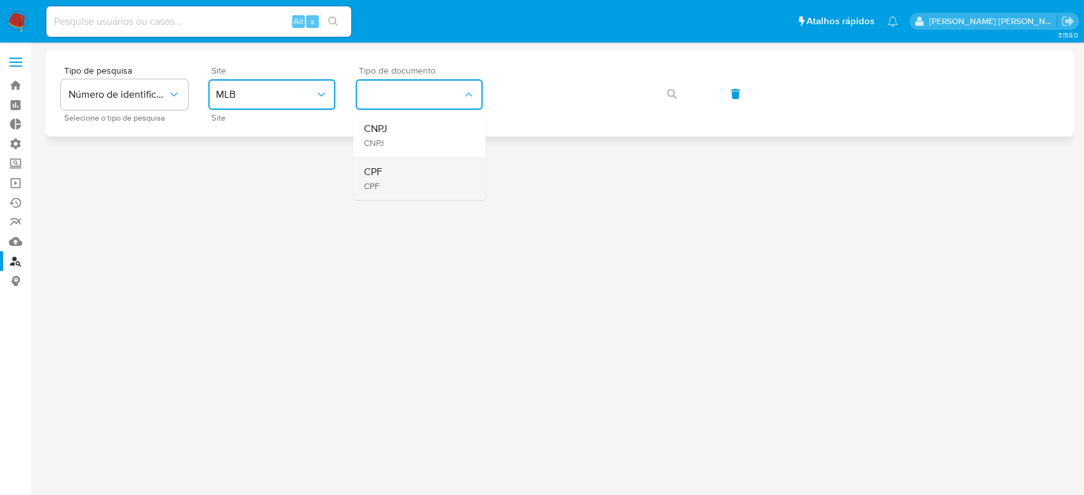
click at [397, 175] on div "CPF CPF" at bounding box center [415, 178] width 104 height 43
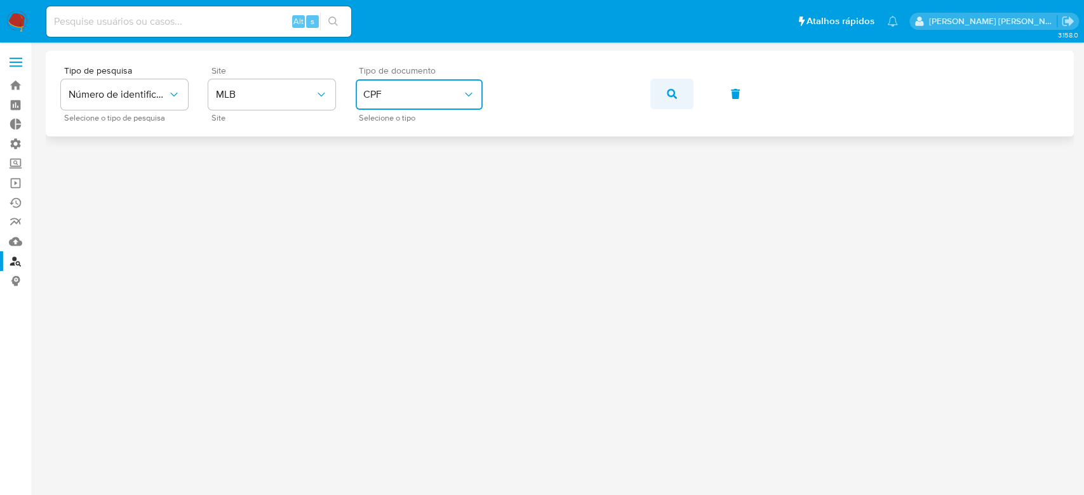
click at [676, 90] on button "button" at bounding box center [671, 94] width 43 height 30
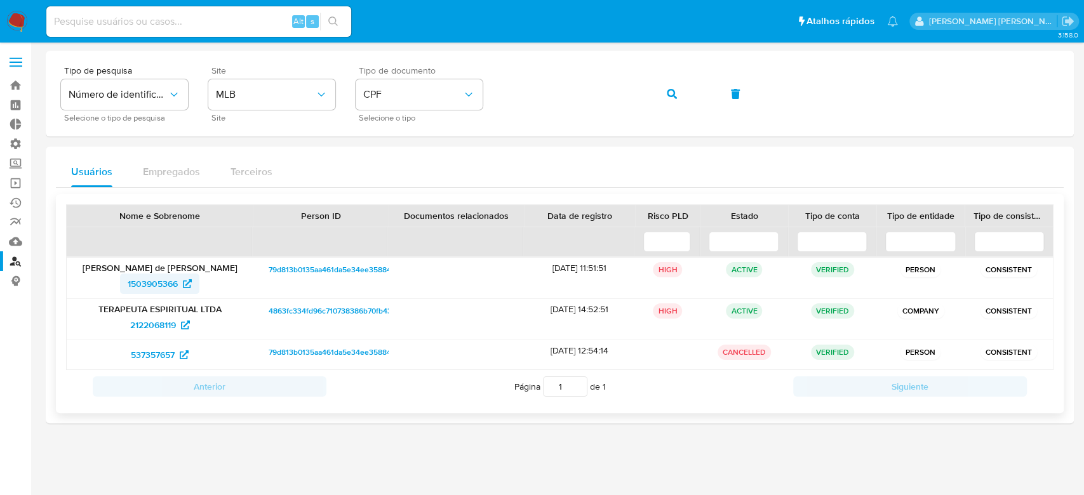
click at [151, 281] on span "1503905366" at bounding box center [153, 284] width 50 height 20
click at [118, 19] on input at bounding box center [198, 21] width 305 height 17
paste input "ZLXG94s45zazv4fYi8Jo7wYA"
type input "ZLXG94s45zazv4fYi8Jo7wYA"
click at [334, 21] on icon "search-icon" at bounding box center [333, 22] width 10 height 10
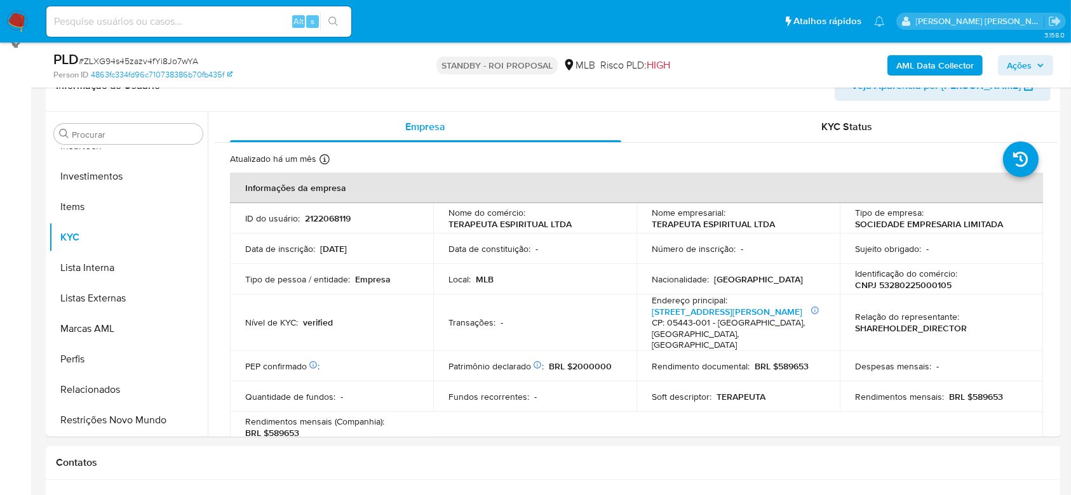
scroll to position [338, 0]
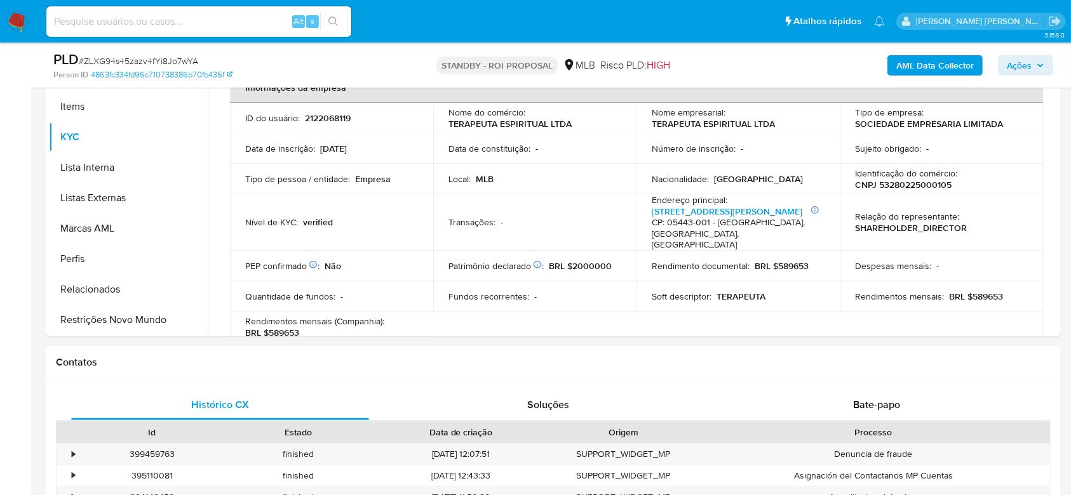
select select "10"
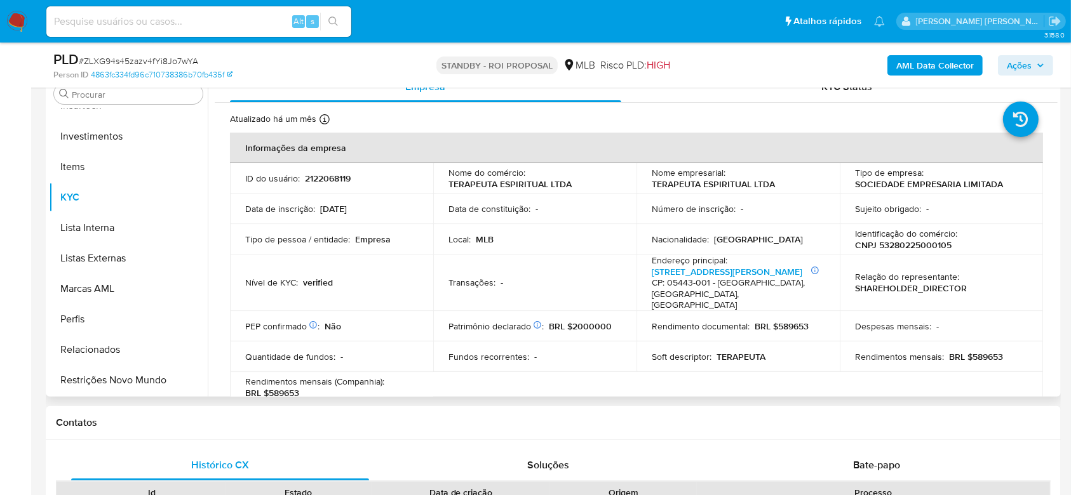
scroll to position [254, 0]
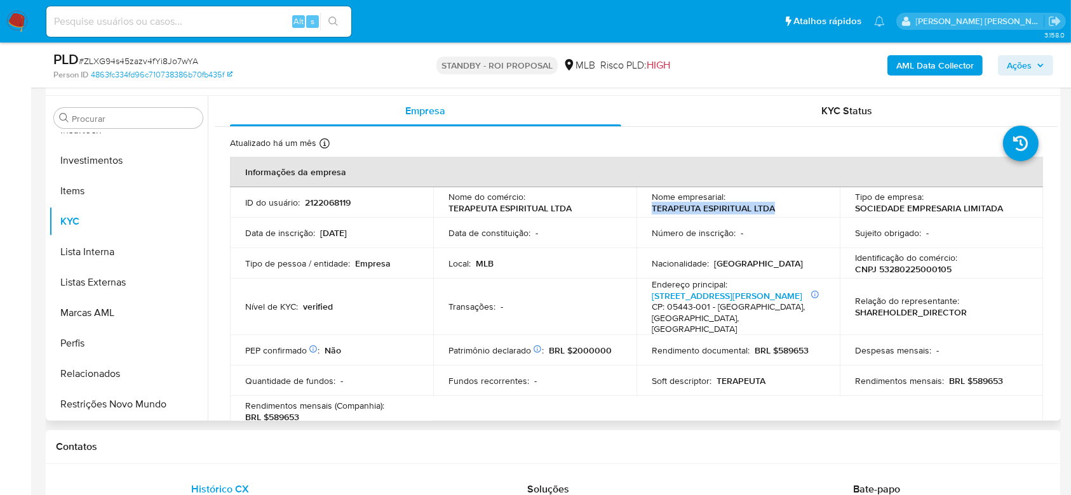
drag, startPoint x: 650, startPoint y: 208, endPoint x: 770, endPoint y: 211, distance: 120.0
click at [770, 211] on p "TERAPEUTA ESPIRITUAL LTDA" at bounding box center [712, 208] width 123 height 11
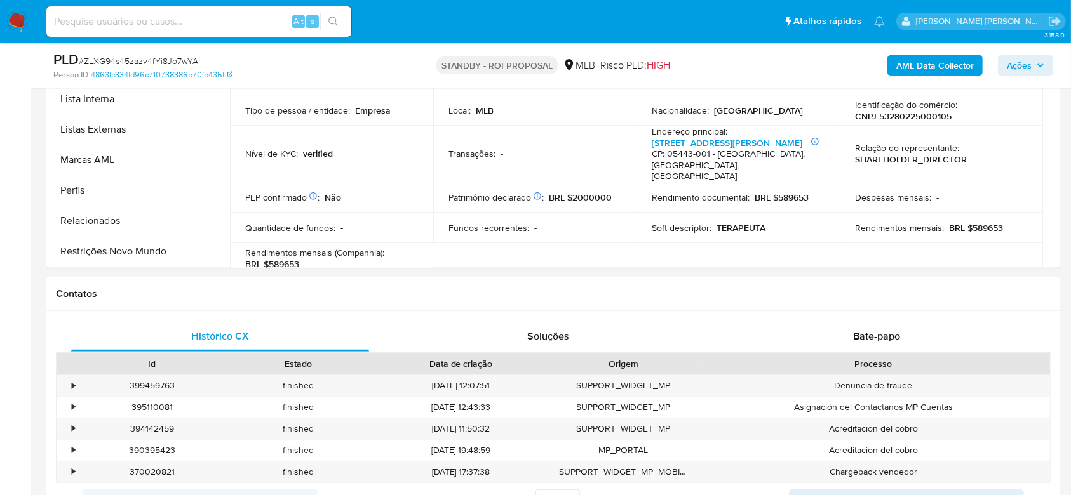
scroll to position [300, 0]
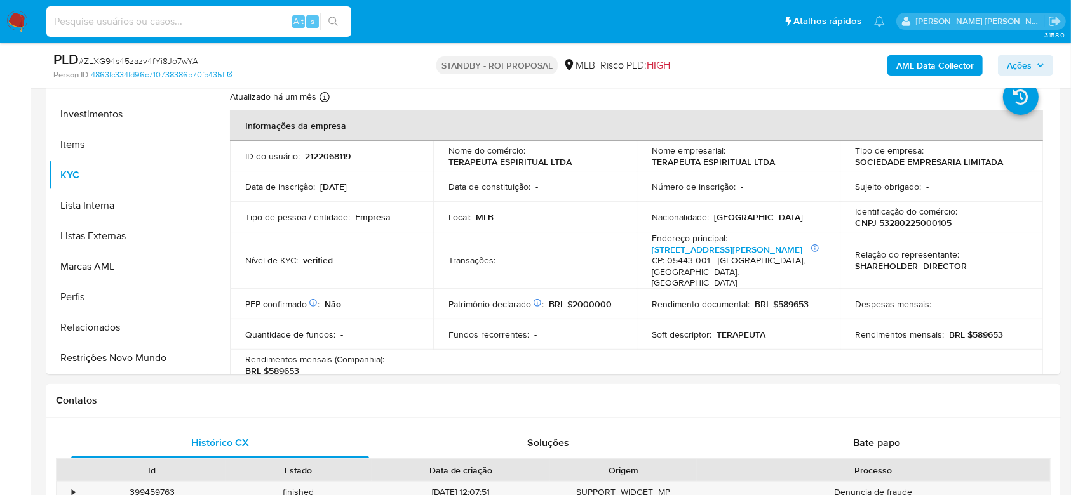
click at [154, 18] on input at bounding box center [198, 21] width 305 height 17
paste input "PcZT3fQXqvMVSPfho6EK4L77"
type input "PcZT3fQXqvMVSPfho6EK4L77"
click at [343, 20] on button "search-icon" at bounding box center [333, 22] width 26 height 18
click at [335, 20] on icon "search-icon" at bounding box center [333, 22] width 10 height 10
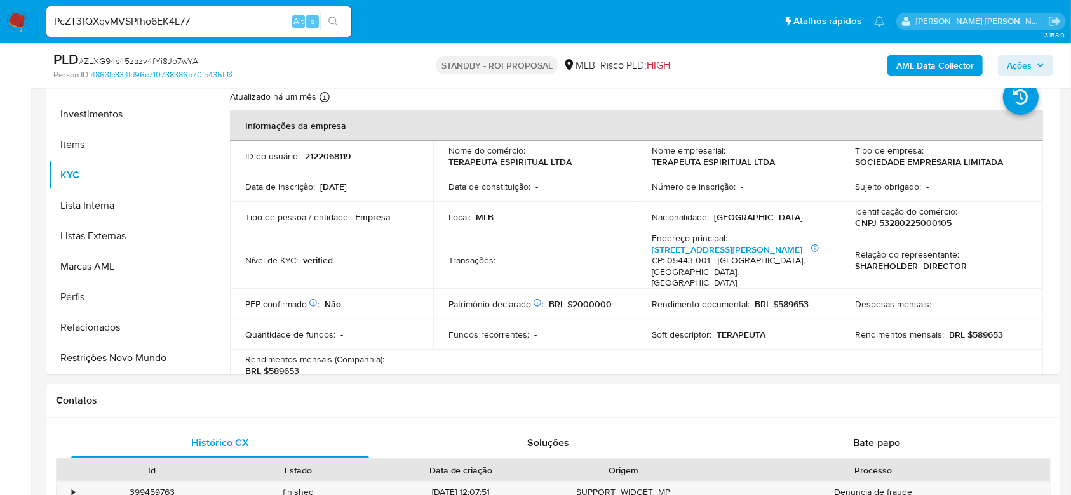
click at [245, 21] on input "PcZT3fQXqvMVSPfho6EK4L77" at bounding box center [198, 21] width 305 height 17
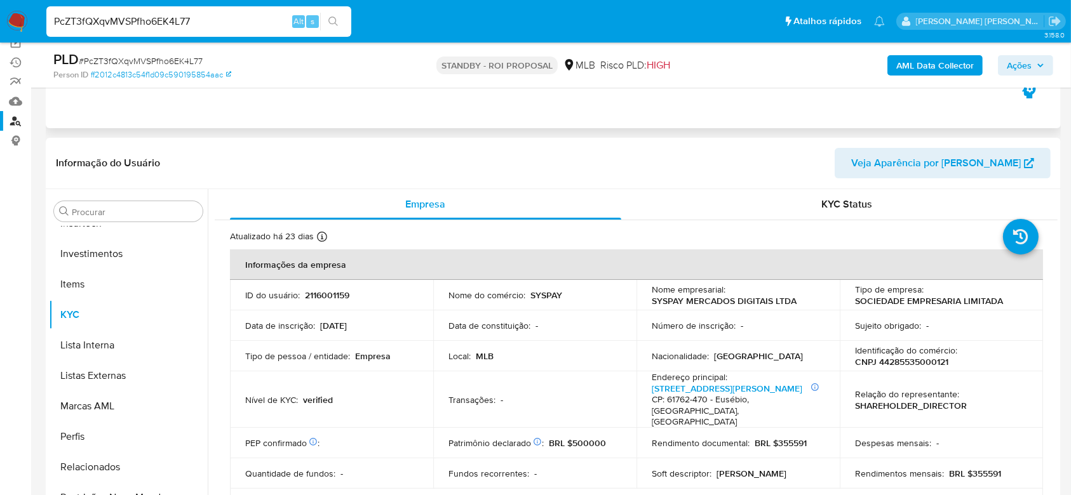
scroll to position [254, 0]
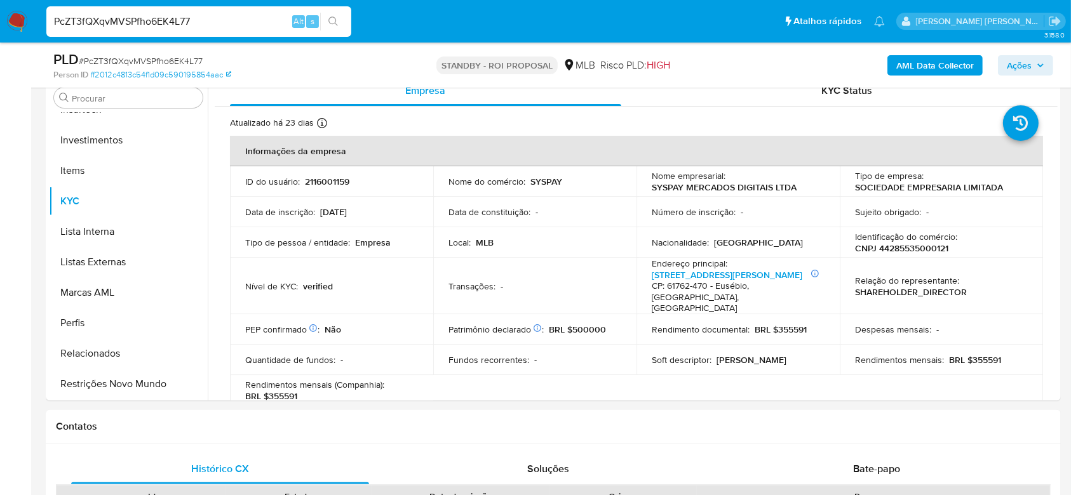
select select "10"
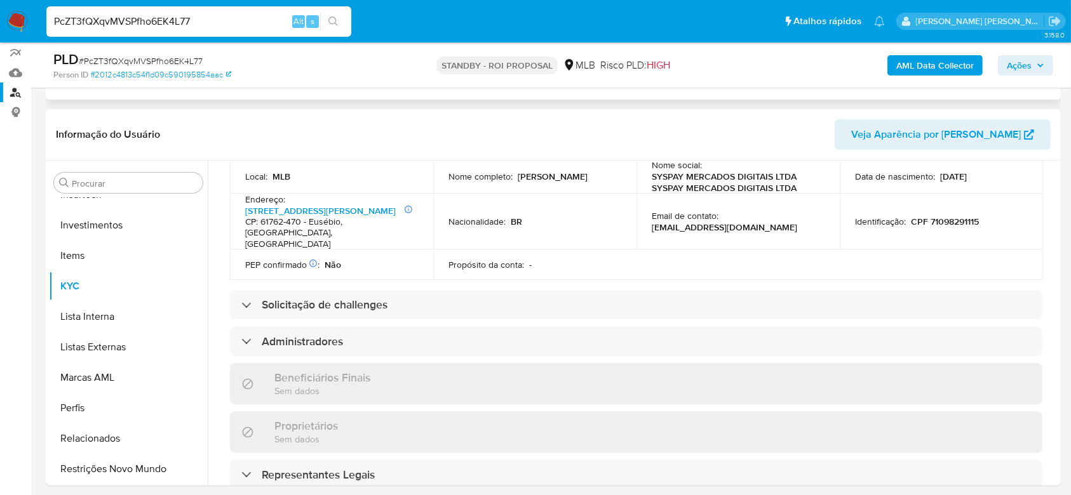
scroll to position [508, 0]
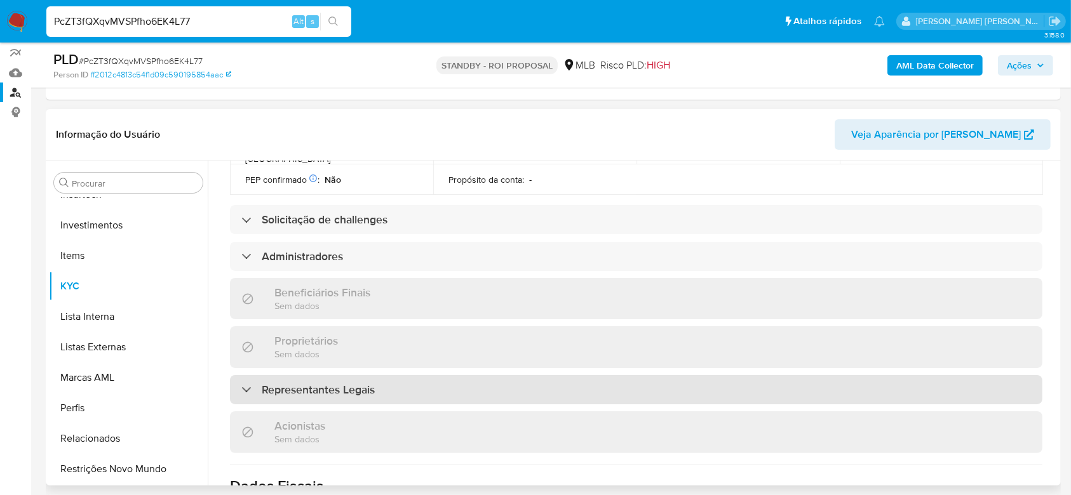
click at [243, 383] on div "Representantes Legais" at bounding box center [307, 390] width 133 height 14
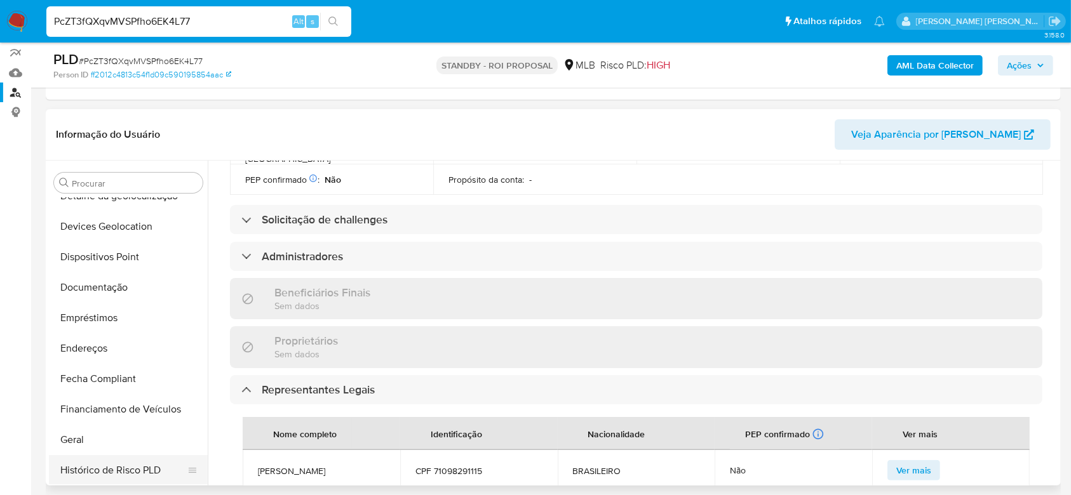
scroll to position [174, 0]
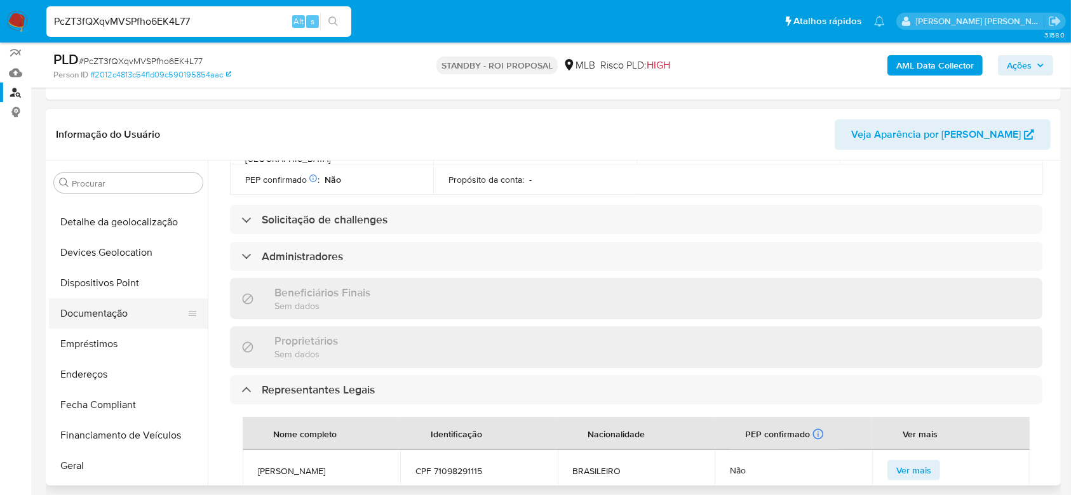
click at [95, 310] on button "Documentação" at bounding box center [123, 313] width 149 height 30
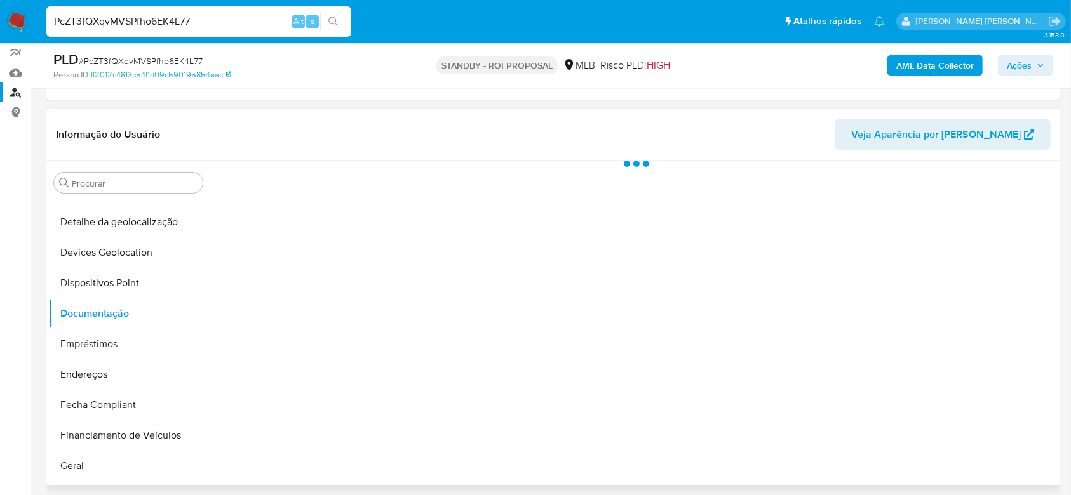
scroll to position [0, 0]
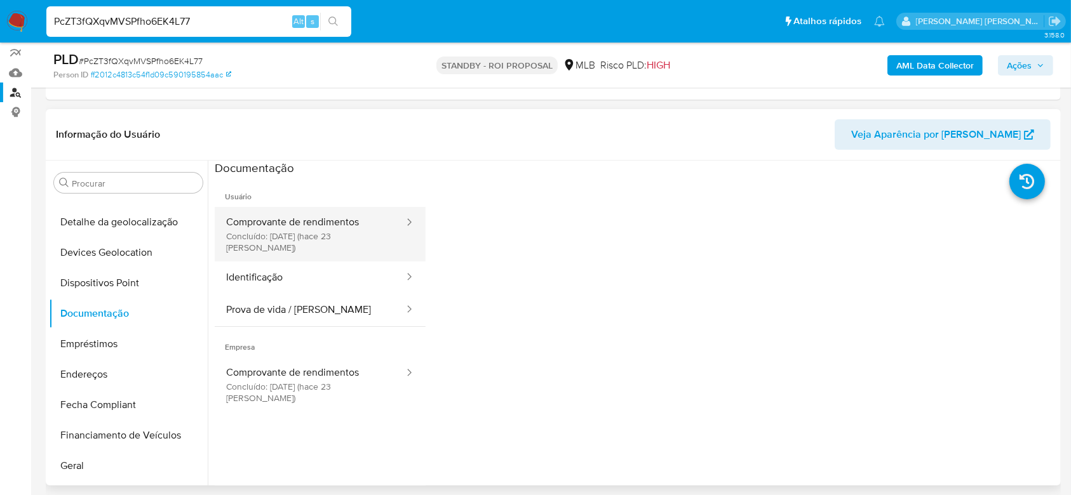
click at [295, 230] on button "Comprovante de rendimentos Concluído: 20/08/2025 (hace 23 días)" at bounding box center [310, 234] width 190 height 55
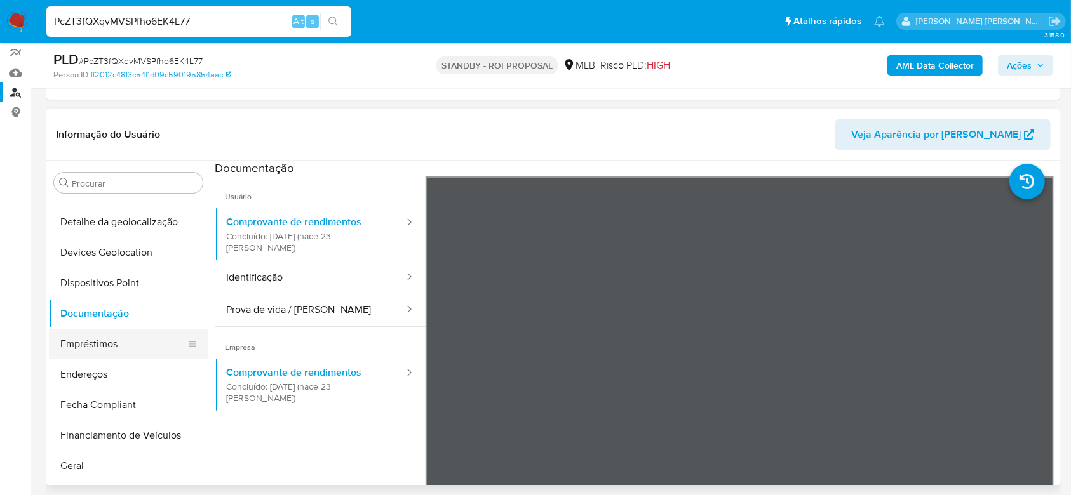
scroll to position [90, 0]
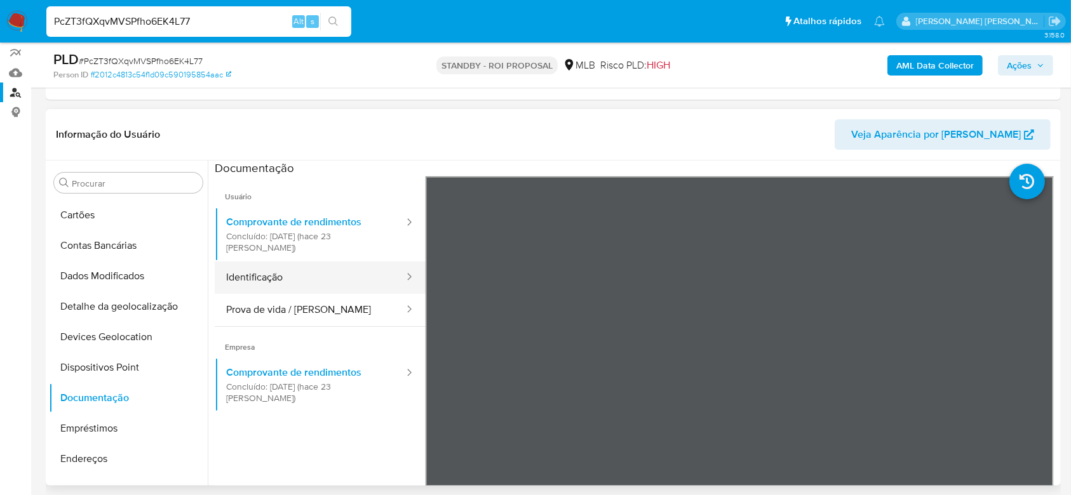
click at [269, 262] on button "Identificação" at bounding box center [310, 278] width 190 height 32
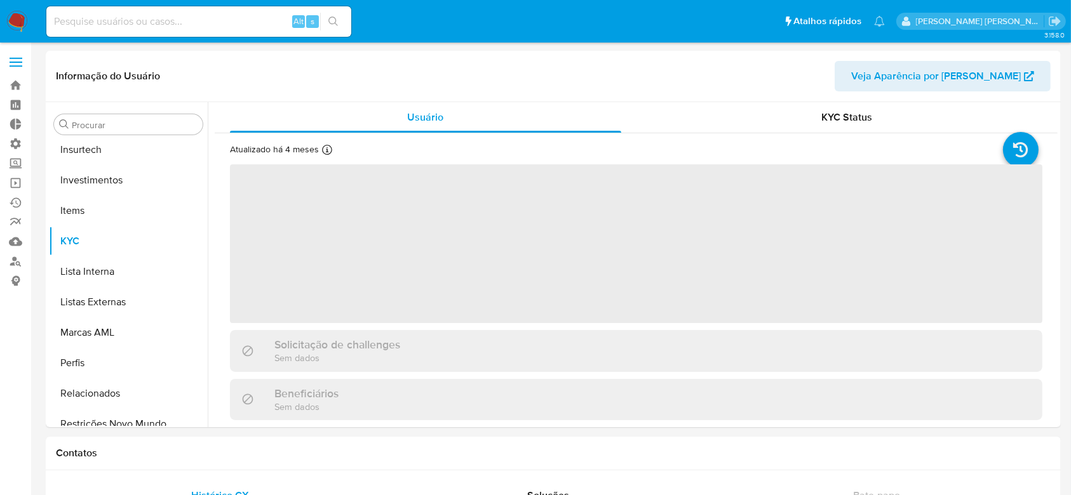
scroll to position [597, 0]
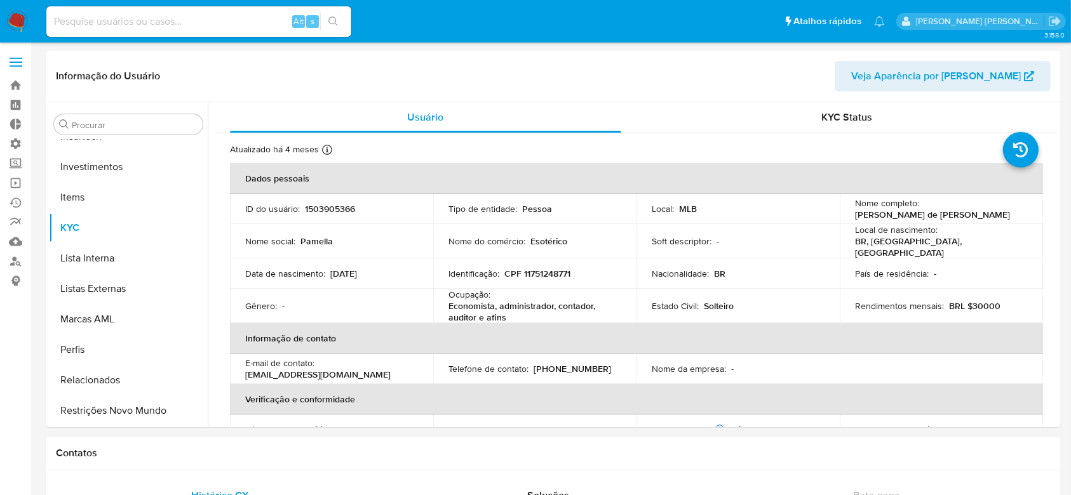
select select "10"
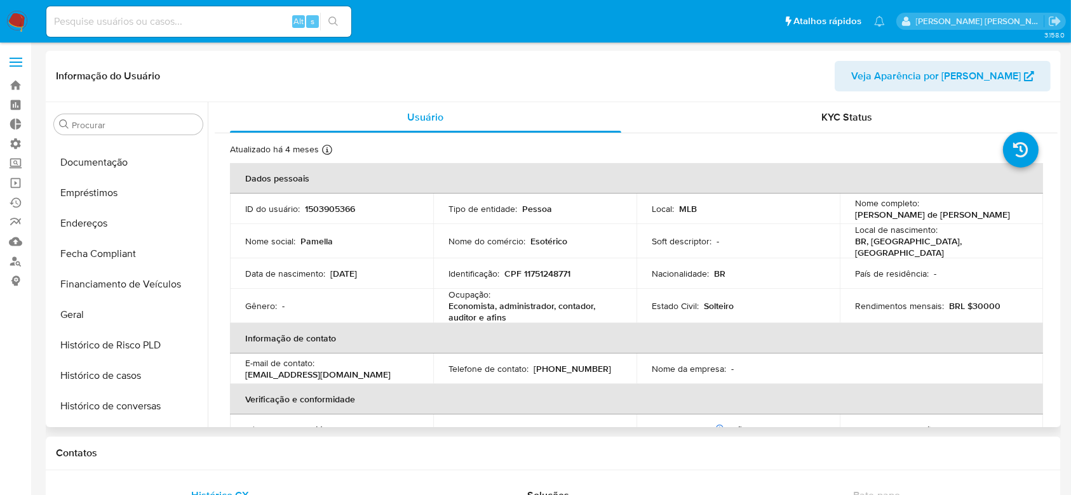
scroll to position [259, 0]
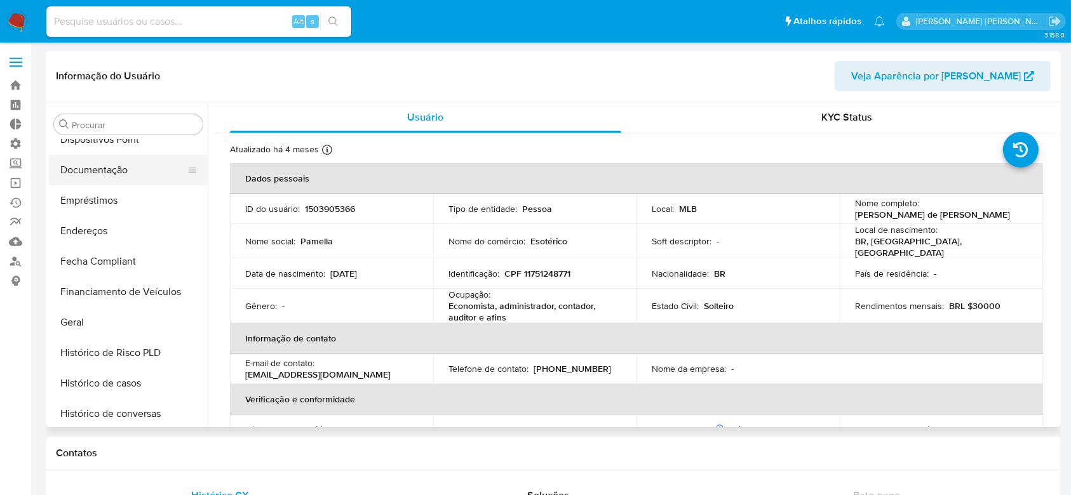
click at [109, 171] on button "Documentação" at bounding box center [123, 170] width 149 height 30
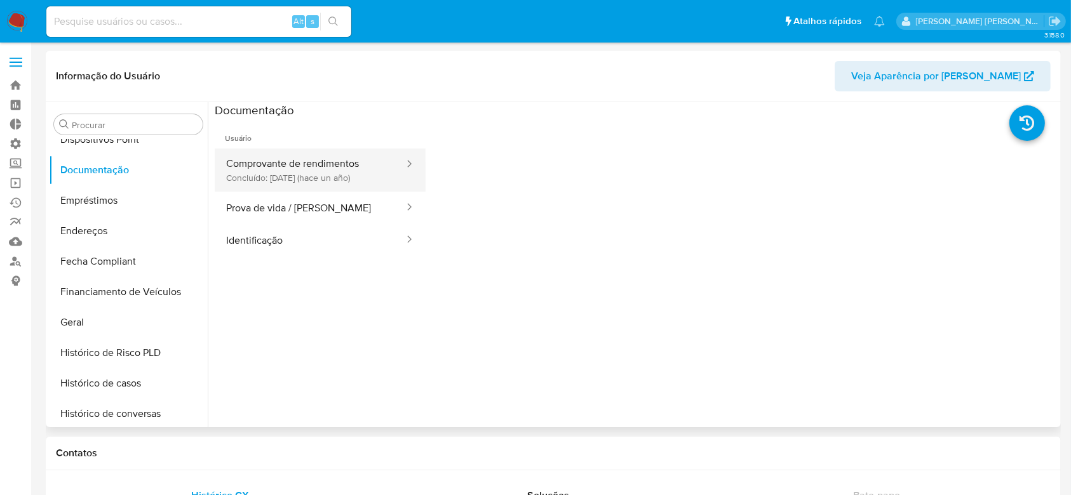
click at [269, 178] on button "Comprovante de rendimentos Concluído: 01/06/2024 (hace un año)" at bounding box center [310, 170] width 190 height 43
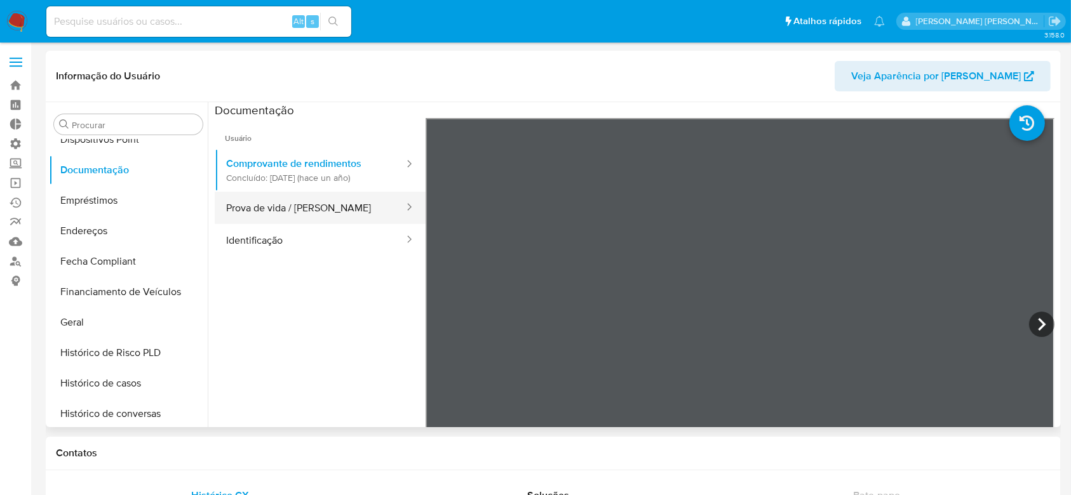
click at [310, 220] on button "Prova de vida / [PERSON_NAME]" at bounding box center [310, 208] width 190 height 32
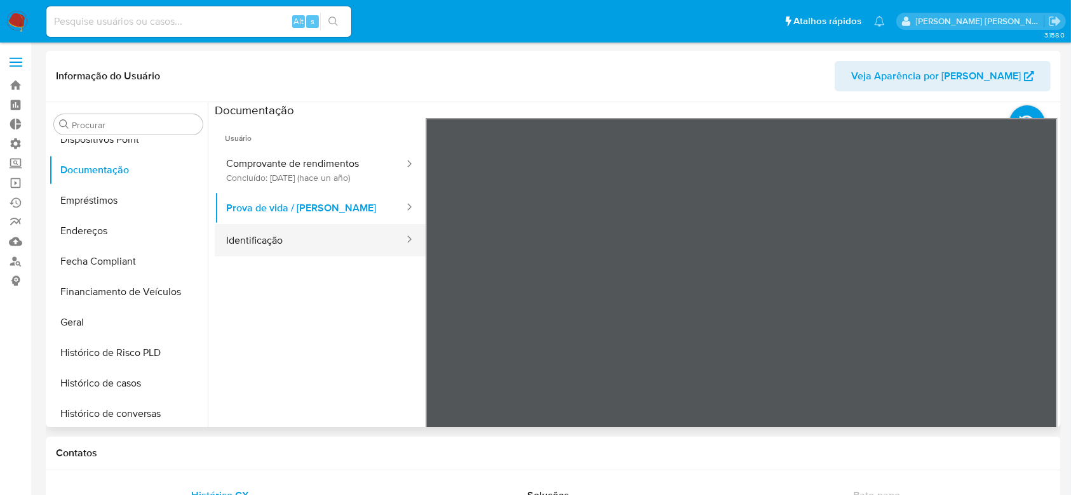
click at [337, 250] on button "Identificação" at bounding box center [310, 240] width 190 height 32
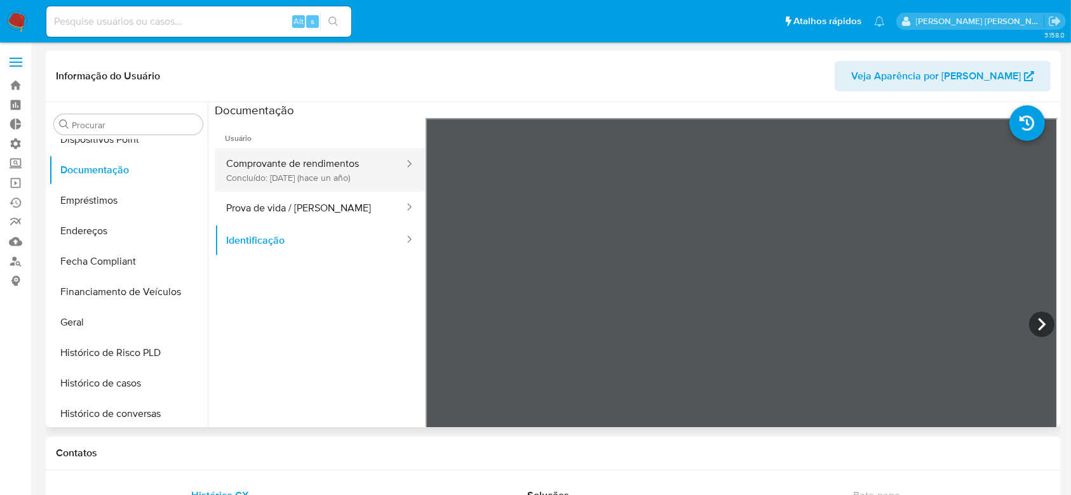
click at [269, 175] on button "Comprovante de rendimentos Concluído: 01/06/2024 (hace un año)" at bounding box center [310, 170] width 190 height 43
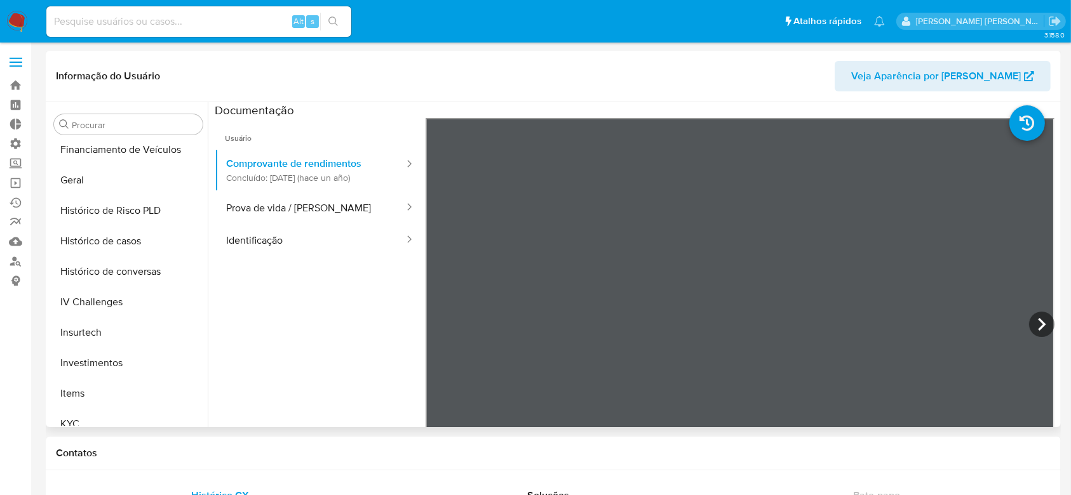
scroll to position [428, 0]
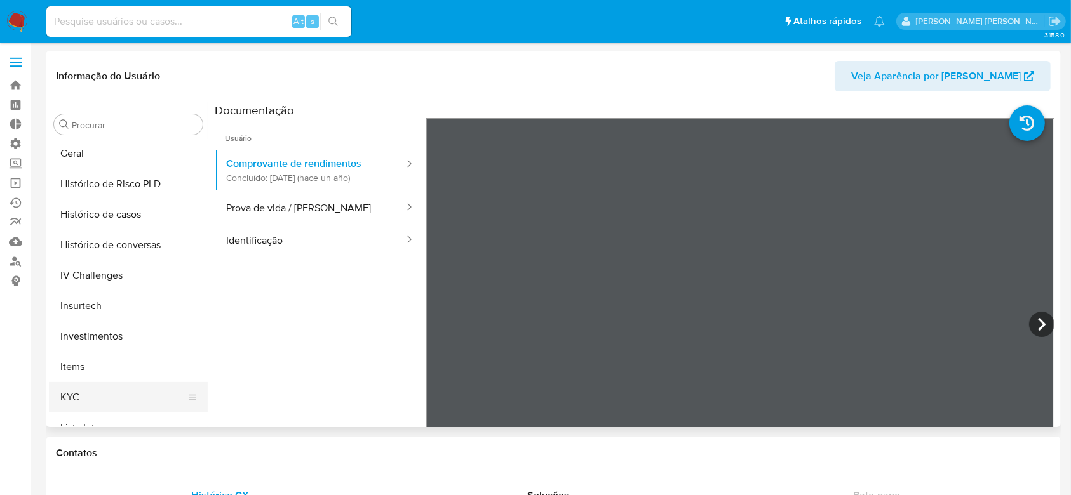
click at [86, 393] on button "KYC" at bounding box center [123, 397] width 149 height 30
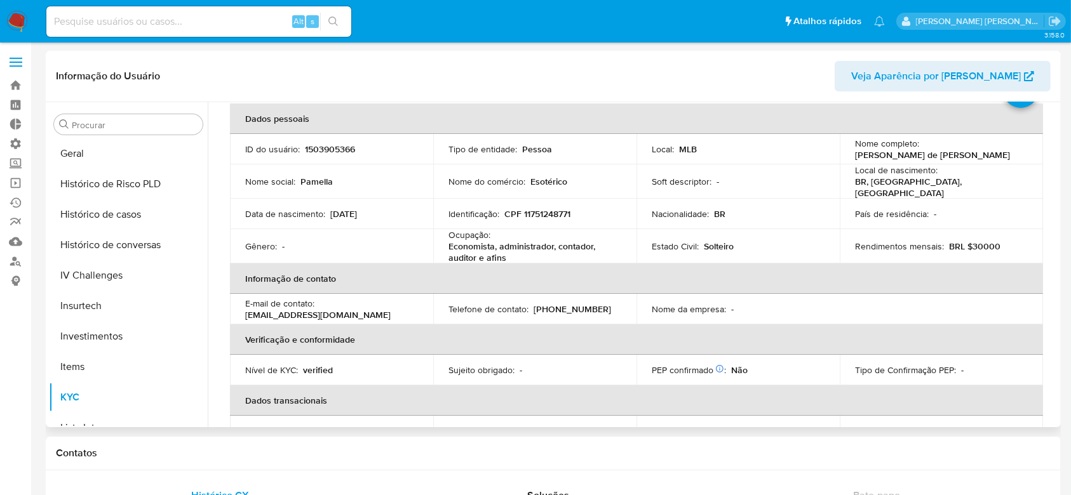
scroll to position [84, 0]
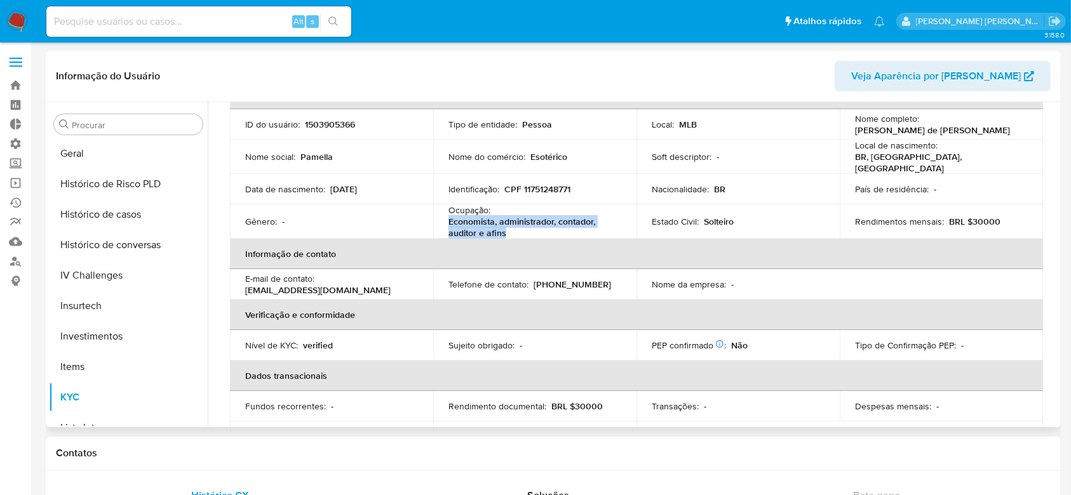
drag, startPoint x: 447, startPoint y: 216, endPoint x: 502, endPoint y: 228, distance: 56.5
click at [502, 228] on p "Economista, administrador, contador, auditor e afins" at bounding box center [532, 227] width 168 height 23
copy p "Economista, administrador, contador, auditor e afins"
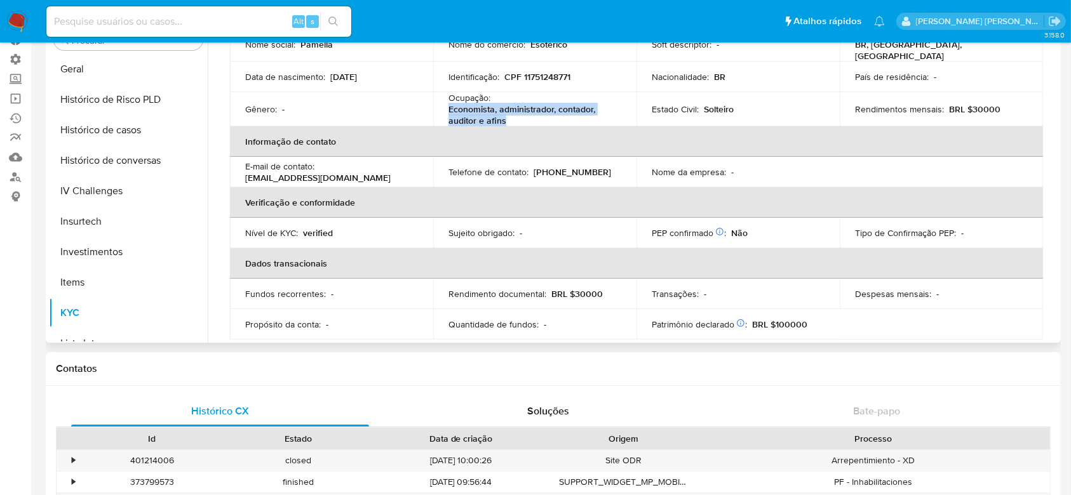
scroll to position [36, 0]
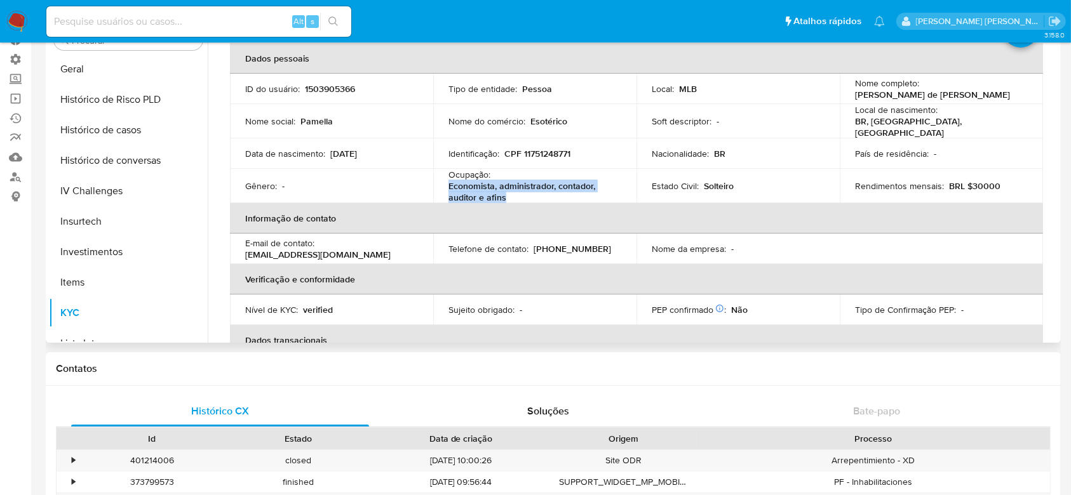
click at [481, 189] on p "Economista, administrador, contador, auditor e afins" at bounding box center [532, 191] width 168 height 23
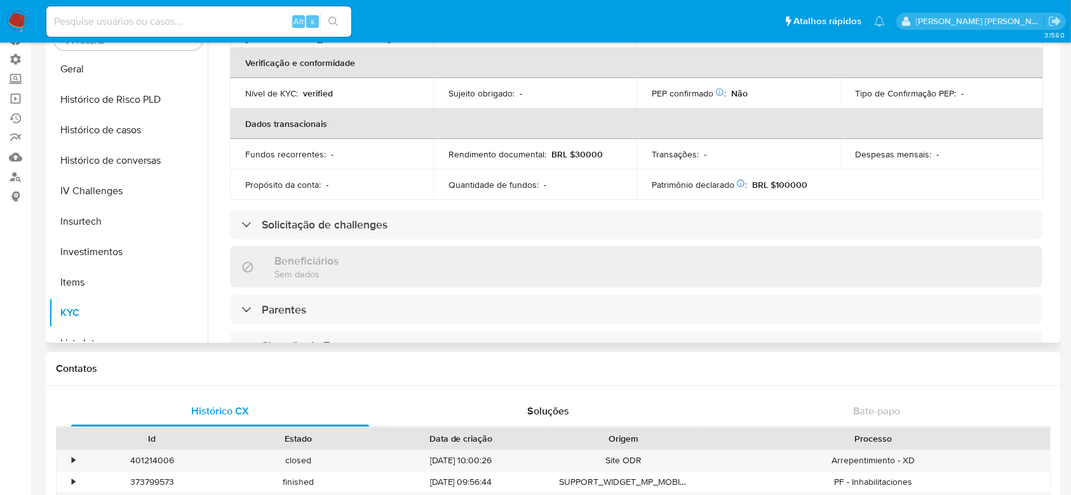
scroll to position [290, 0]
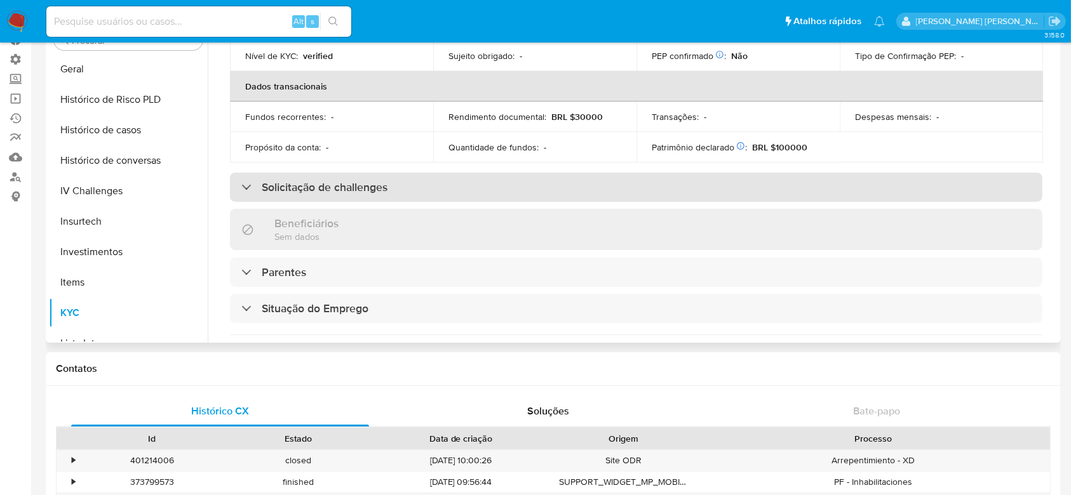
click at [252, 180] on div "Solicitação de challenges" at bounding box center [314, 187] width 146 height 14
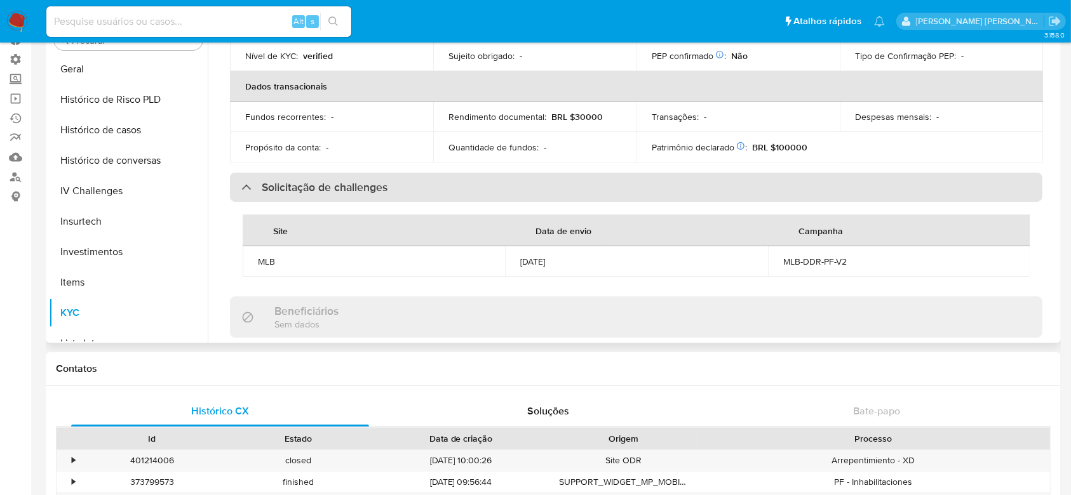
click at [252, 180] on div "Solicitação de challenges" at bounding box center [314, 187] width 146 height 14
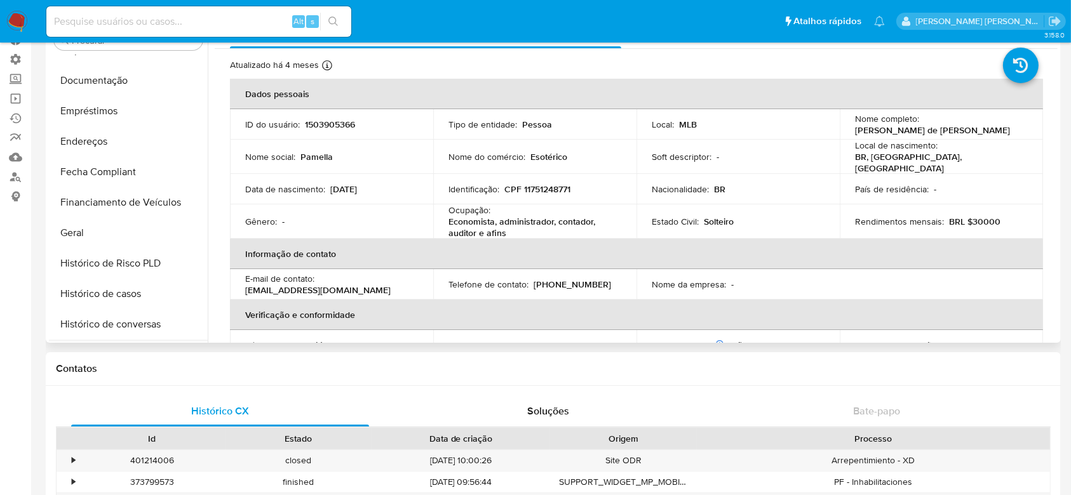
scroll to position [259, 0]
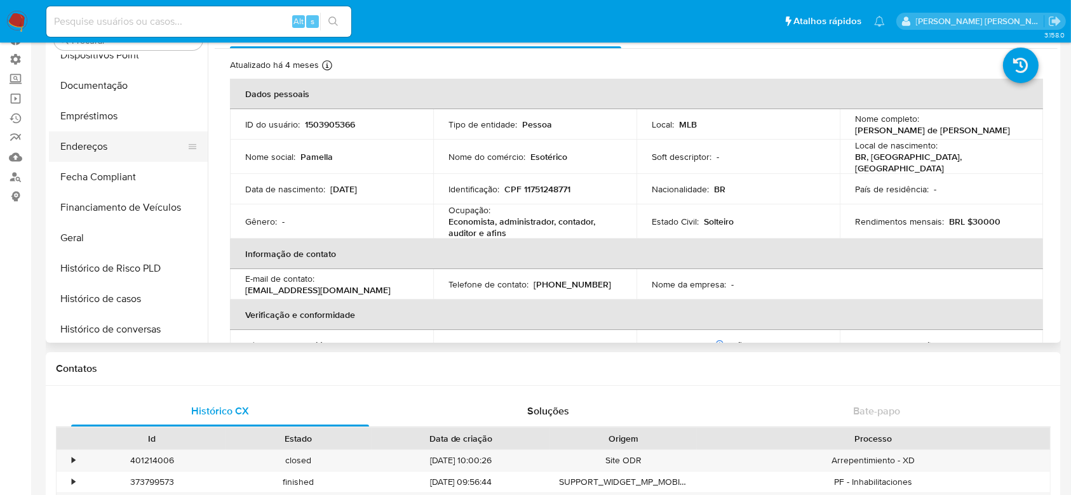
click at [102, 142] on button "Endereços" at bounding box center [123, 146] width 149 height 30
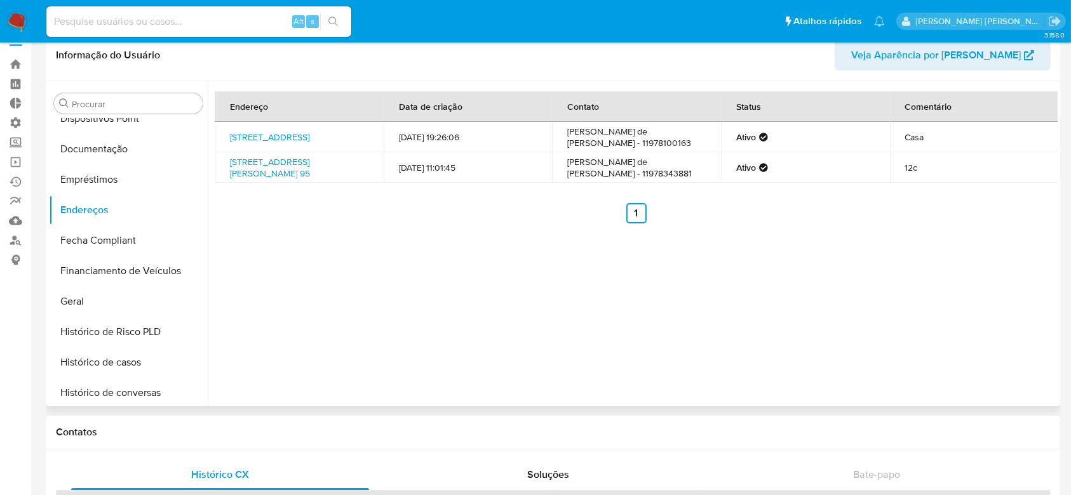
scroll to position [0, 0]
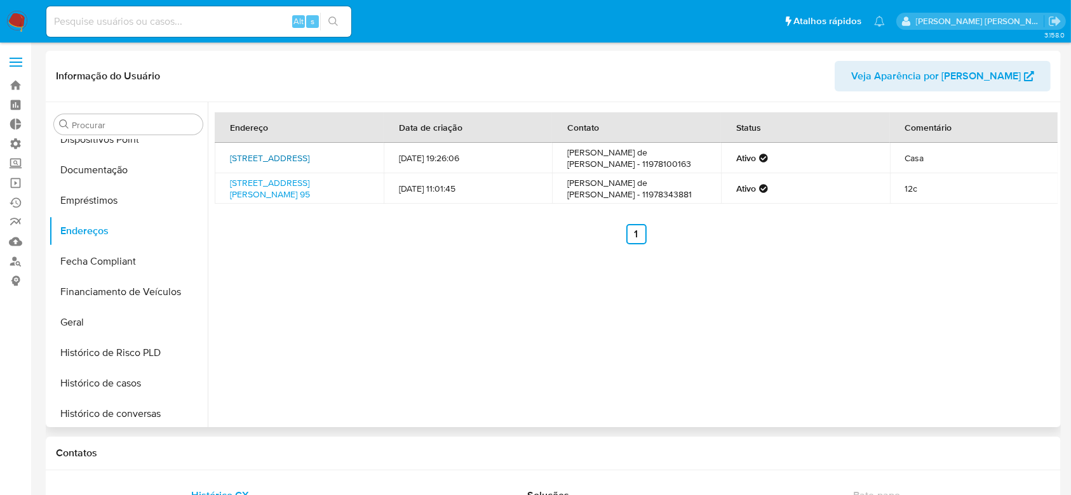
click at [304, 157] on link "Rua Natingui 294, São Paulo, São Paulo, 05443001, Brasil 294" at bounding box center [269, 158] width 79 height 13
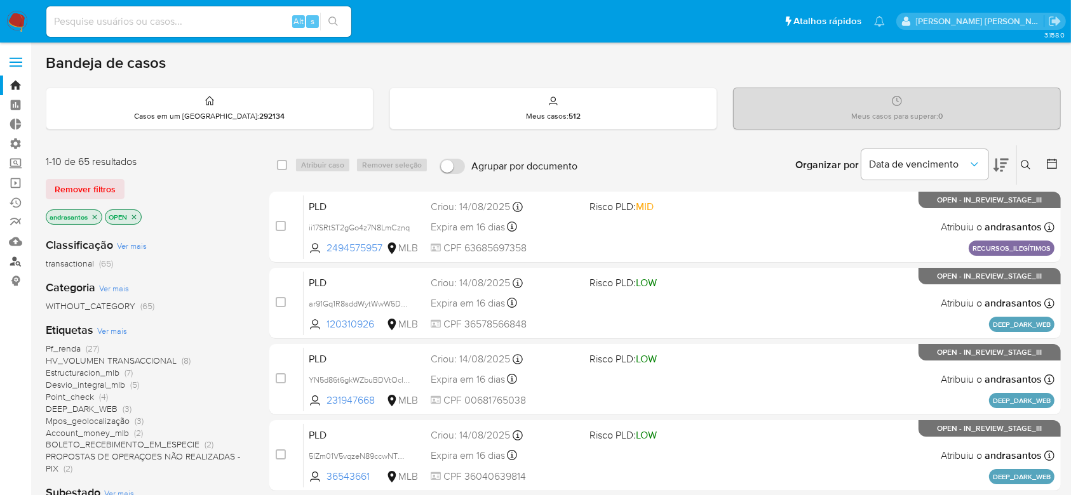
click at [15, 262] on link "Localizador de pessoas" at bounding box center [75, 261] width 151 height 20
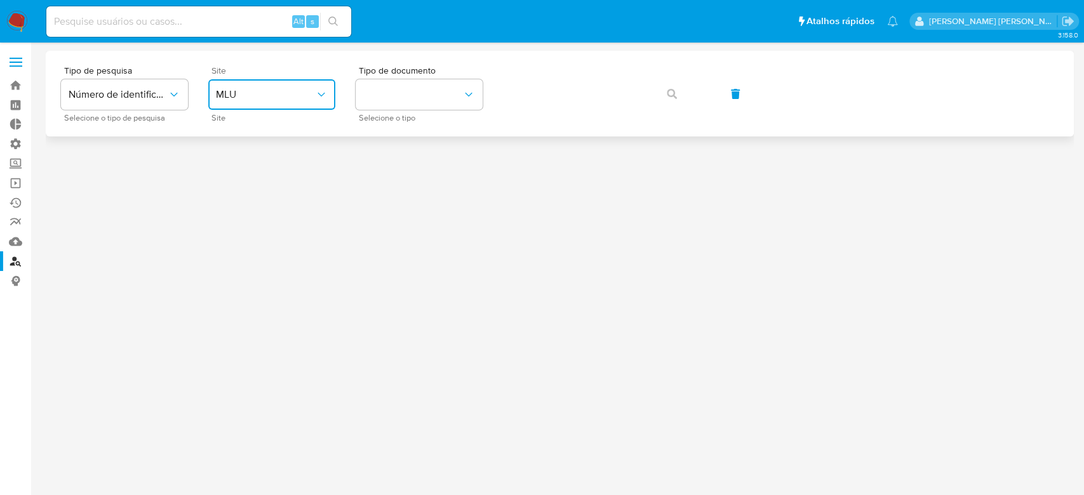
click at [267, 100] on span "MLU" at bounding box center [265, 94] width 99 height 13
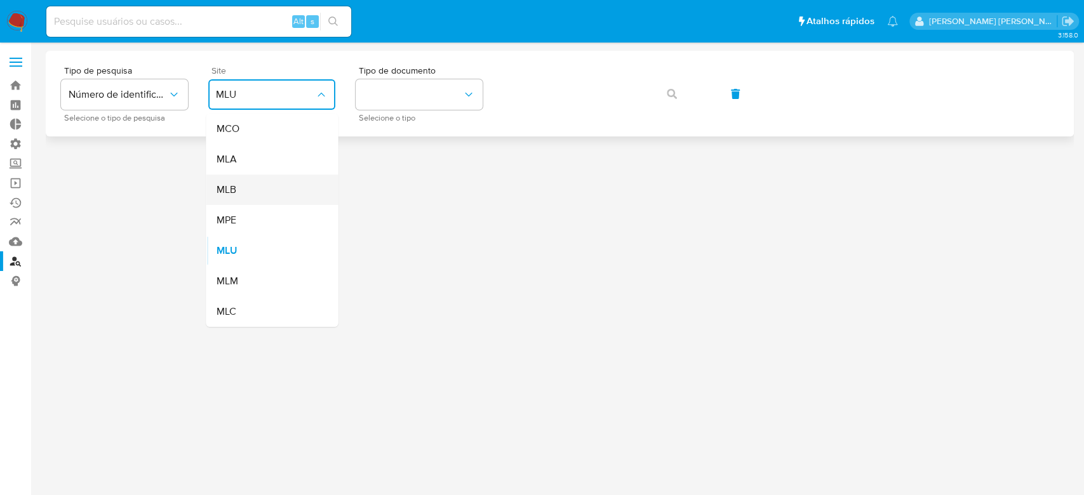
click at [259, 196] on div "MLB" at bounding box center [268, 190] width 104 height 30
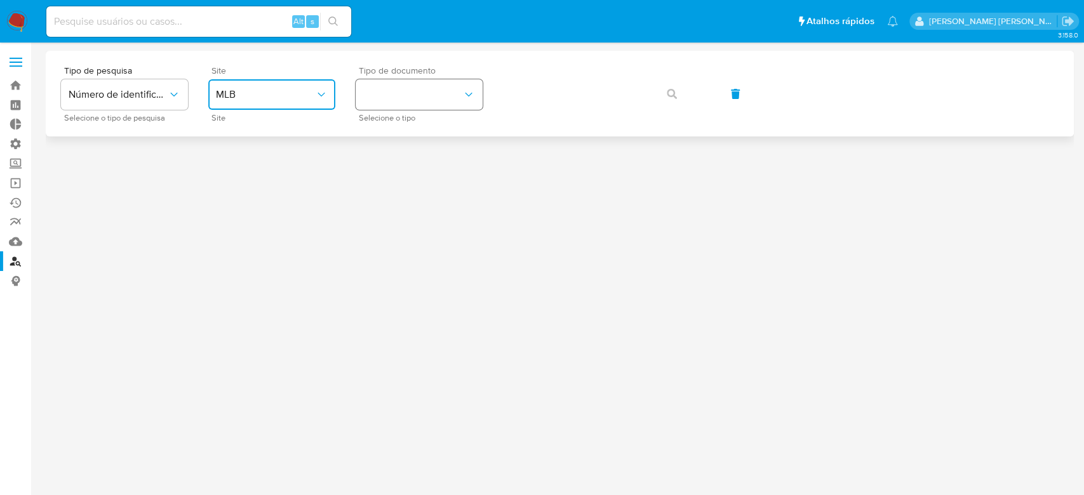
click at [397, 99] on button "identificationType" at bounding box center [419, 94] width 127 height 30
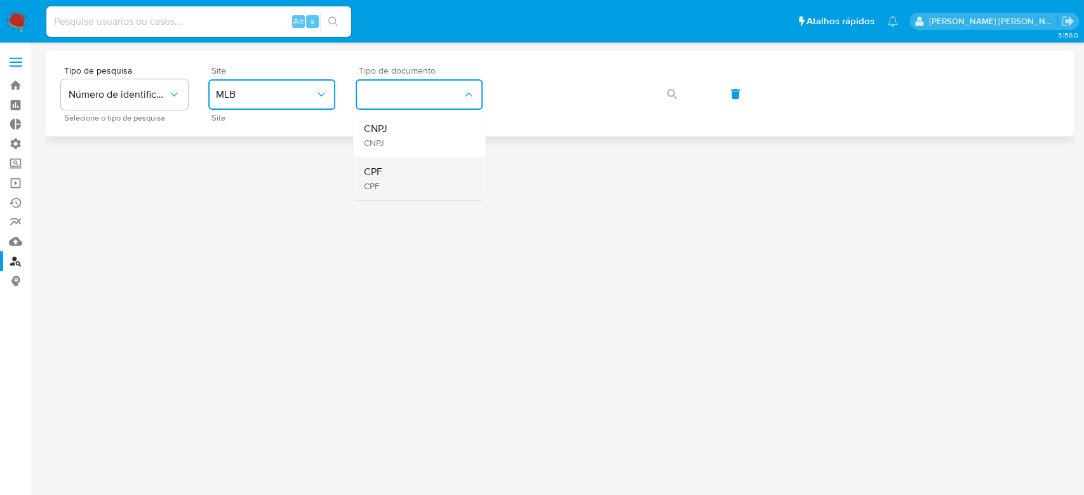
click at [406, 179] on div "CPF CPF" at bounding box center [415, 178] width 104 height 43
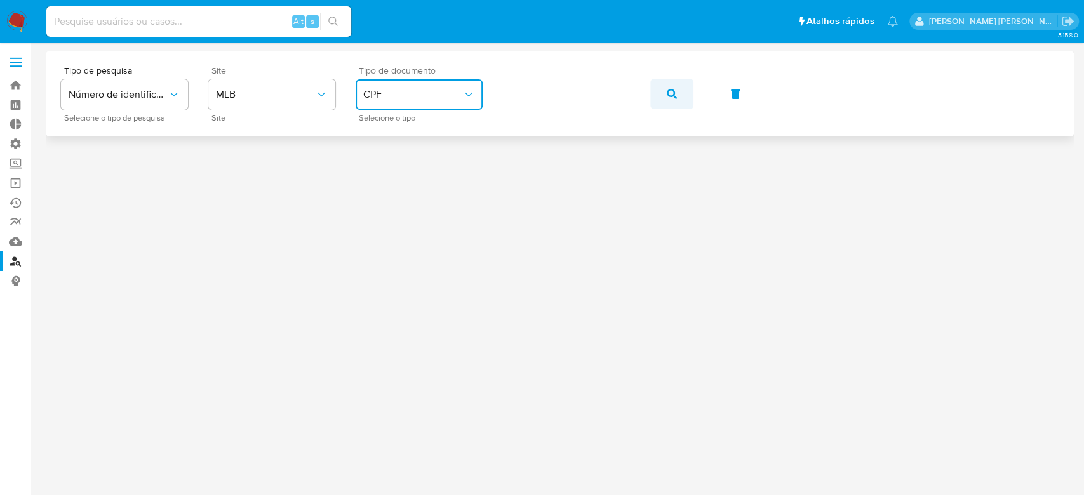
click at [671, 95] on icon "button" at bounding box center [672, 94] width 10 height 10
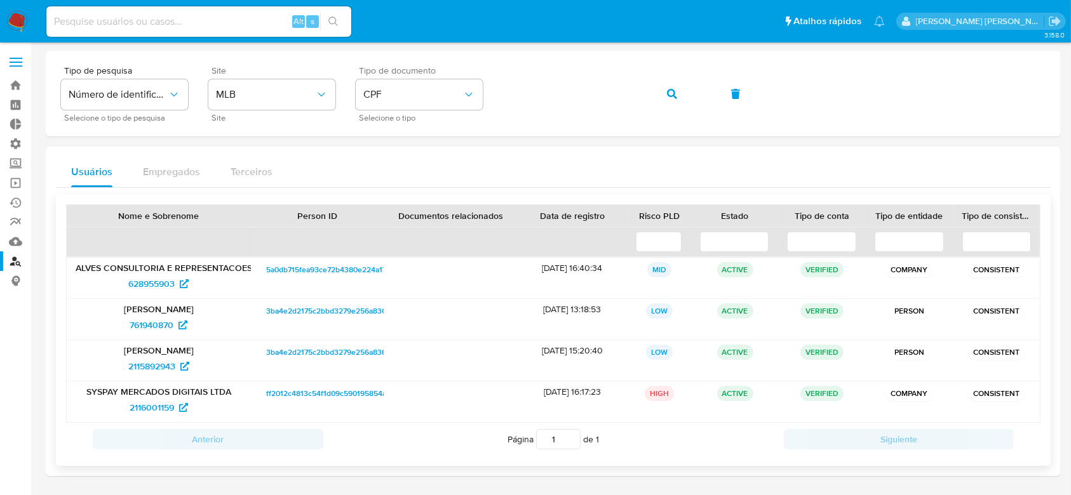
click at [284, 307] on span "3ba4e2d2175c2bbd3279e256a836d148" at bounding box center [334, 311] width 137 height 15
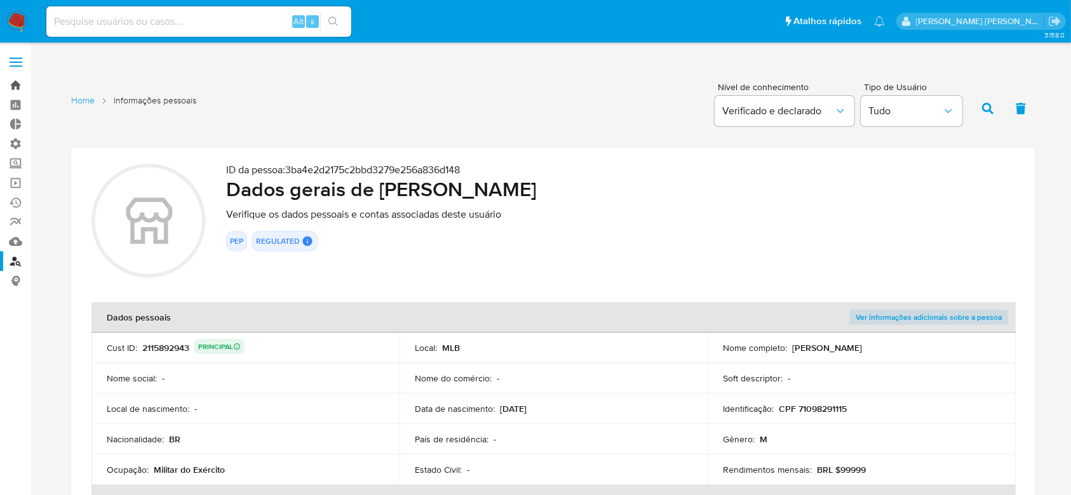
click at [20, 85] on link "Bandeja" at bounding box center [75, 86] width 151 height 20
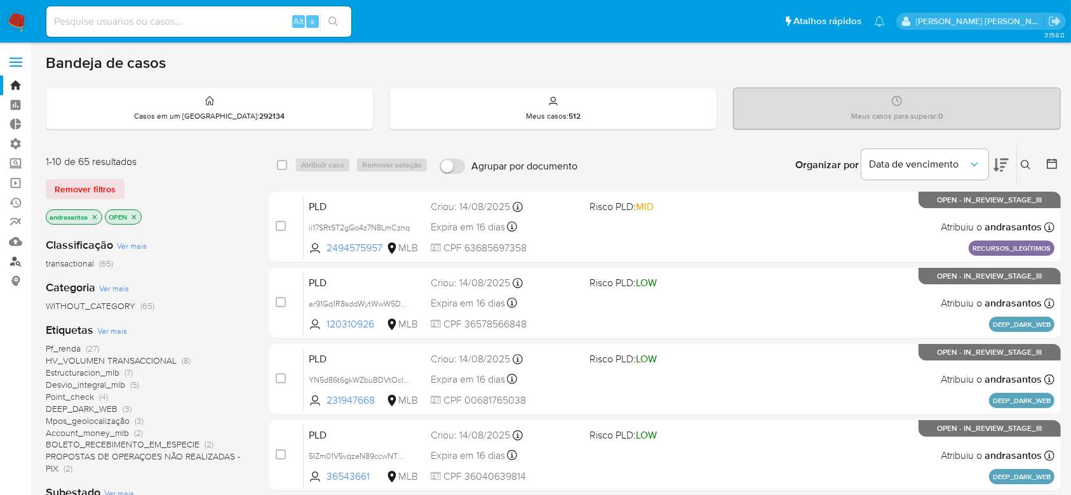
click at [14, 257] on link "Localizador de pessoas" at bounding box center [75, 261] width 151 height 20
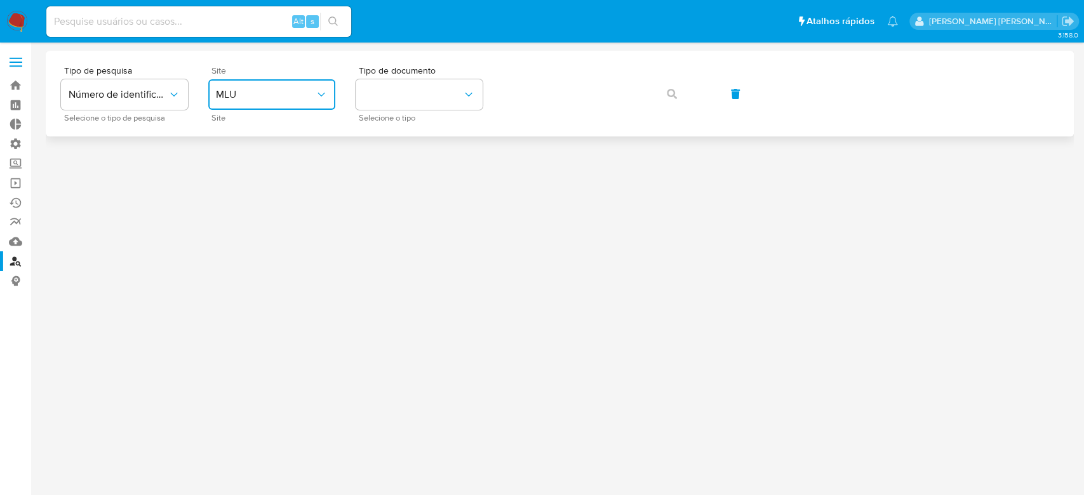
click at [290, 92] on span "MLU" at bounding box center [265, 94] width 99 height 13
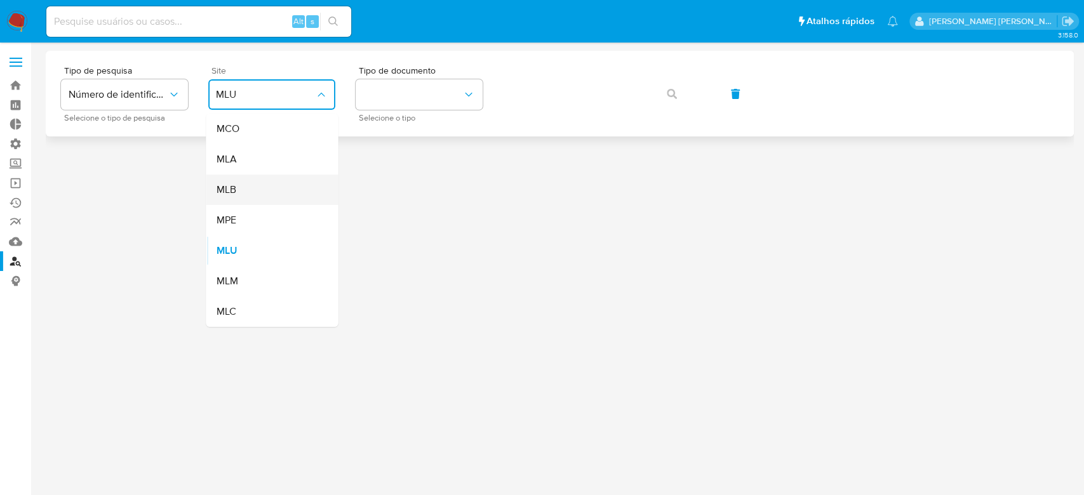
click at [255, 189] on div "MLB" at bounding box center [268, 190] width 104 height 30
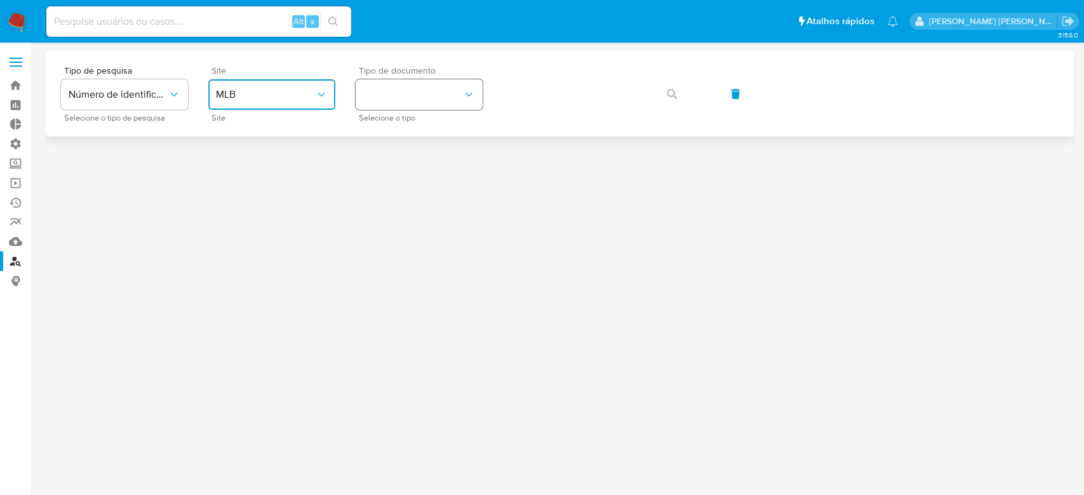
click at [382, 88] on button "identificationType" at bounding box center [419, 94] width 127 height 30
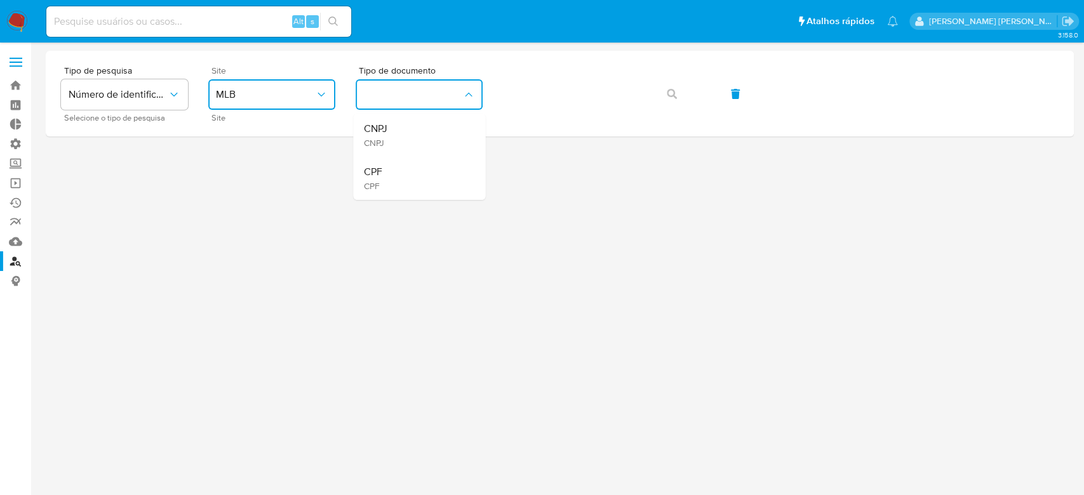
drag, startPoint x: 378, startPoint y: 180, endPoint x: 417, endPoint y: 140, distance: 56.1
click at [378, 180] on span "CPF" at bounding box center [372, 185] width 18 height 11
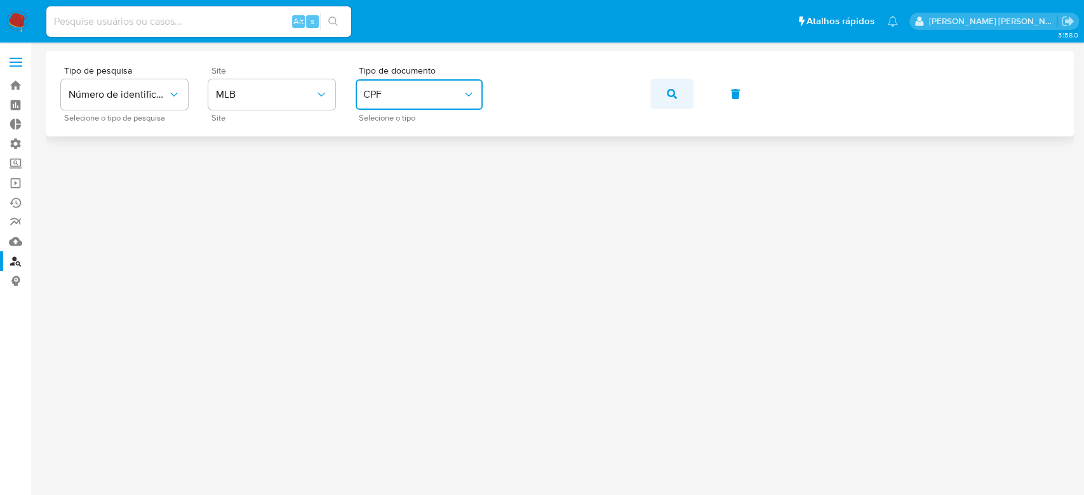
click at [668, 89] on icon "button" at bounding box center [672, 94] width 10 height 10
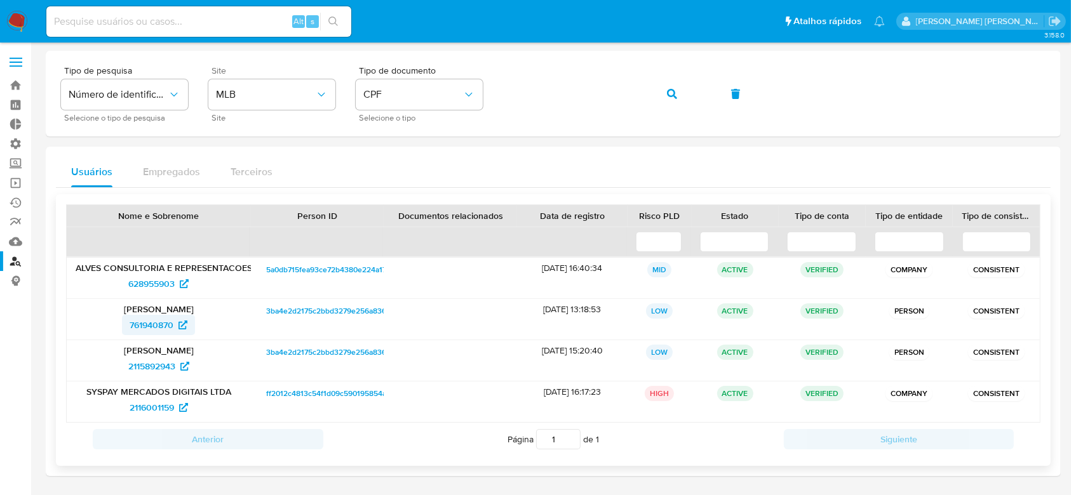
click at [157, 319] on span "761940870" at bounding box center [152, 325] width 44 height 20
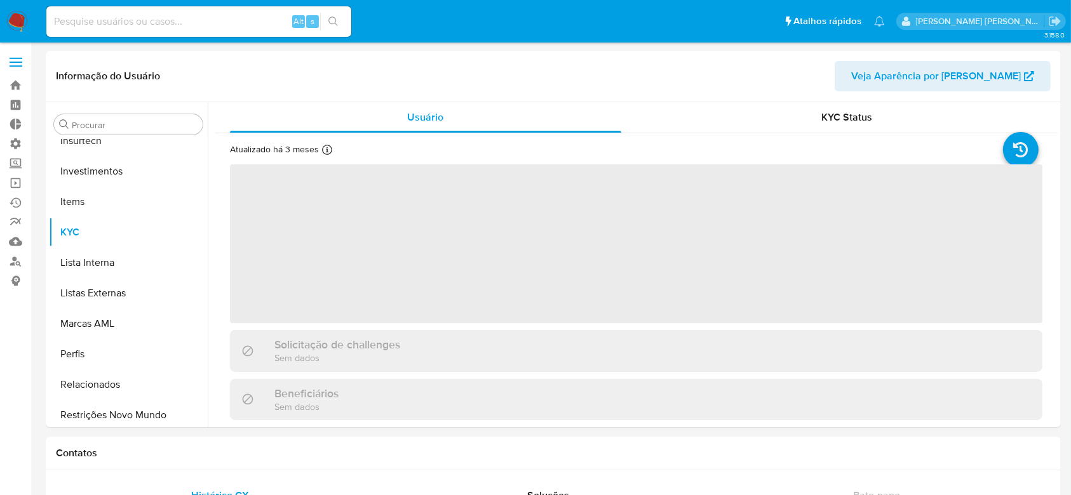
scroll to position [597, 0]
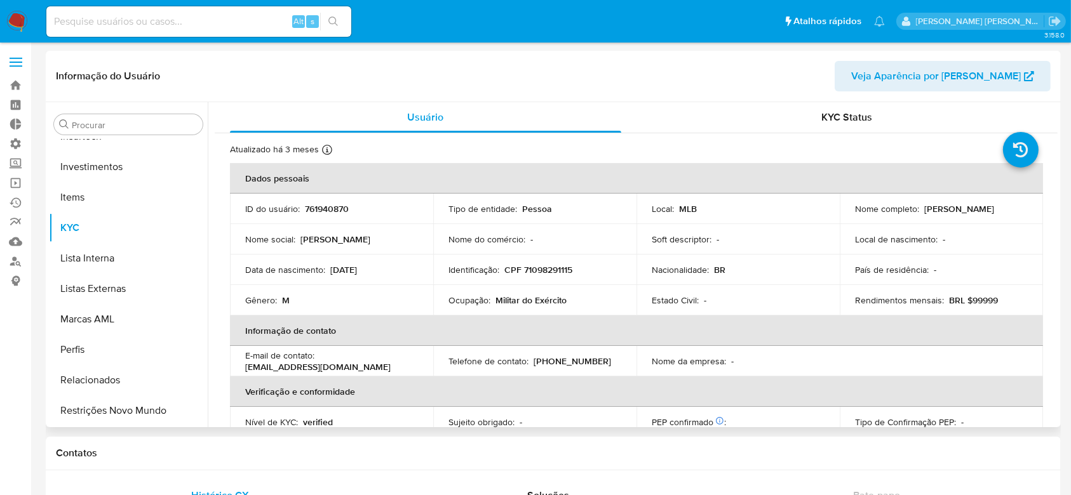
select select "10"
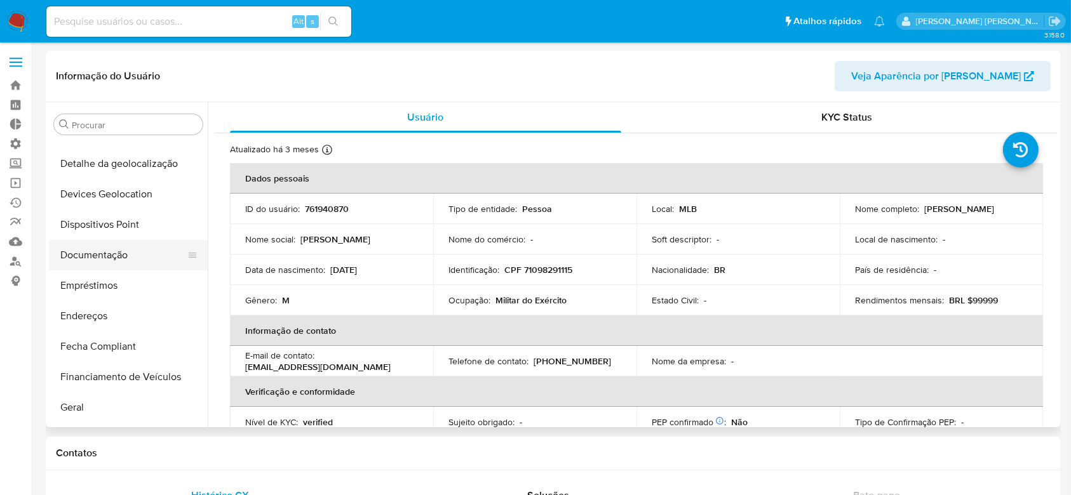
click at [98, 251] on button "Documentação" at bounding box center [123, 255] width 149 height 30
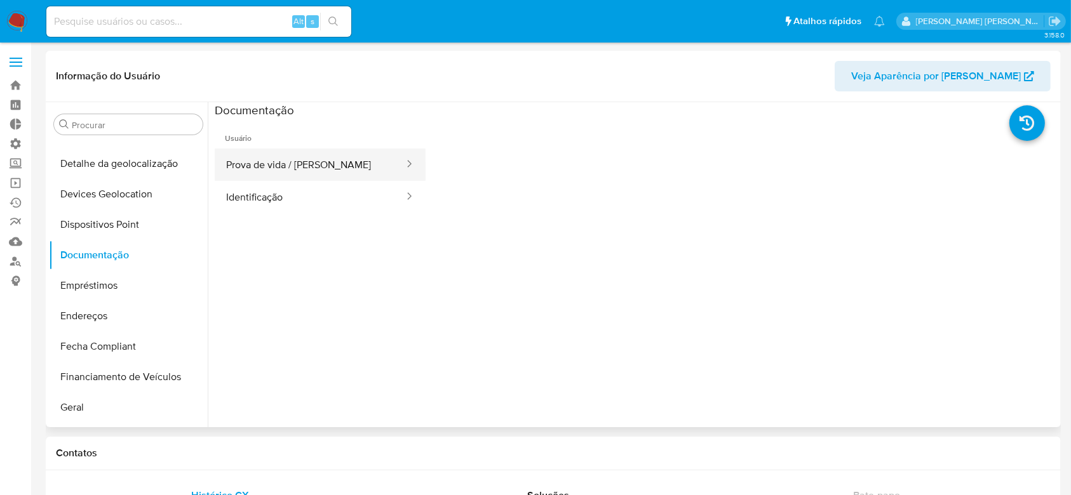
click at [280, 161] on button "Prova de vida / [PERSON_NAME]" at bounding box center [310, 165] width 190 height 32
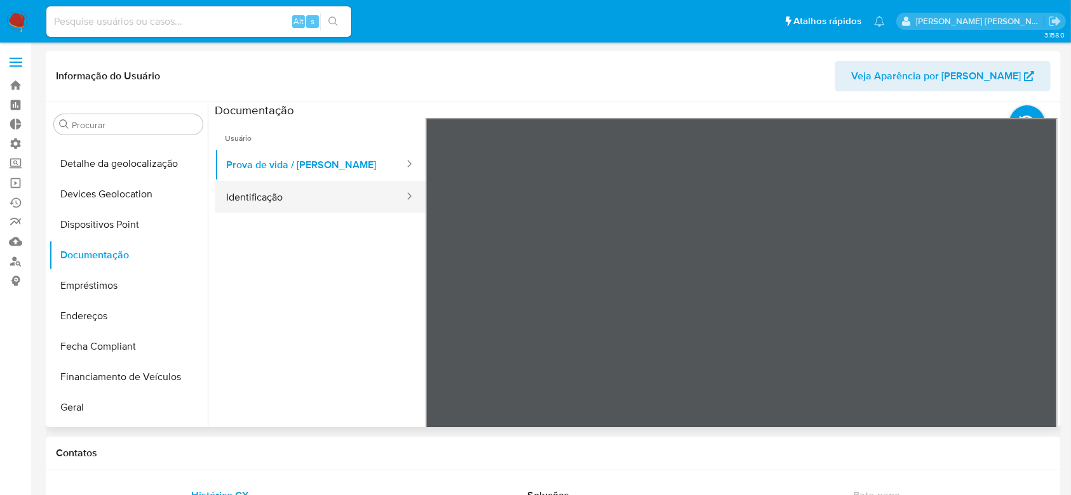
click at [280, 205] on button "Identificação" at bounding box center [310, 197] width 190 height 32
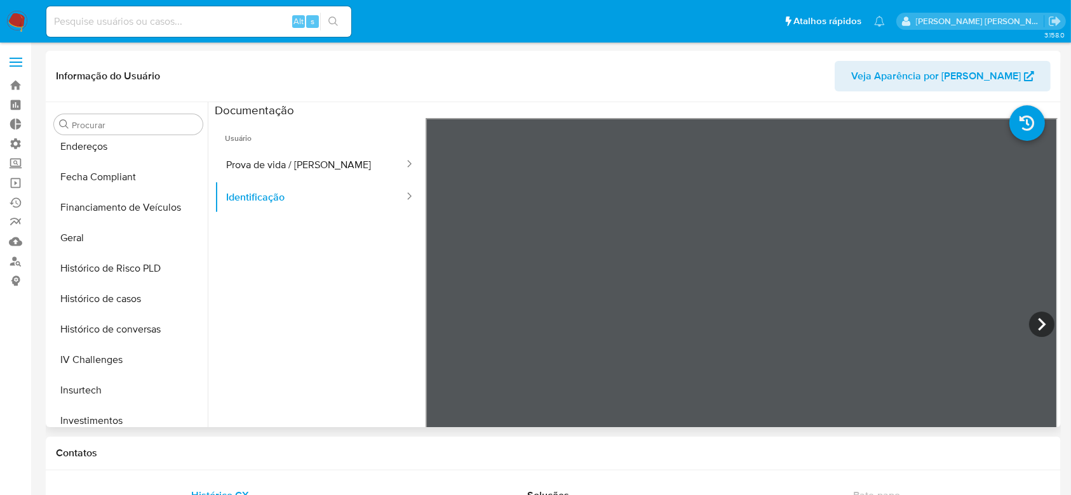
scroll to position [513, 0]
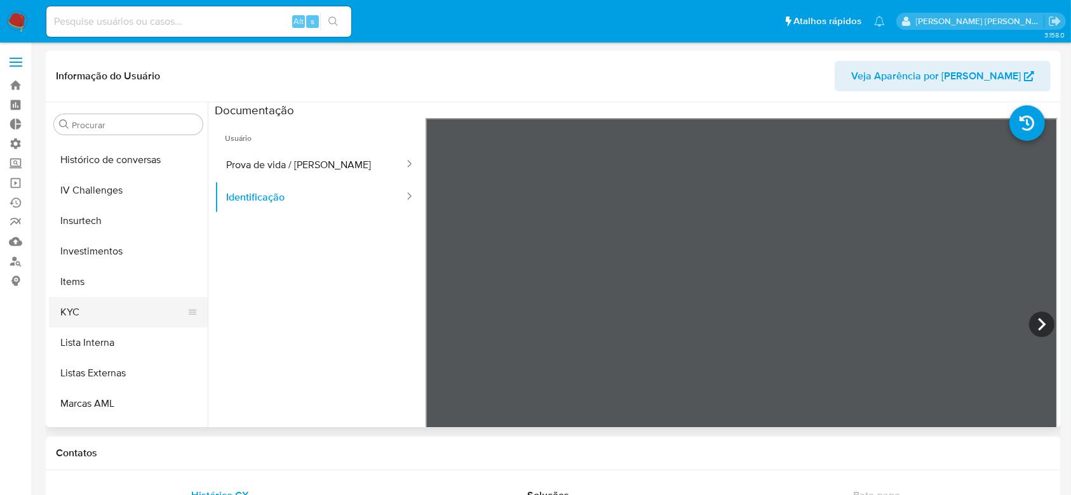
click at [110, 316] on button "KYC" at bounding box center [123, 312] width 149 height 30
